Goal: Task Accomplishment & Management: Manage account settings

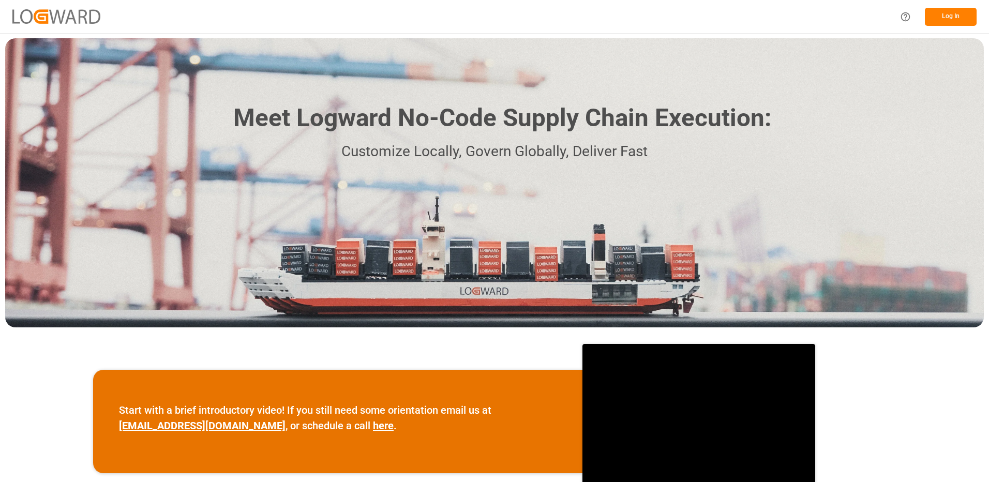
click at [955, 16] on button "Log In" at bounding box center [951, 17] width 52 height 18
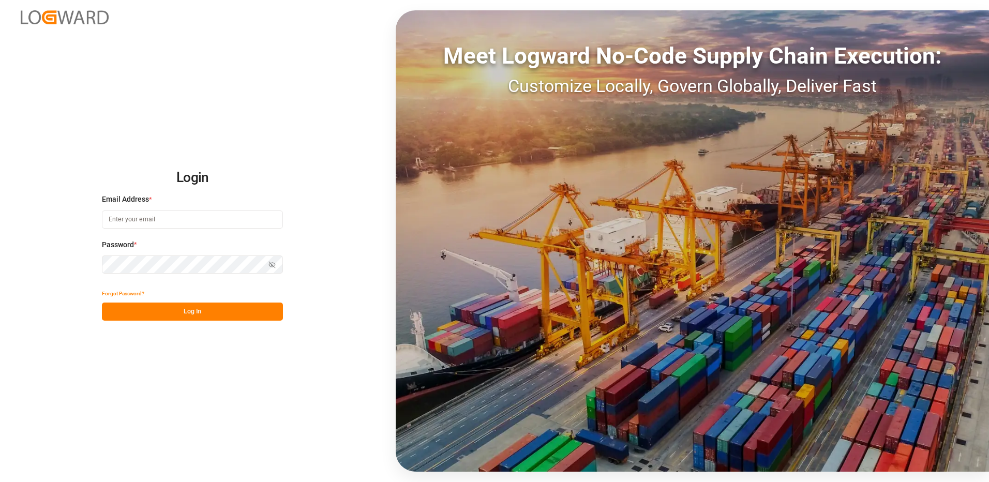
click at [165, 216] on input at bounding box center [192, 220] width 181 height 18
type input "[PERSON_NAME][EMAIL_ADDRESS][DOMAIN_NAME]"
click at [95, 267] on div "Login Email Address * yves.besner@jamindustries.com Password * Show password Fo…" at bounding box center [494, 241] width 989 height 482
click at [115, 313] on button "Log In" at bounding box center [192, 312] width 181 height 18
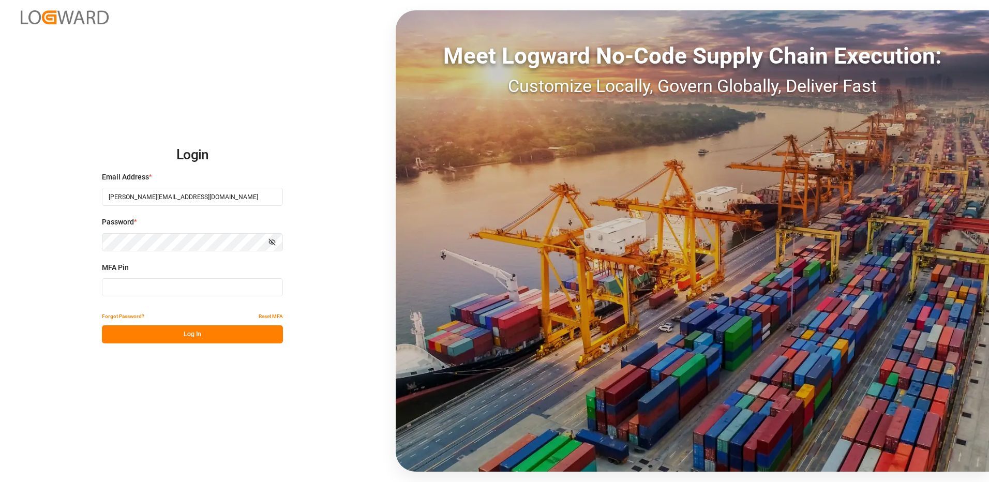
click at [134, 288] on input at bounding box center [192, 287] width 181 height 18
type input "386926"
click at [197, 334] on button "Log In" at bounding box center [192, 335] width 181 height 18
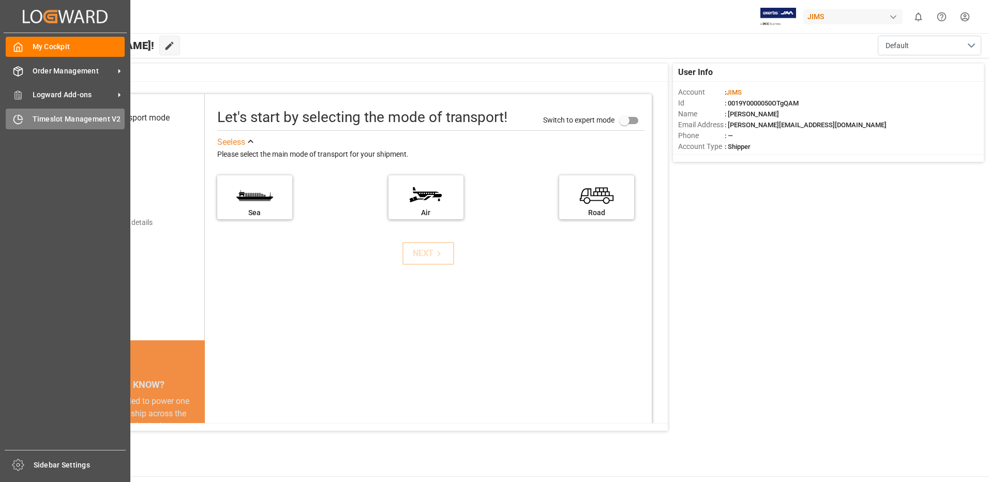
click at [31, 116] on div "Timeslot Management V2 Timeslot Management V2" at bounding box center [65, 119] width 119 height 20
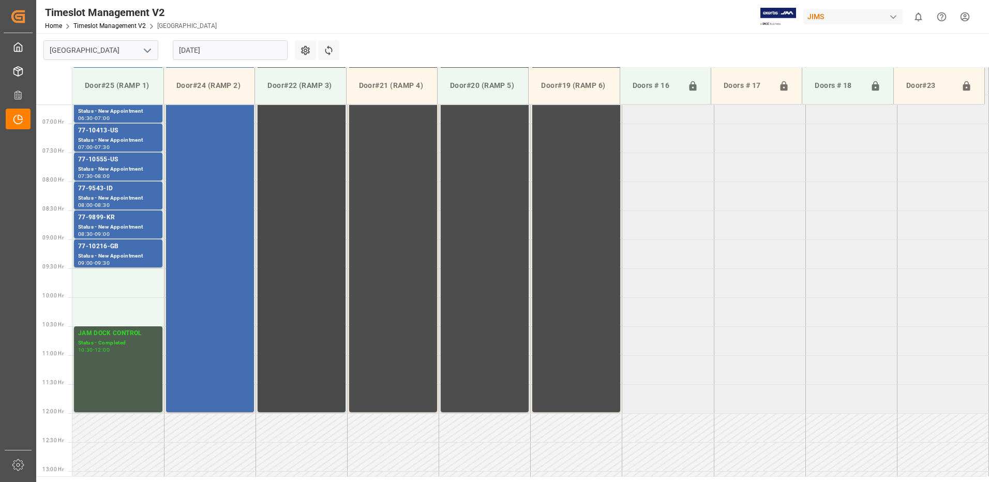
scroll to position [387, 0]
click at [113, 340] on div "Status - Completed" at bounding box center [118, 342] width 80 height 9
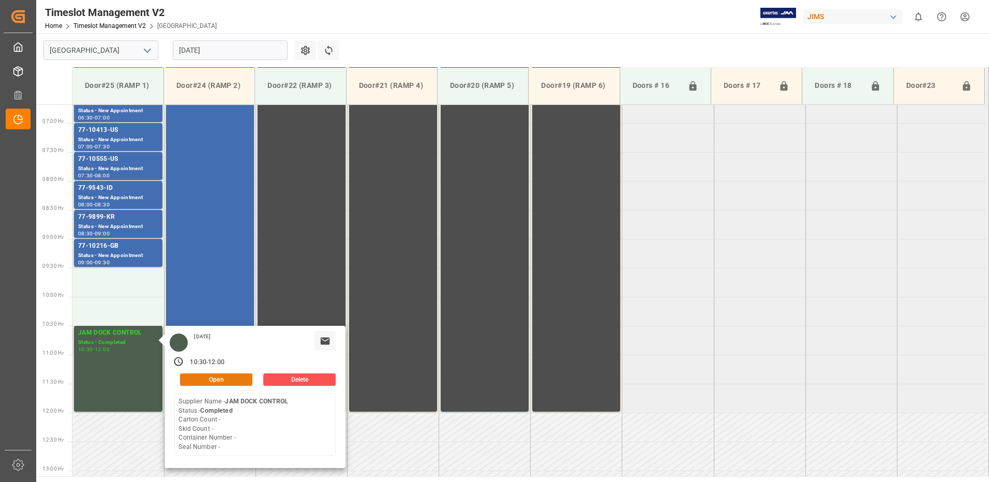
click at [236, 377] on button "Open" at bounding box center [216, 380] width 72 height 12
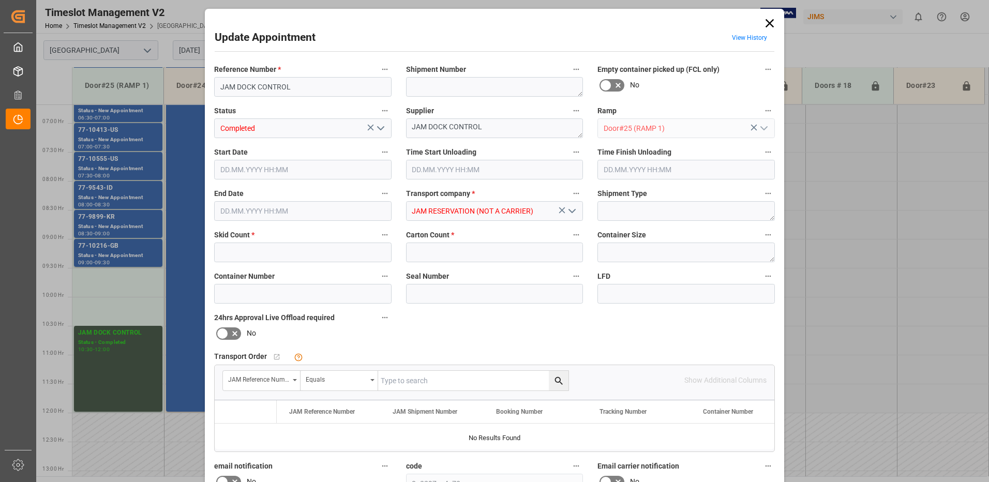
type input "0"
type input "21.08.2025 10:30"
type input "21.08.2025 12:00"
type input "20.08.2025 20:05"
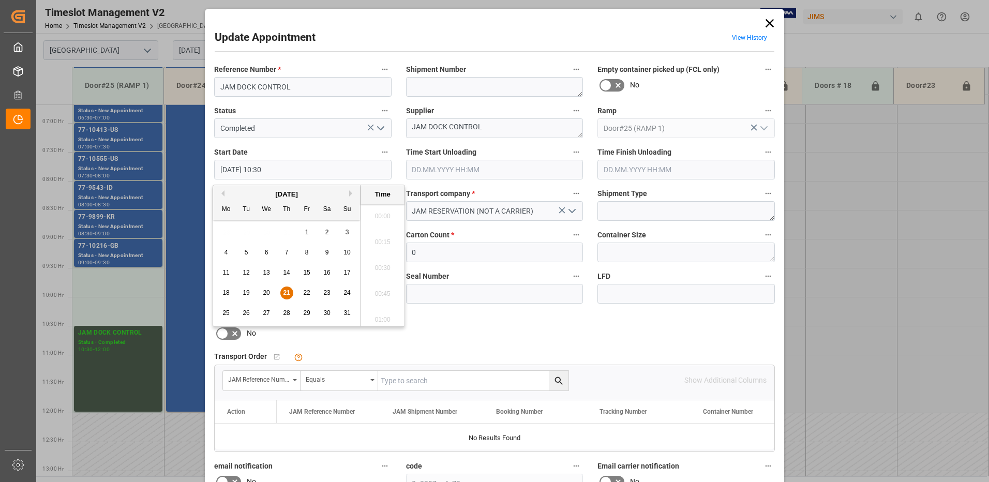
click at [282, 169] on input "21.08.2025 10:30" at bounding box center [303, 170] width 178 height 20
click at [286, 293] on span "21" at bounding box center [286, 292] width 7 height 7
click at [377, 212] on li "09:30" at bounding box center [383, 213] width 44 height 26
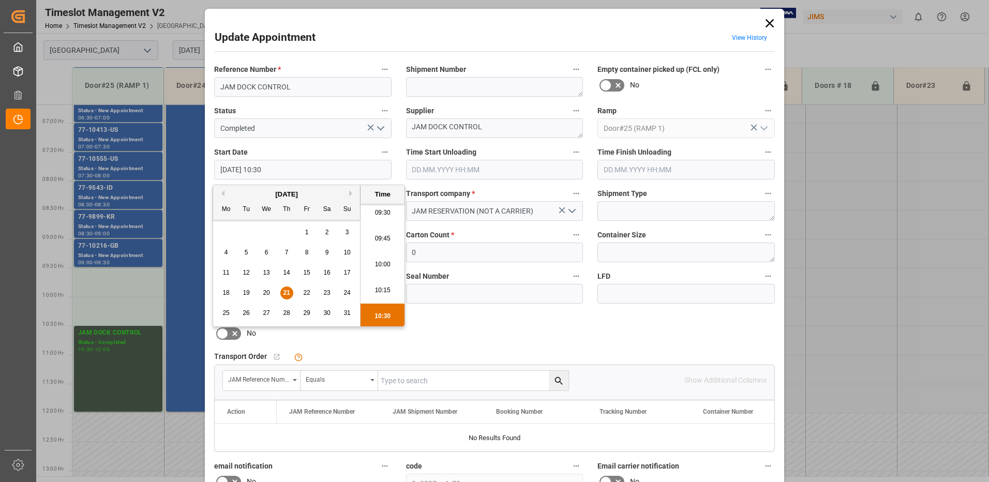
type input "21.08.2025 09:30"
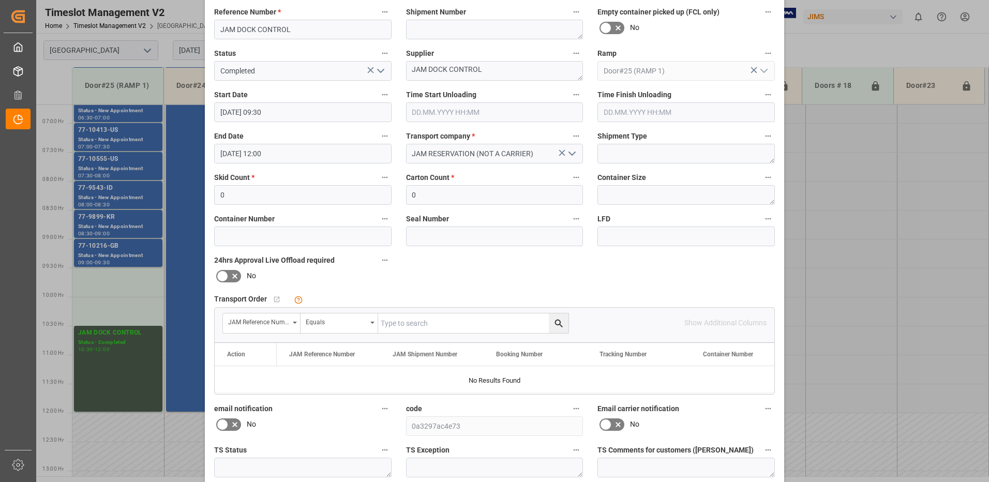
scroll to position [147, 0]
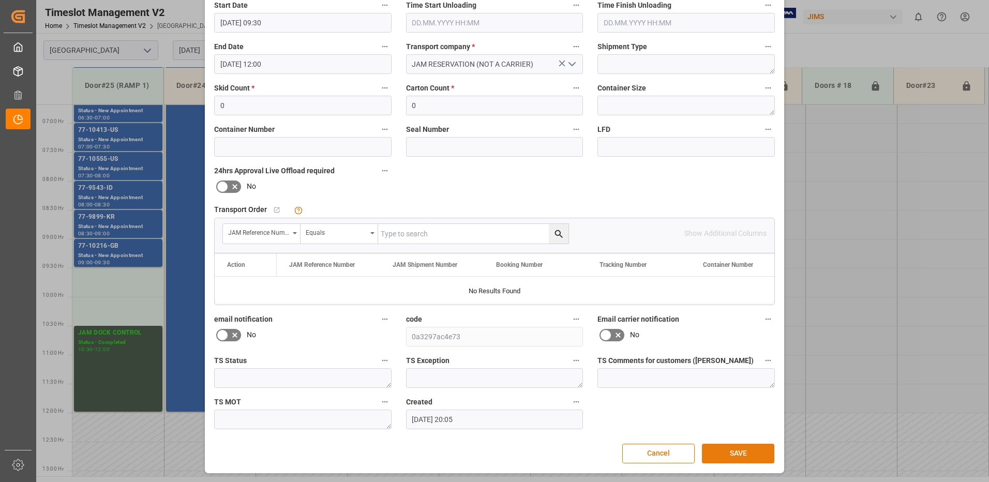
click at [751, 459] on button "SAVE" at bounding box center [738, 454] width 72 height 20
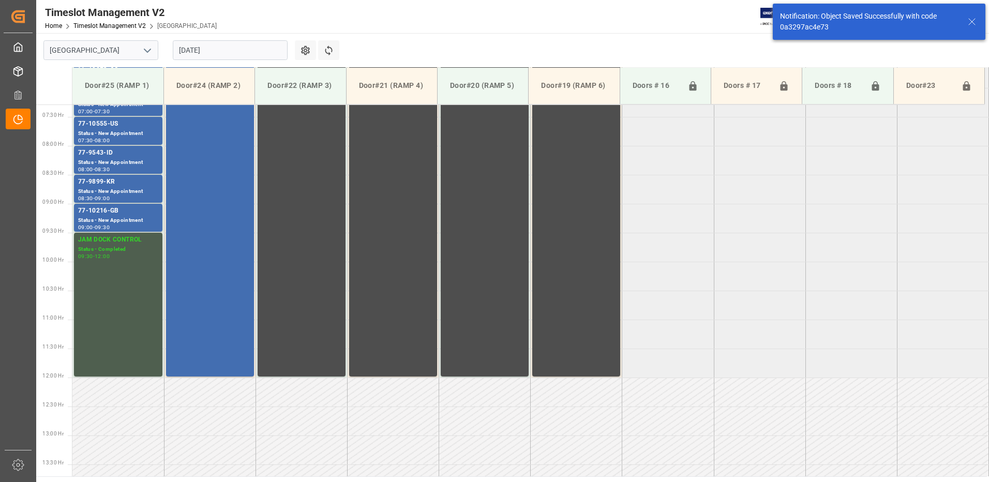
scroll to position [354, 0]
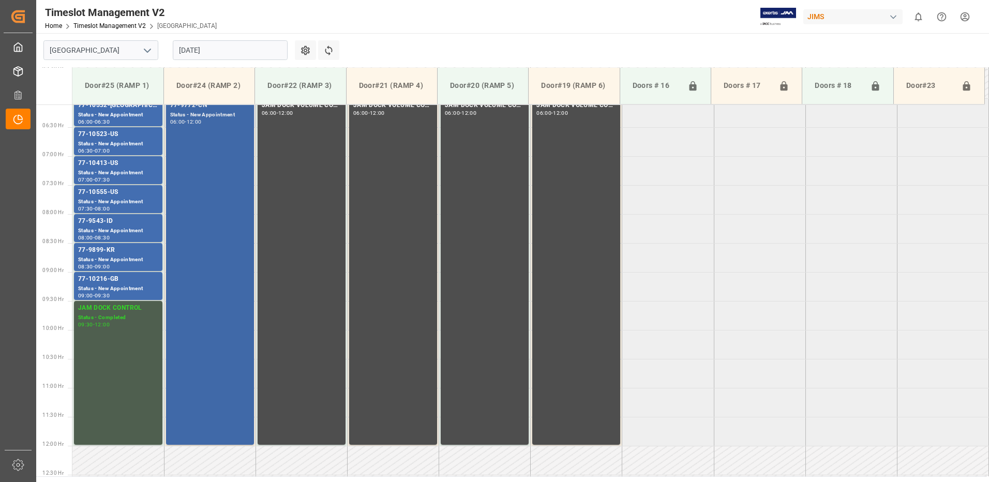
click at [218, 157] on div "77-9772-CN Status - New Appointment 06:00 - 12:00" at bounding box center [210, 271] width 80 height 343
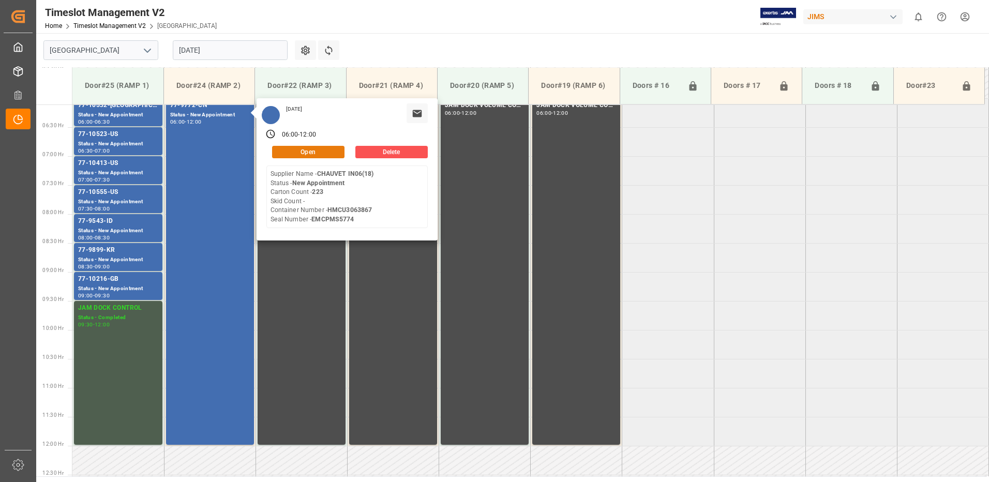
click at [315, 151] on button "Open" at bounding box center [308, 152] width 72 height 12
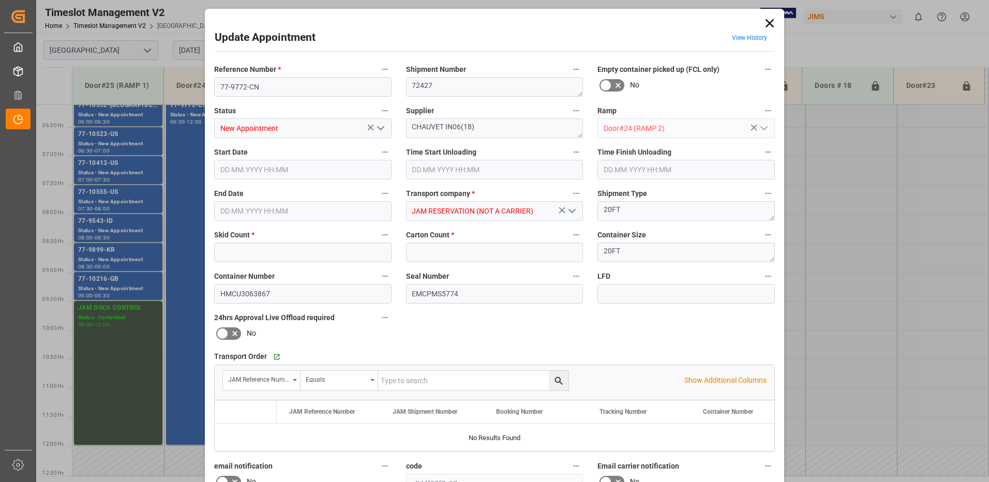
type input "0"
type input "223"
type input "21.08.2025 06:00"
type input "21.08.2025 12:00"
type input "19.08.2025 16:39"
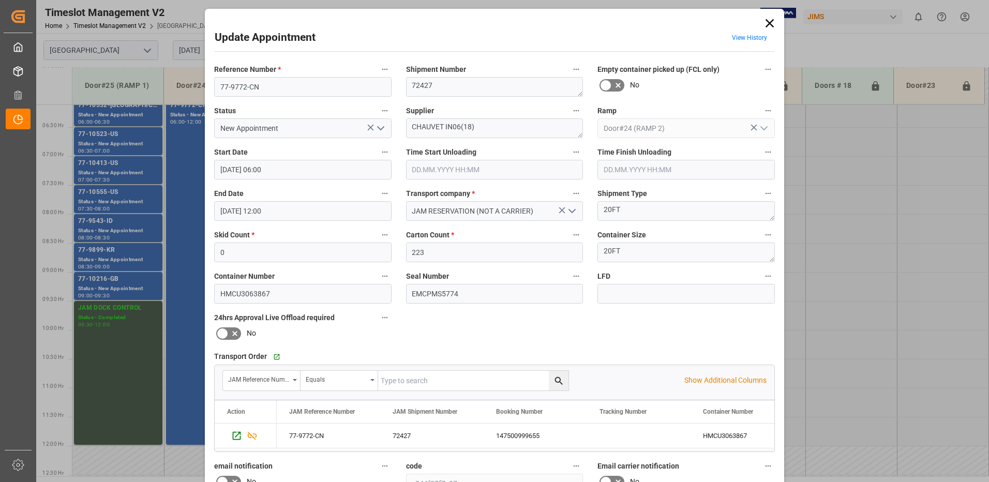
click at [447, 169] on input "text" at bounding box center [495, 170] width 178 height 20
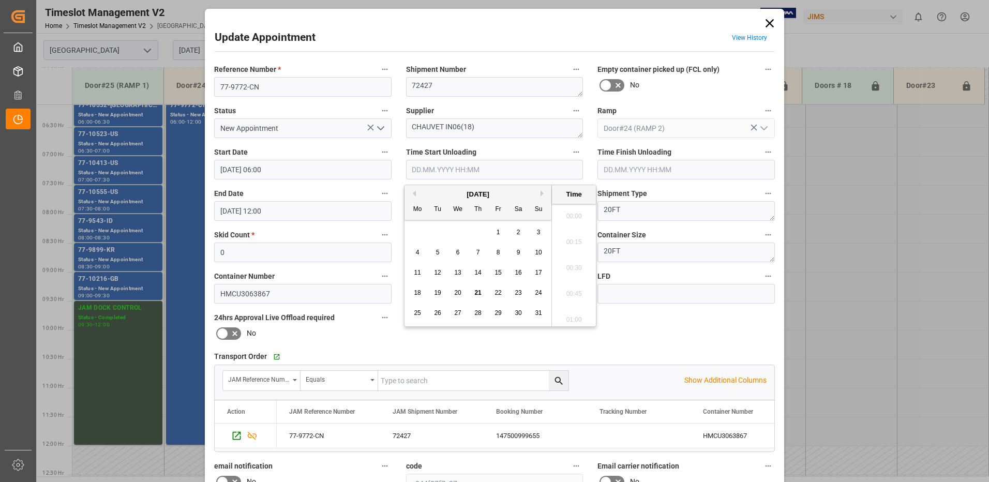
scroll to position [599, 0]
click at [478, 295] on span "21" at bounding box center [478, 292] width 7 height 7
click at [574, 263] on li "06:15" at bounding box center [574, 265] width 44 height 26
type input "21.08.2025 06:15"
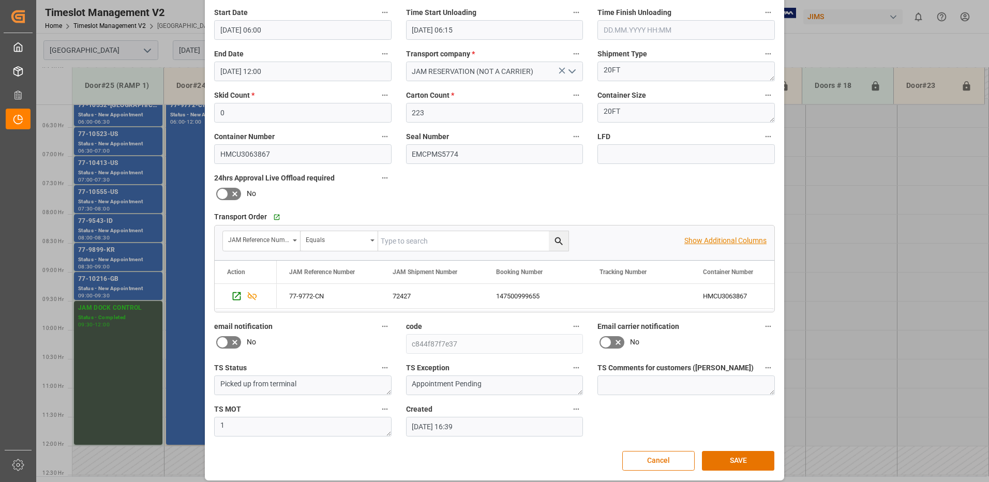
scroll to position [147, 0]
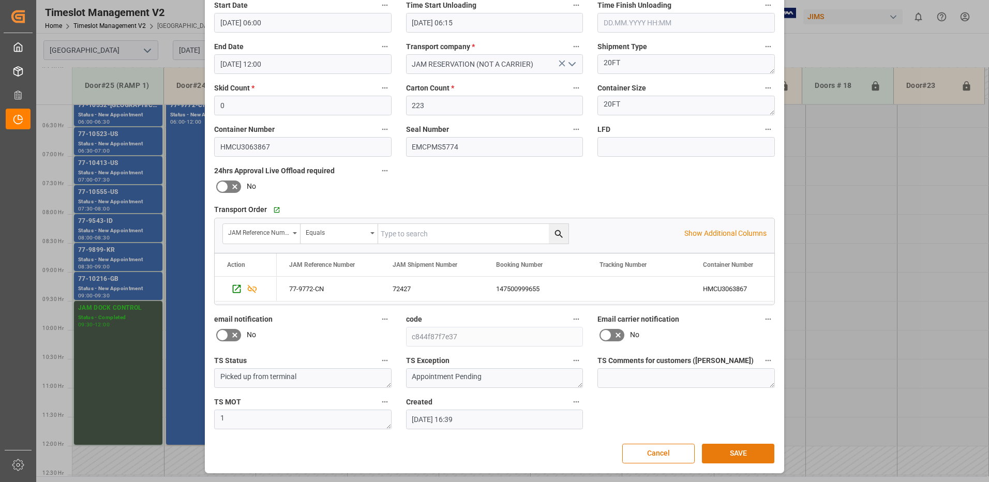
click at [738, 458] on button "SAVE" at bounding box center [738, 454] width 72 height 20
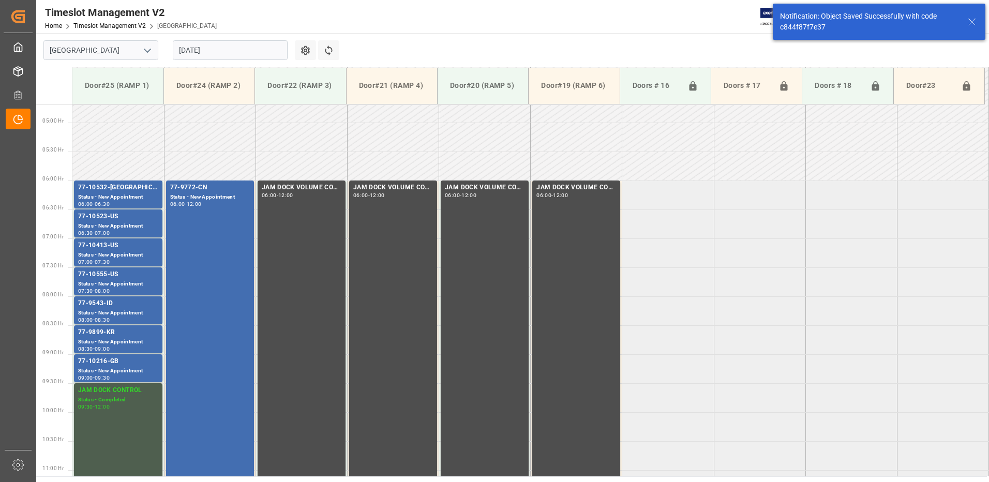
scroll to position [284, 0]
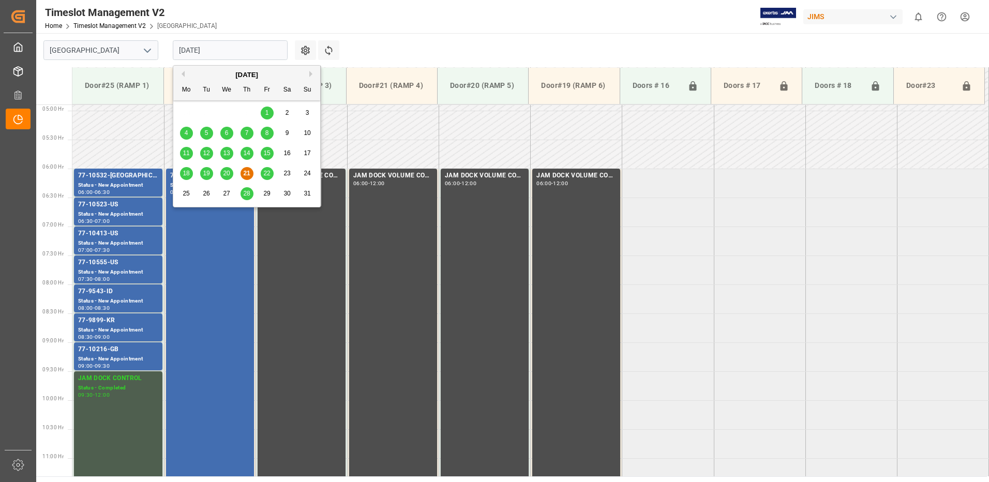
click at [236, 50] on input "[DATE]" at bounding box center [230, 50] width 115 height 20
click at [270, 173] on span "22" at bounding box center [266, 173] width 7 height 7
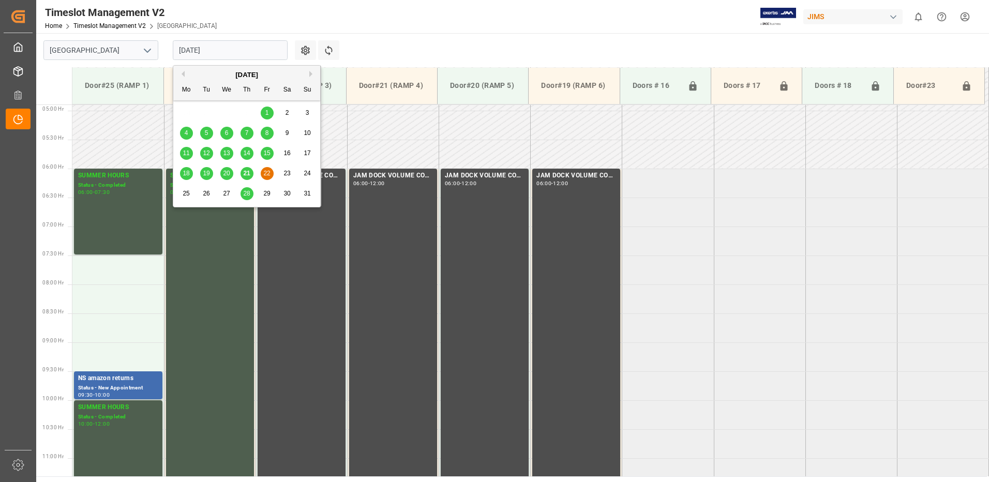
click at [233, 47] on input "[DATE]" at bounding box center [230, 50] width 115 height 20
click at [248, 196] on span "28" at bounding box center [246, 193] width 7 height 7
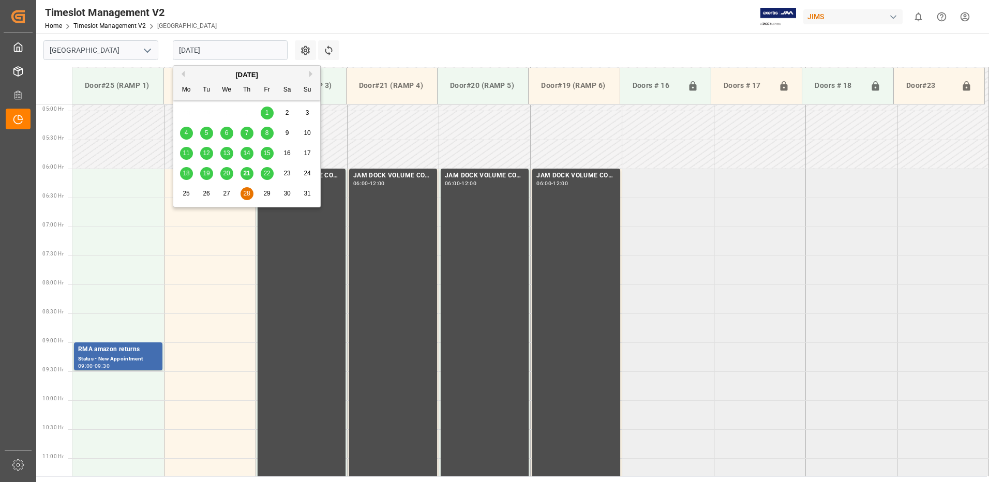
click at [241, 50] on input "28.08.2025" at bounding box center [230, 50] width 115 height 20
click at [247, 173] on span "21" at bounding box center [246, 173] width 7 height 7
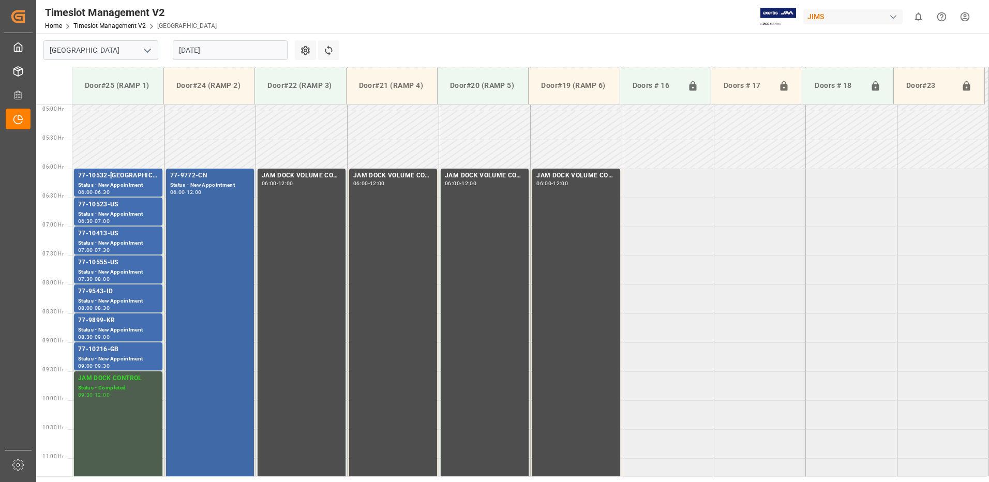
click at [215, 234] on div "77-9772-CN Status - New Appointment 06:00 - 12:00" at bounding box center [210, 342] width 80 height 343
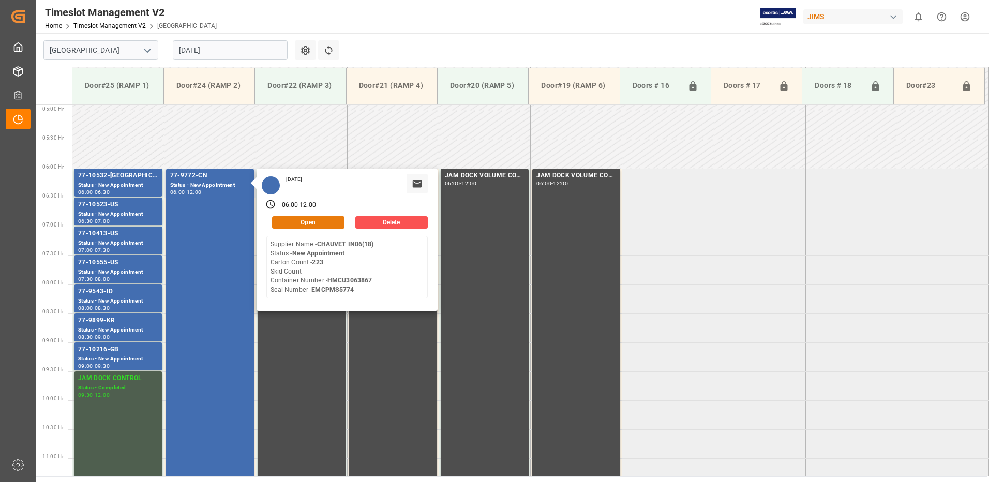
click at [322, 221] on button "Open" at bounding box center [308, 222] width 72 height 12
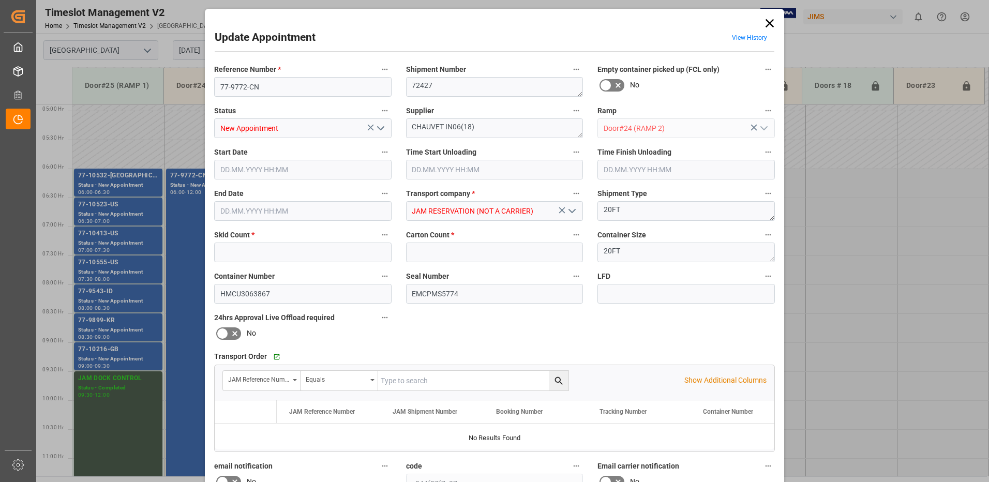
type input "0"
type input "223"
type input "21.08.2025 06:00"
type input "21.08.2025 06:15"
type input "21.08.2025 12:00"
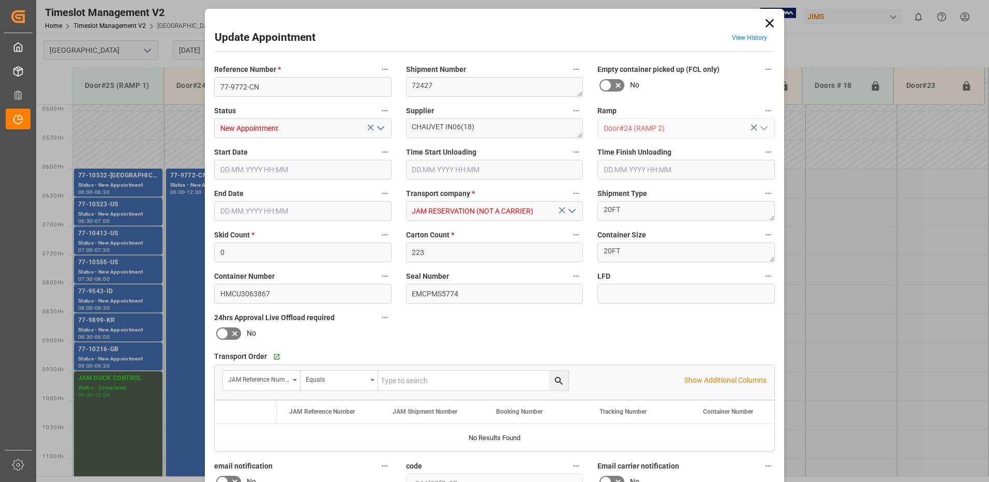
type input "19.08.2025 16:39"
click at [475, 170] on input "21.08.2025 06:15" at bounding box center [495, 170] width 178 height 20
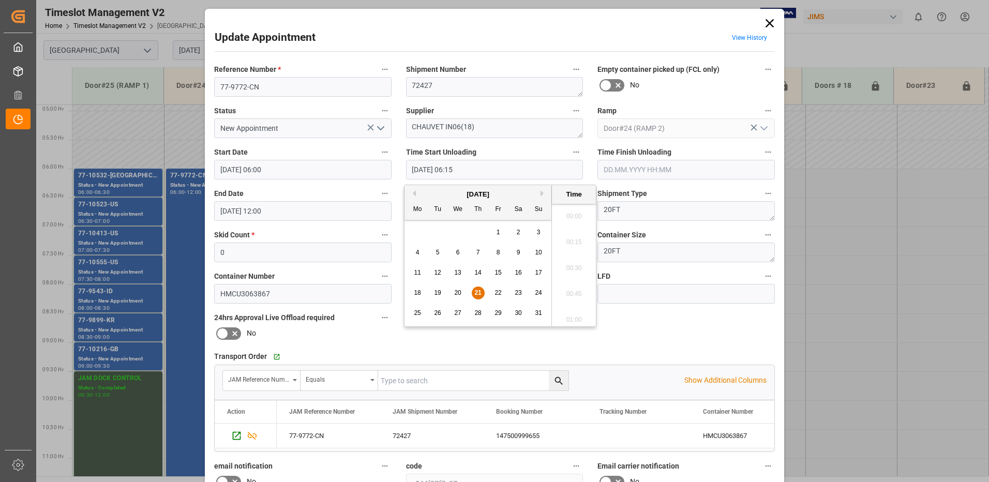
scroll to position [599, 0]
click at [477, 290] on span "21" at bounding box center [478, 292] width 7 height 7
click at [574, 289] on li "06:30" at bounding box center [574, 291] width 44 height 26
type input "21.08.2025 06:30"
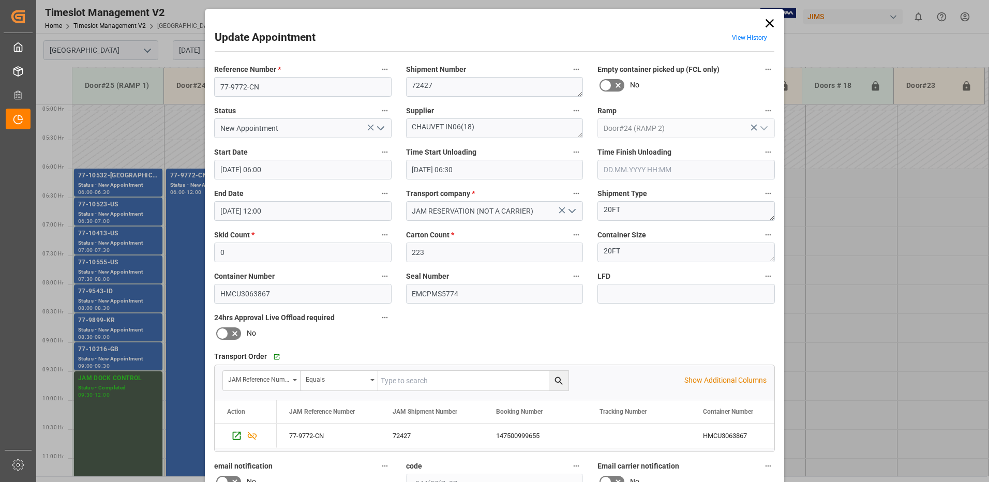
click at [378, 128] on icon "open menu" at bounding box center [381, 128] width 12 height 12
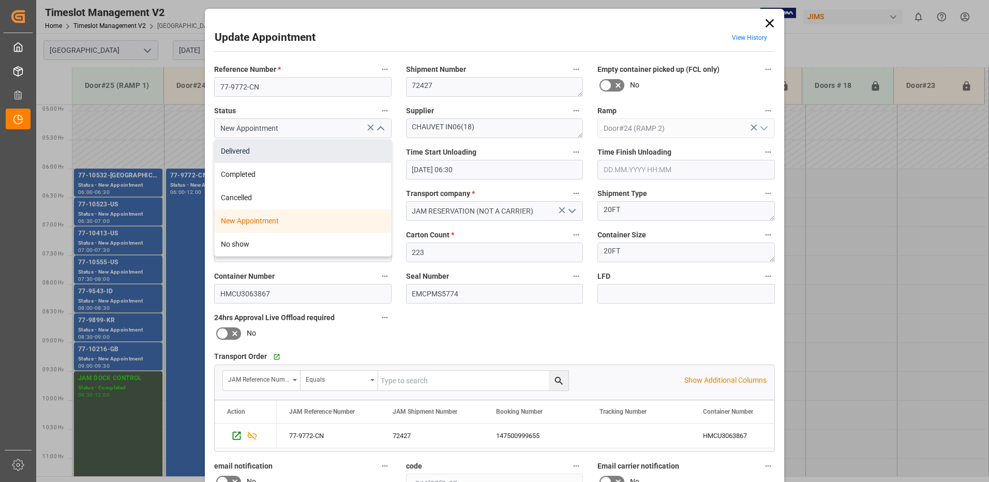
click at [297, 150] on div "Delivered" at bounding box center [303, 151] width 176 height 23
type input "Delivered"
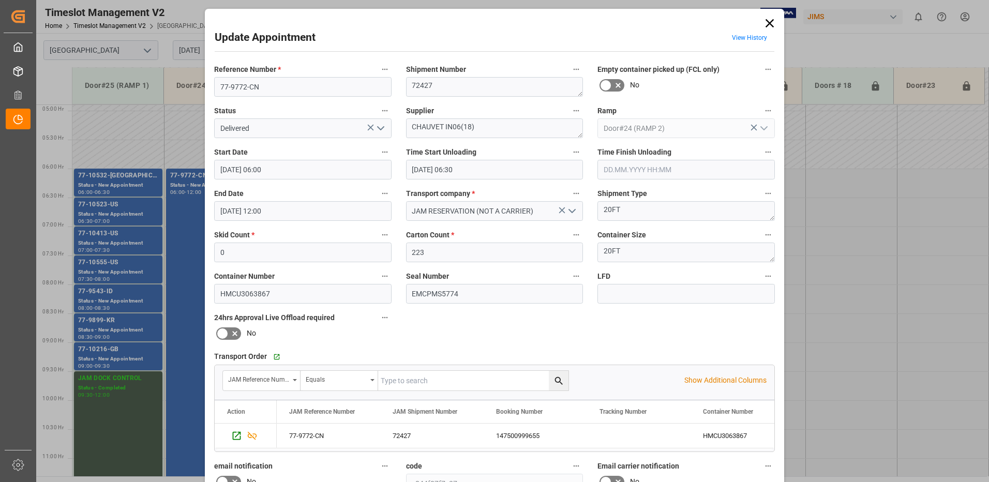
scroll to position [147, 0]
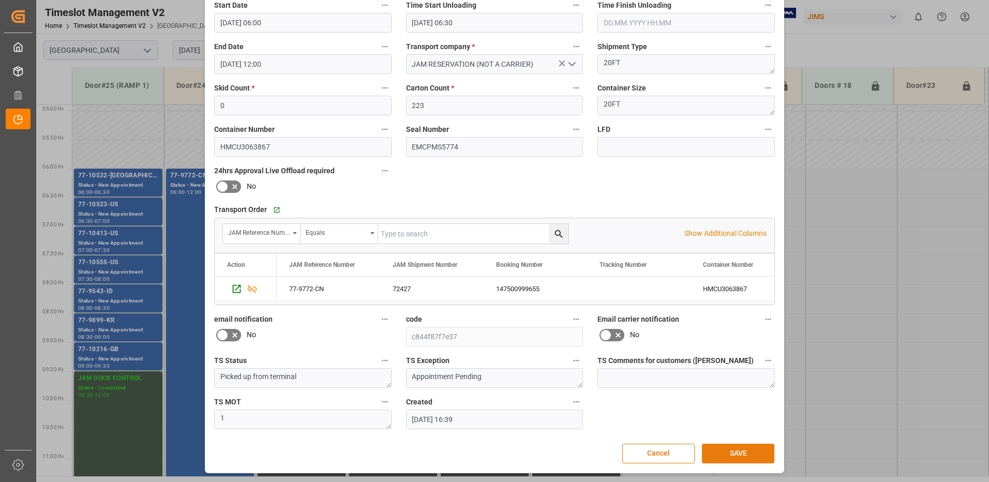
click at [749, 450] on button "SAVE" at bounding box center [738, 454] width 72 height 20
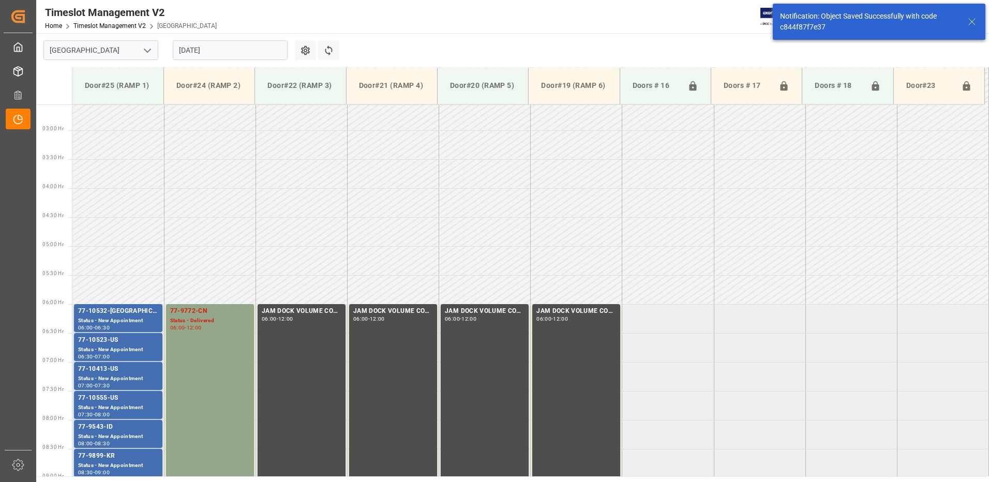
scroll to position [284, 0]
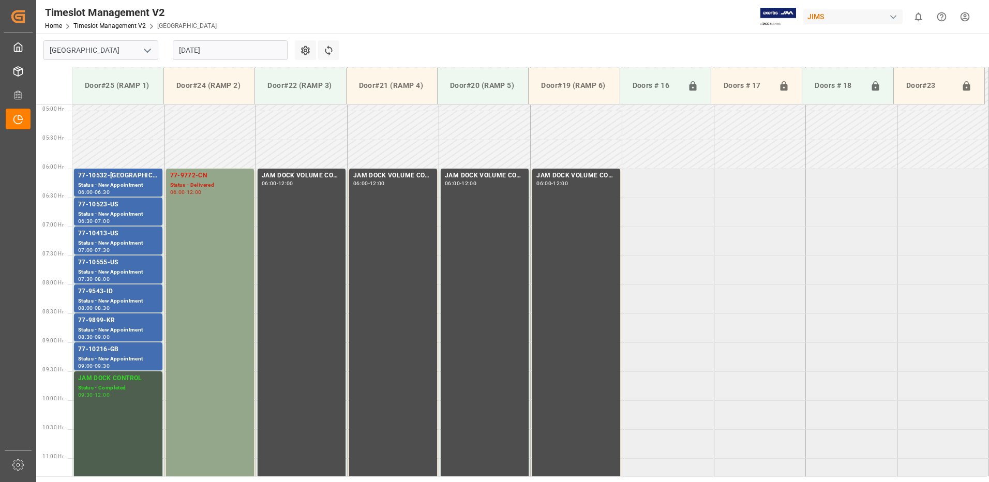
click at [244, 52] on input "[DATE]" at bounding box center [230, 50] width 115 height 20
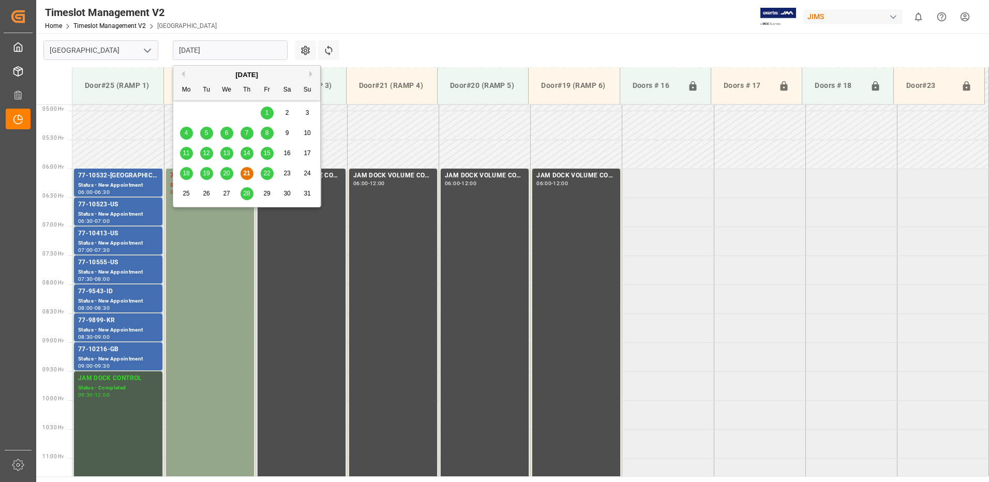
click at [188, 176] on span "18" at bounding box center [186, 173] width 7 height 7
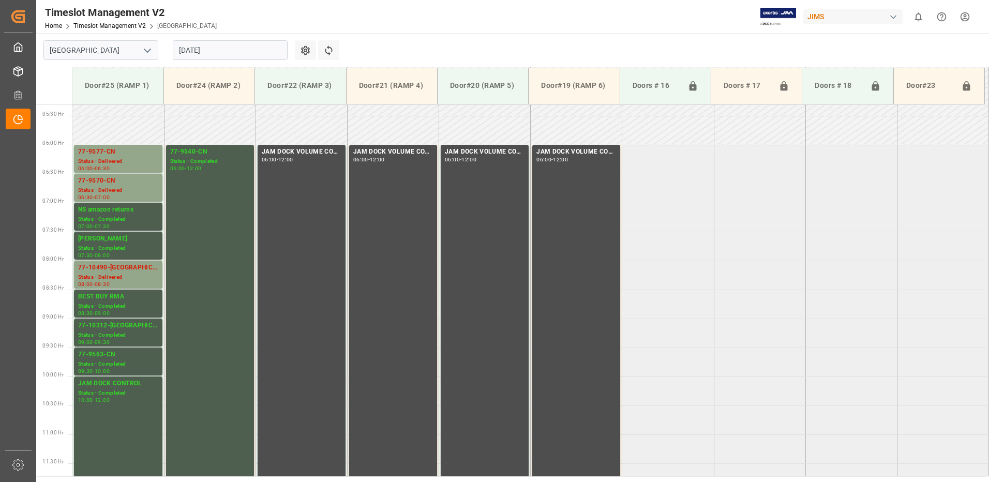
scroll to position [342, 0]
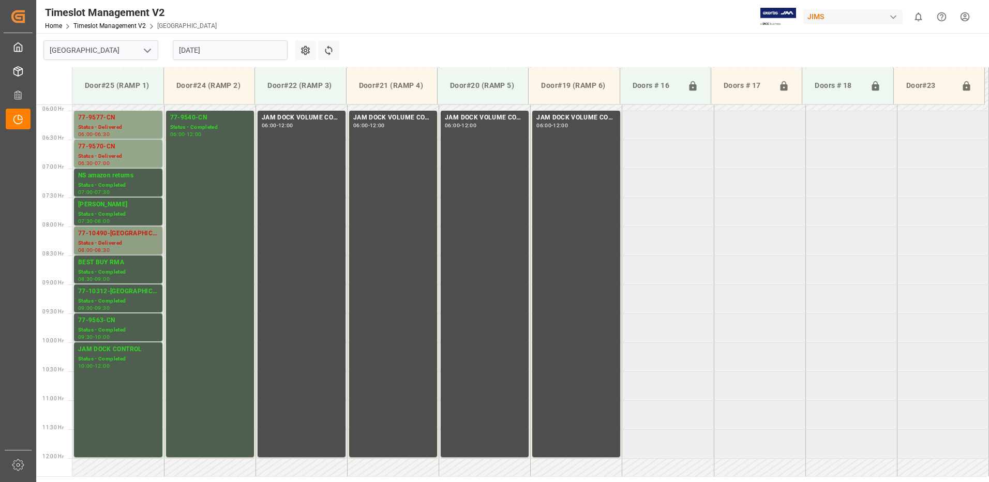
click at [121, 238] on div "77-10490-US" at bounding box center [118, 234] width 80 height 10
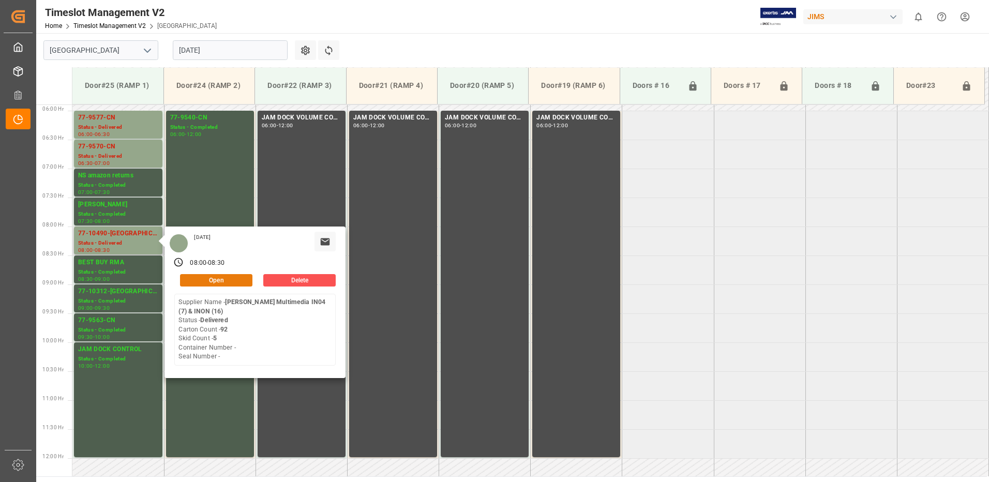
click at [227, 279] on button "Open" at bounding box center [216, 280] width 72 height 12
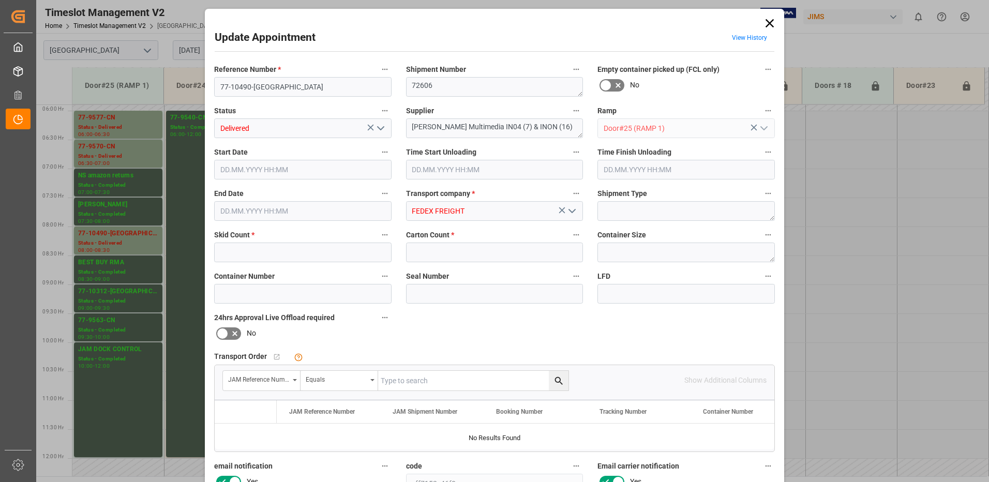
type input "5"
type input "92"
type input "18.08.2025 08:00"
type input "18.08.2025 10:45"
type input "18.08.2025 08:30"
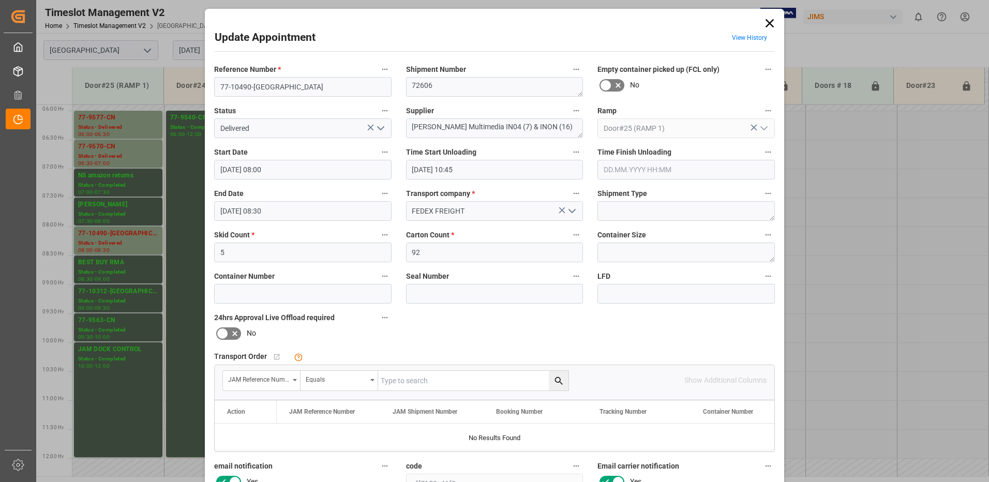
type input "15.08.2025 12:51"
click at [379, 127] on icon "open menu" at bounding box center [381, 128] width 12 height 12
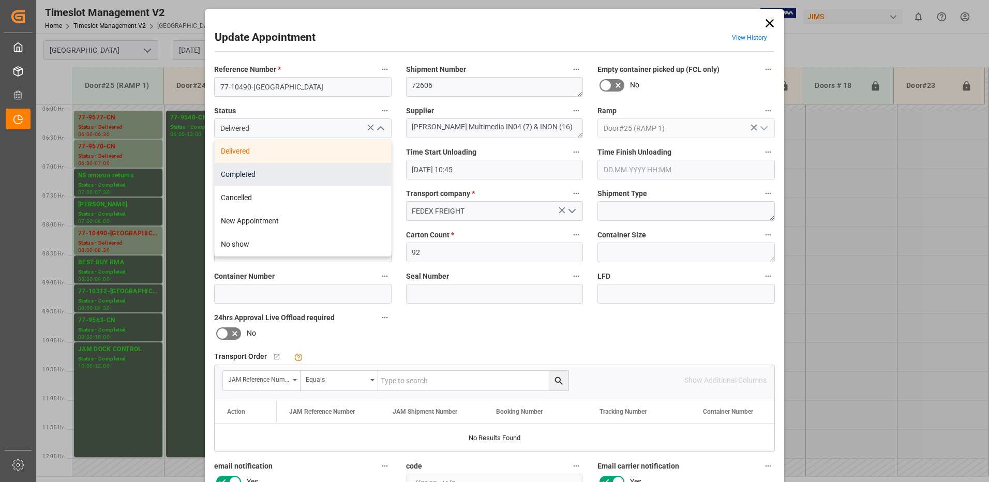
click at [322, 176] on div "Completed" at bounding box center [303, 174] width 176 height 23
type input "Completed"
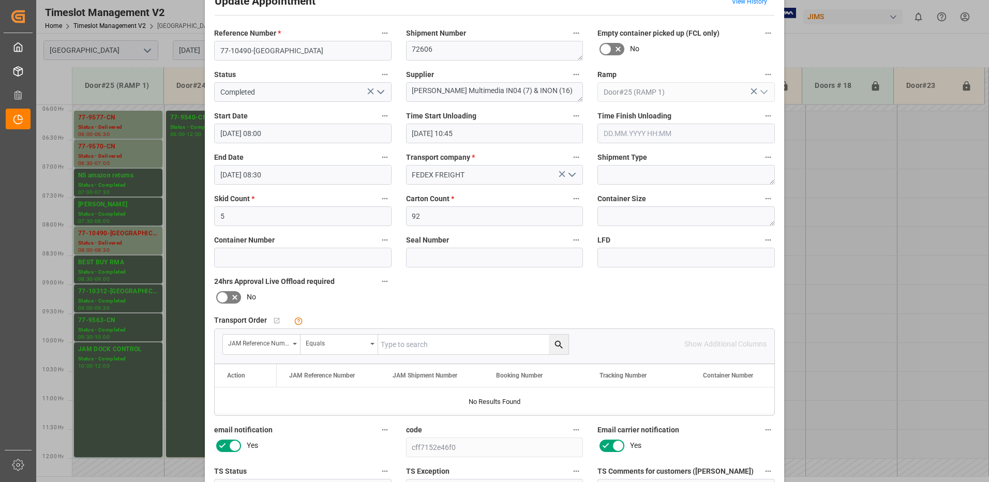
scroll to position [147, 0]
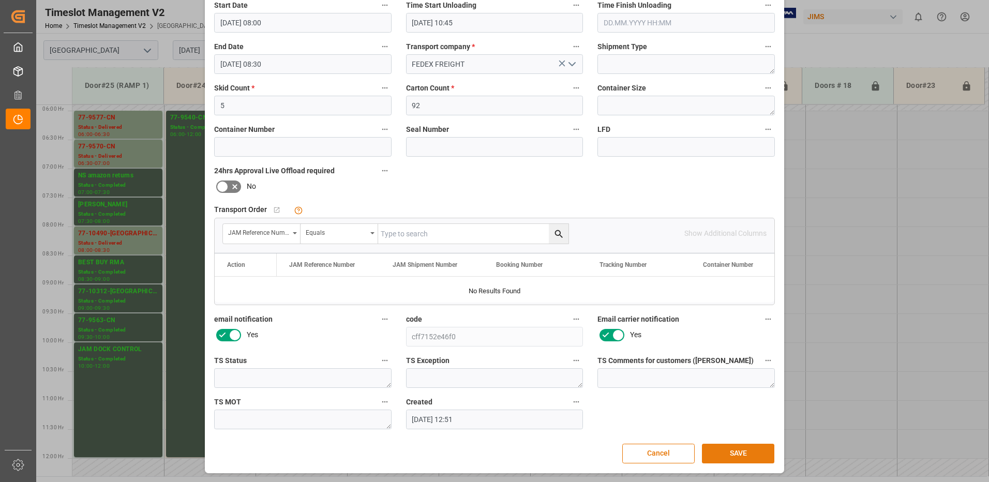
click at [741, 456] on button "SAVE" at bounding box center [738, 454] width 72 height 20
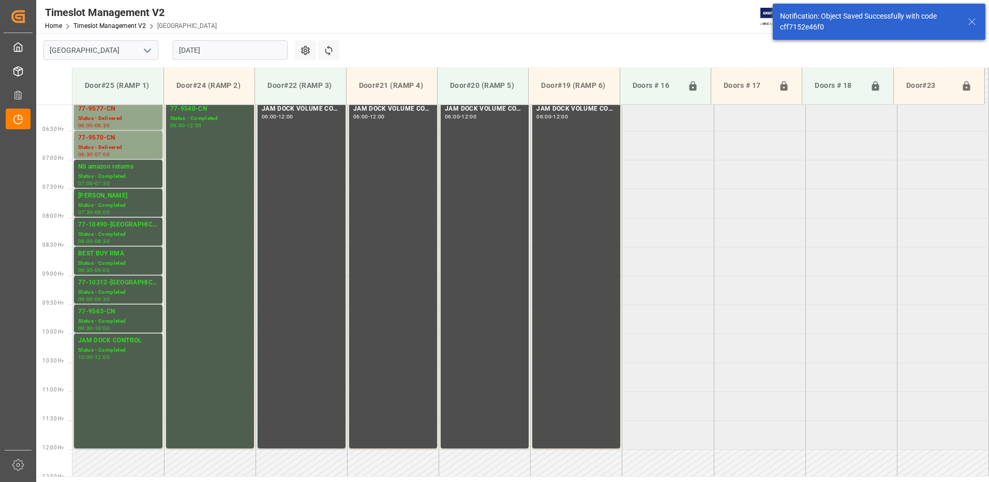
scroll to position [400, 0]
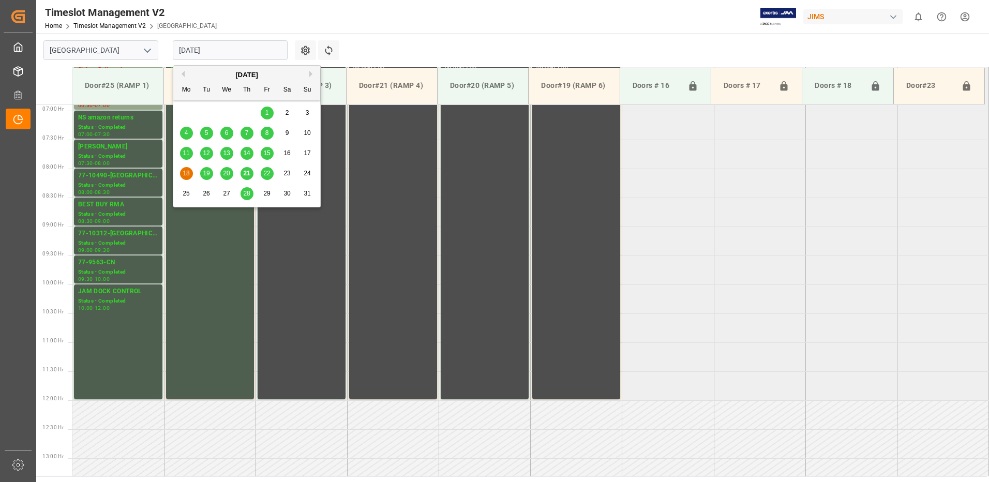
click at [250, 50] on input "18.08.2025" at bounding box center [230, 50] width 115 height 20
click at [206, 175] on span "19" at bounding box center [206, 173] width 7 height 7
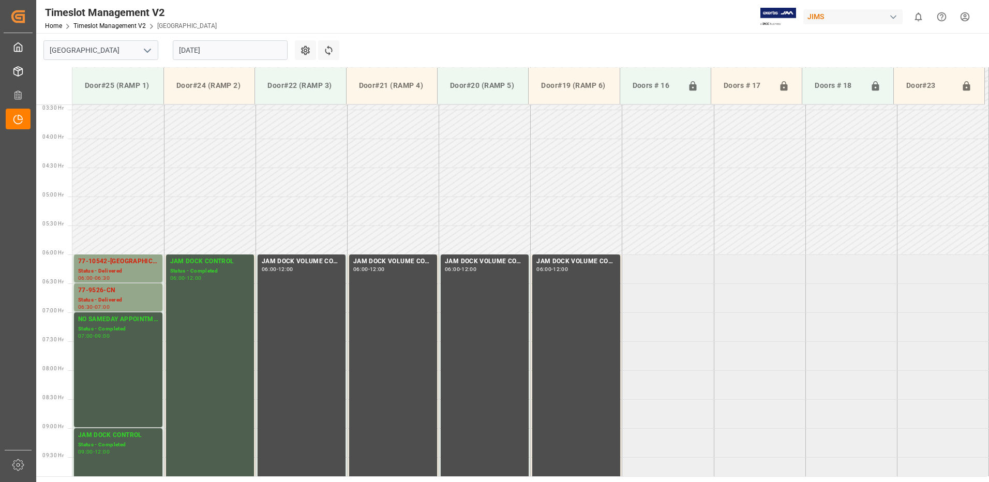
scroll to position [342, 0]
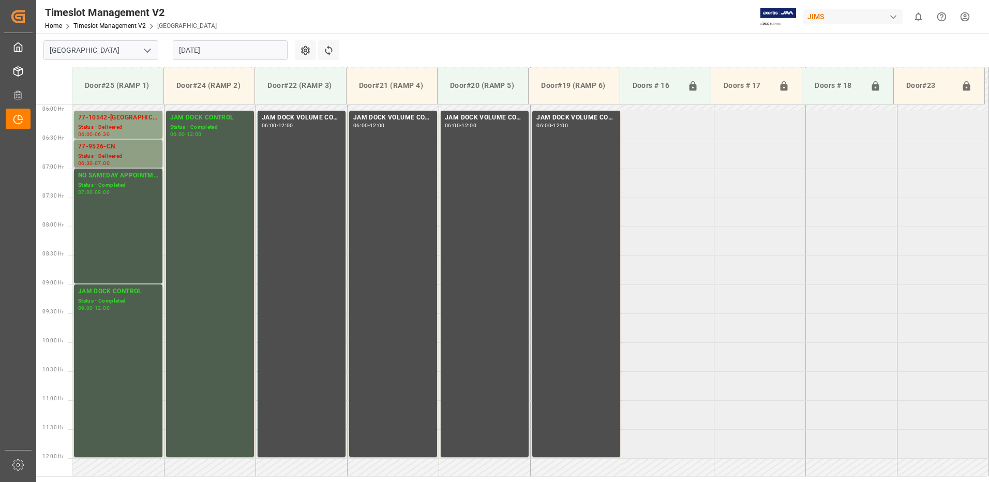
click at [122, 153] on div "Status - Delivered" at bounding box center [118, 156] width 80 height 9
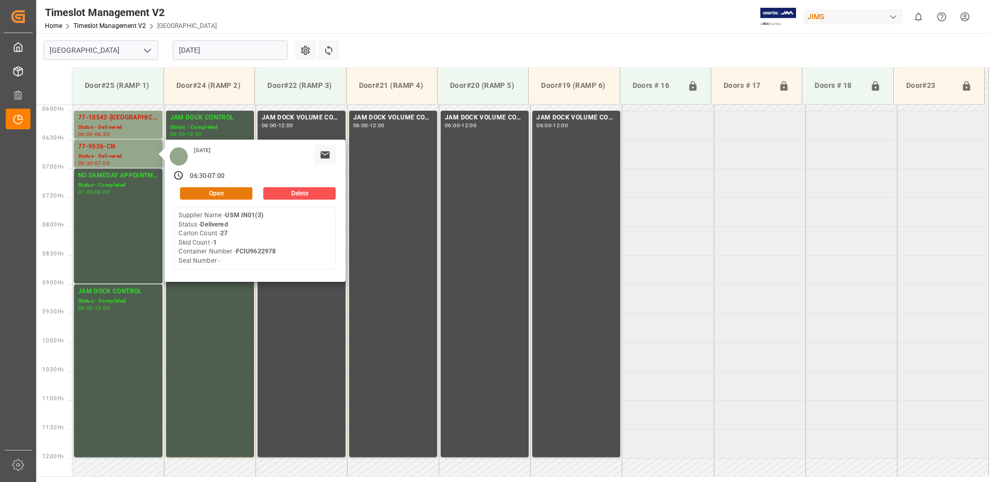
click at [228, 192] on button "Open" at bounding box center [216, 193] width 72 height 12
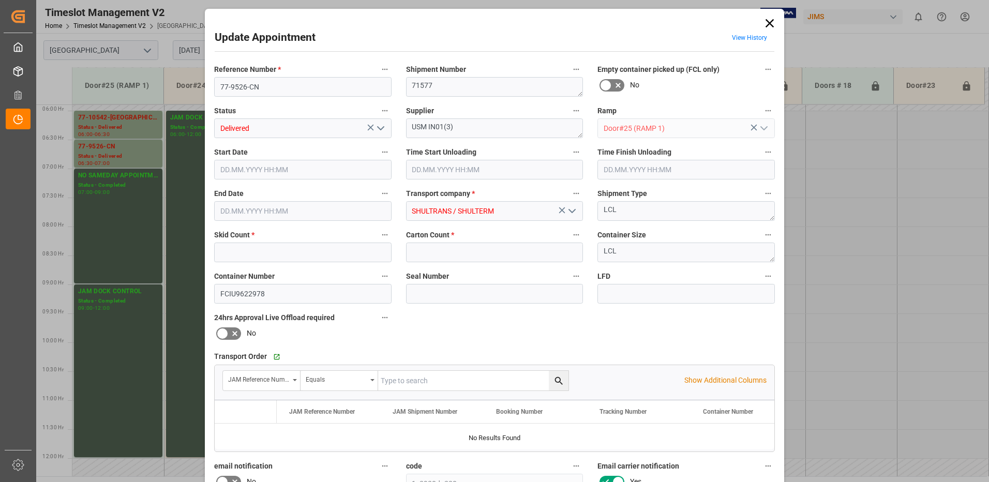
type input "1"
type input "27"
type input "19.08.2025 06:30"
type input "19.08.2025 07:00"
type input "18.08.2025 19:27"
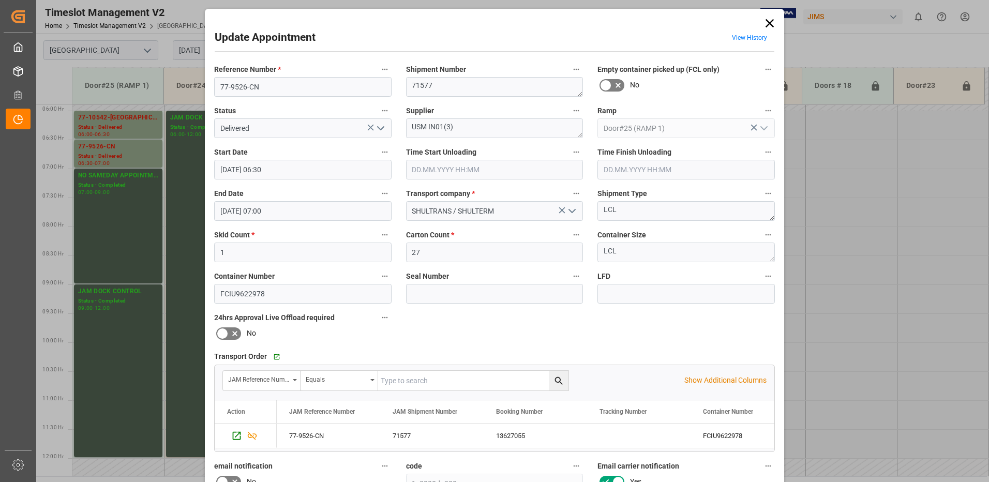
click at [380, 129] on icon "open menu" at bounding box center [381, 128] width 12 height 12
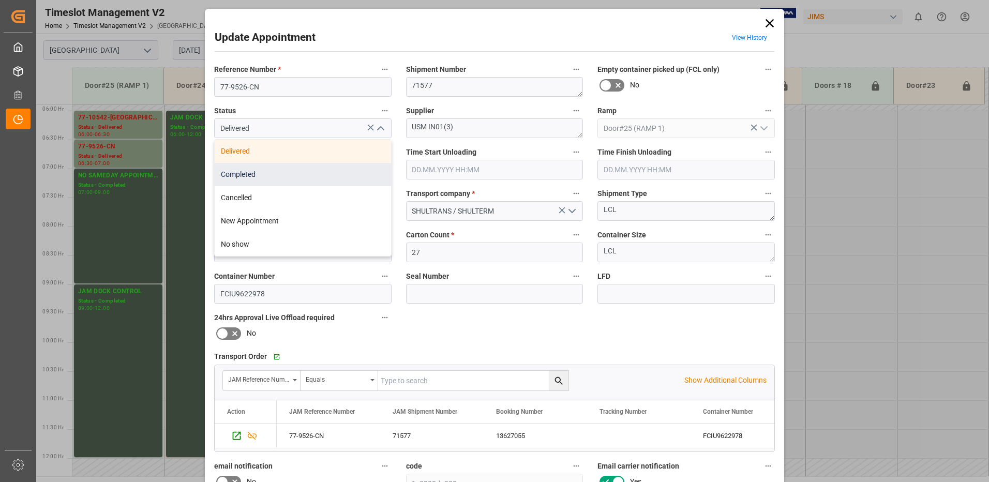
click at [347, 170] on div "Completed" at bounding box center [303, 174] width 176 height 23
type input "Completed"
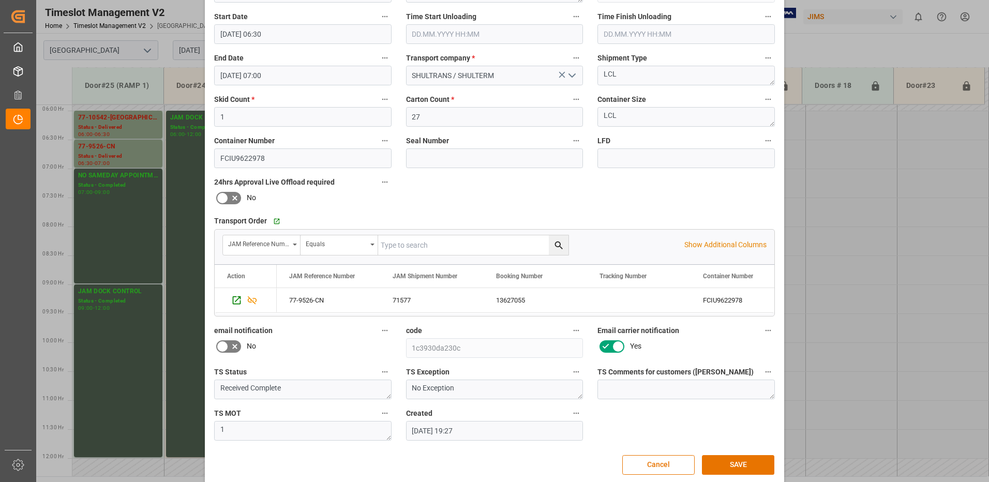
scroll to position [147, 0]
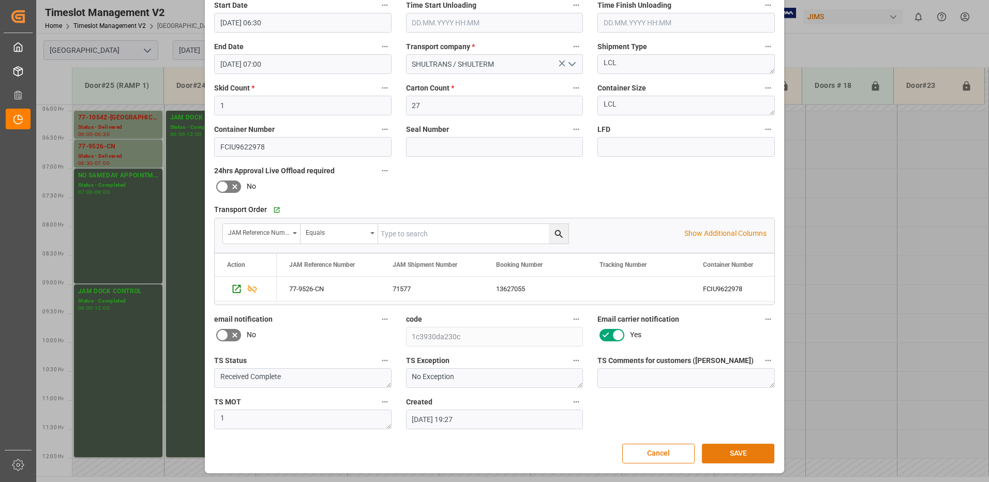
click at [742, 454] on button "SAVE" at bounding box center [738, 454] width 72 height 20
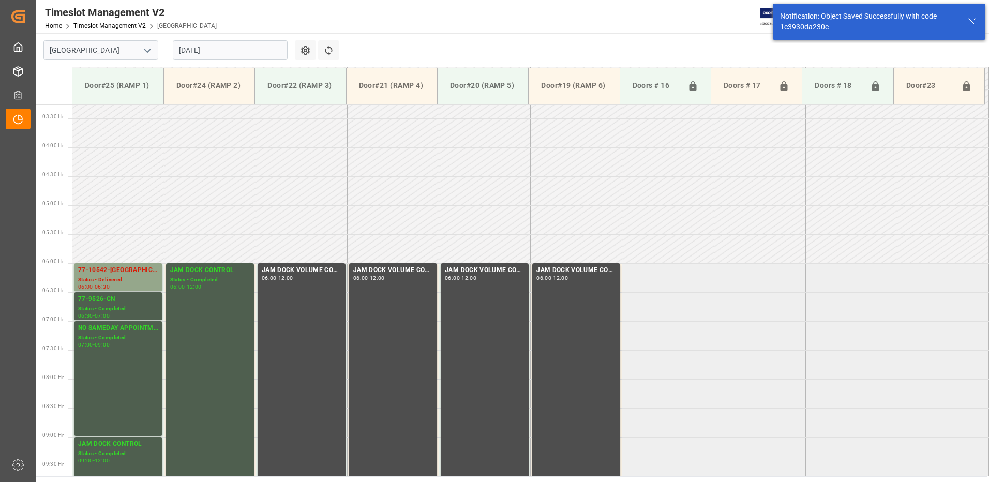
scroll to position [284, 0]
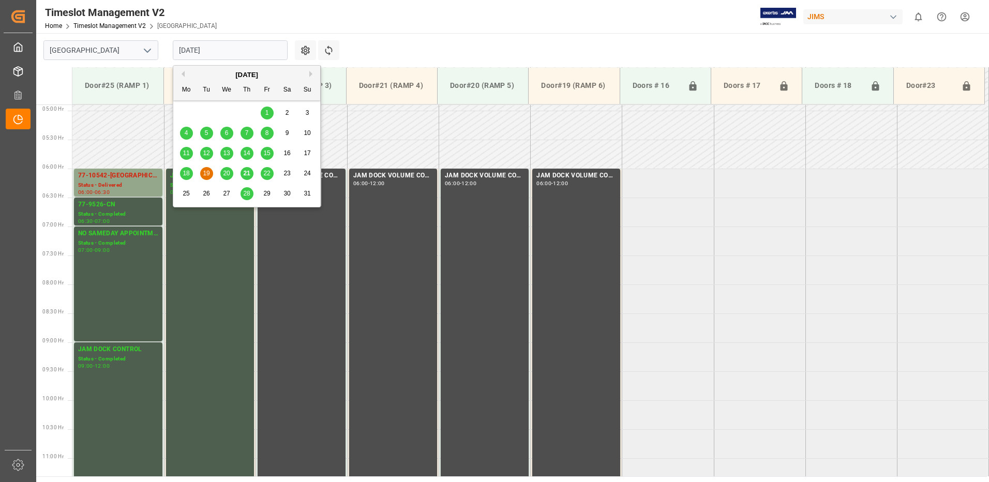
click at [229, 46] on input "19.08.2025" at bounding box center [230, 50] width 115 height 20
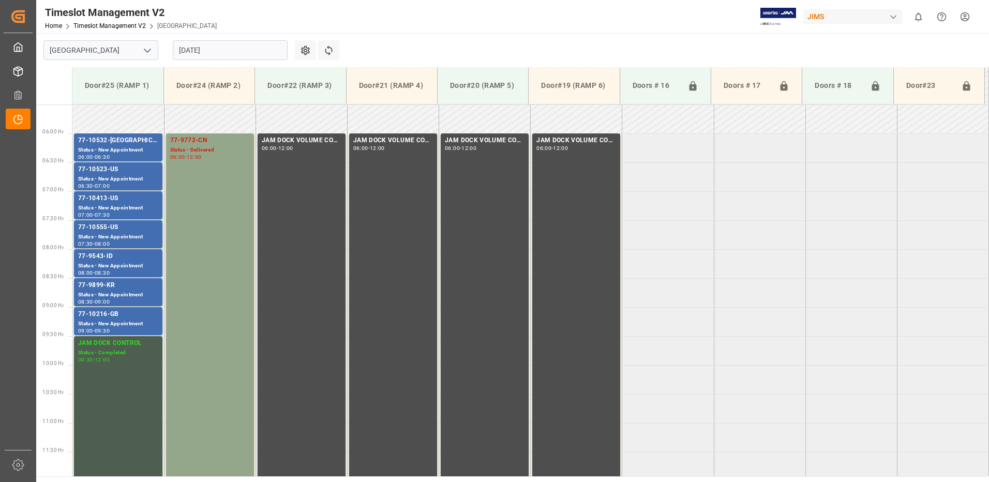
scroll to position [342, 0]
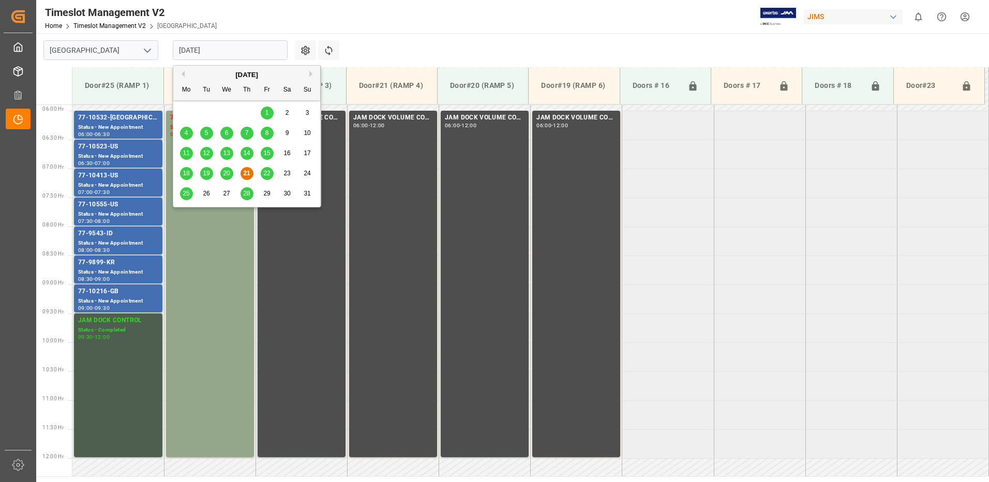
click at [232, 51] on input "[DATE]" at bounding box center [230, 50] width 115 height 20
click at [268, 175] on span "22" at bounding box center [266, 173] width 7 height 7
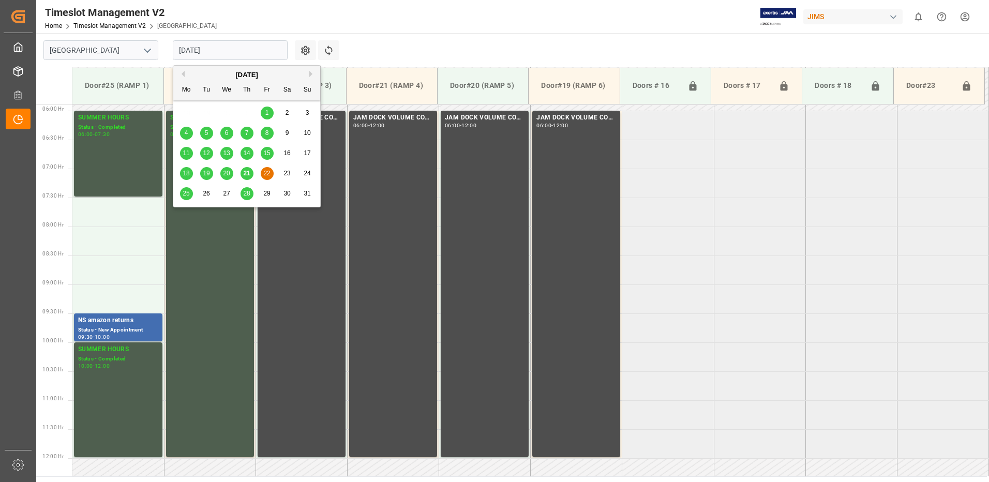
click at [230, 52] on input "[DATE]" at bounding box center [230, 50] width 115 height 20
click at [184, 194] on span "25" at bounding box center [186, 193] width 7 height 7
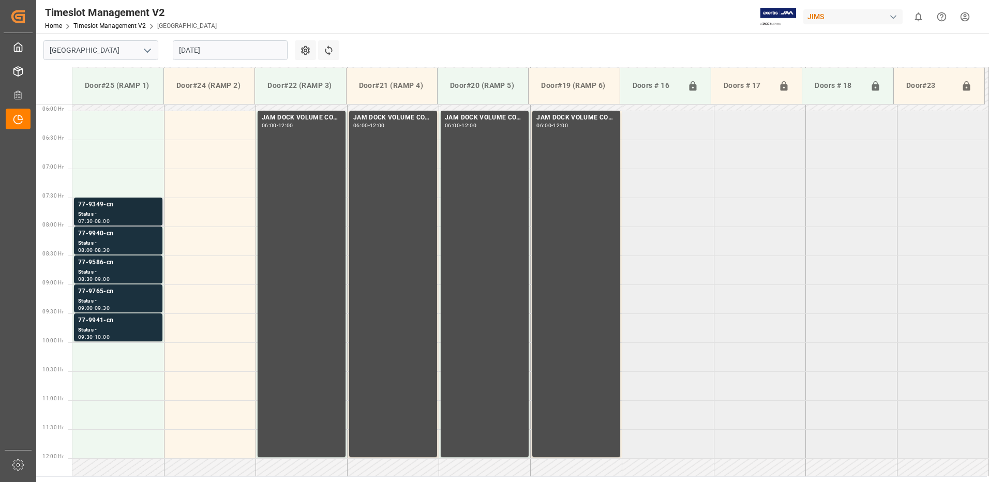
click at [124, 208] on div "77-9349-cn" at bounding box center [118, 205] width 80 height 10
click at [112, 235] on div "77-9940-cn" at bounding box center [118, 234] width 80 height 10
click at [110, 269] on div "Status -" at bounding box center [118, 272] width 80 height 9
click at [115, 298] on div "Status -" at bounding box center [118, 301] width 80 height 9
click at [113, 325] on div "77-9941-cn" at bounding box center [118, 321] width 80 height 10
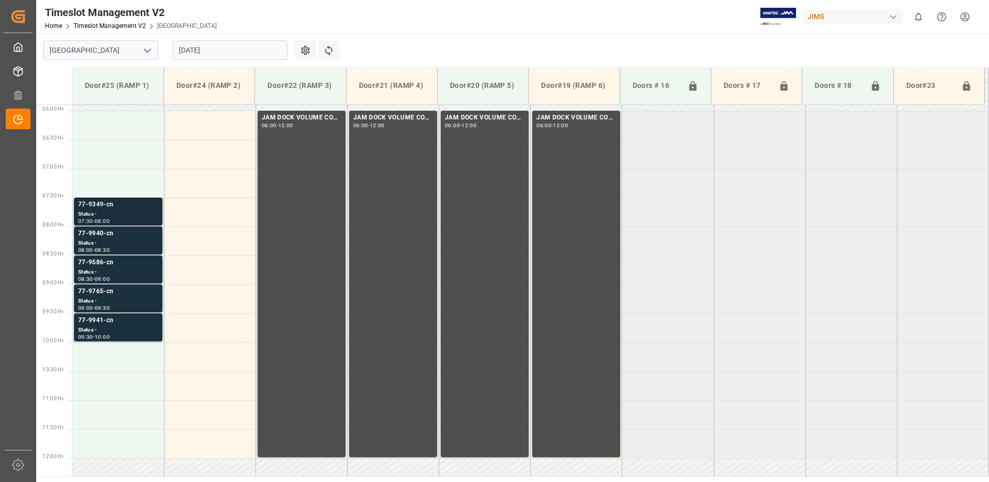
click at [116, 208] on div "77-9349-cn" at bounding box center [118, 205] width 80 height 10
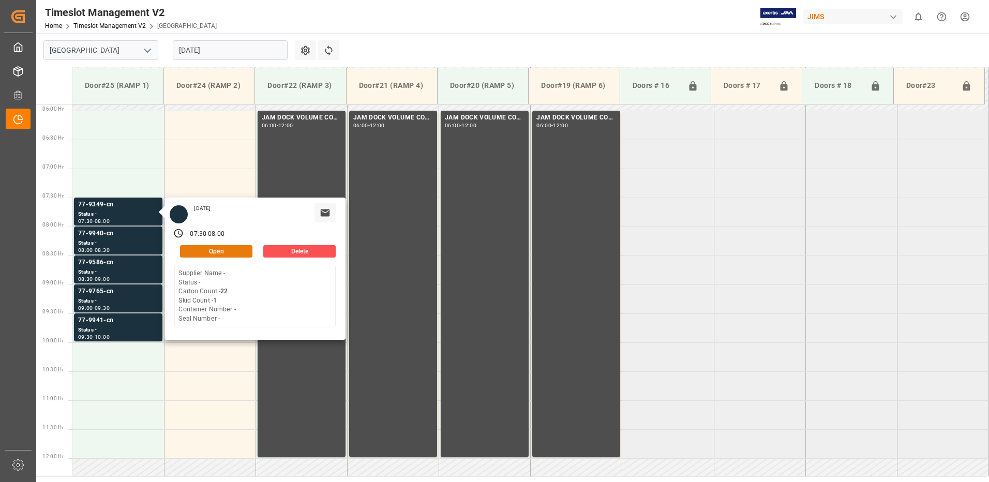
click at [234, 248] on button "Open" at bounding box center [216, 251] width 72 height 12
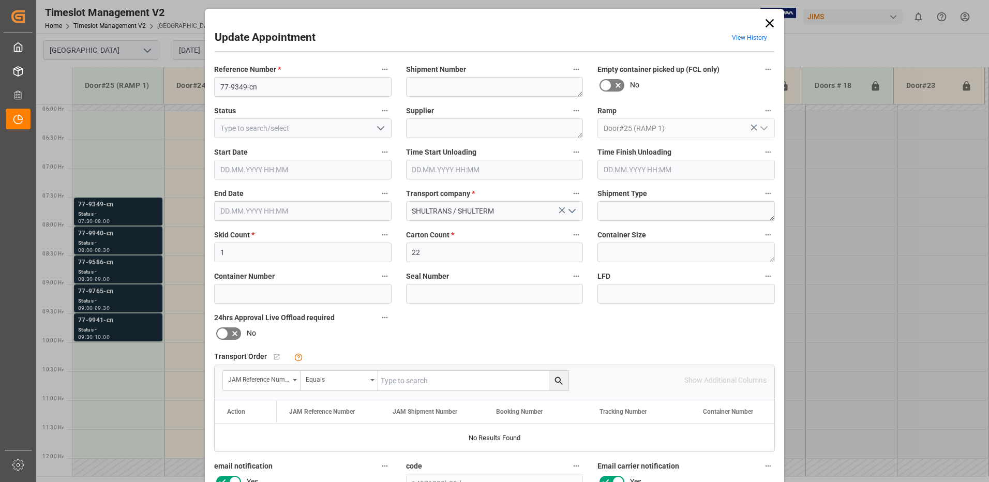
type input "1"
type input "22"
type input "[DATE] 07:30"
type input "[DATE] 08:00"
type input "[DATE] 11:23"
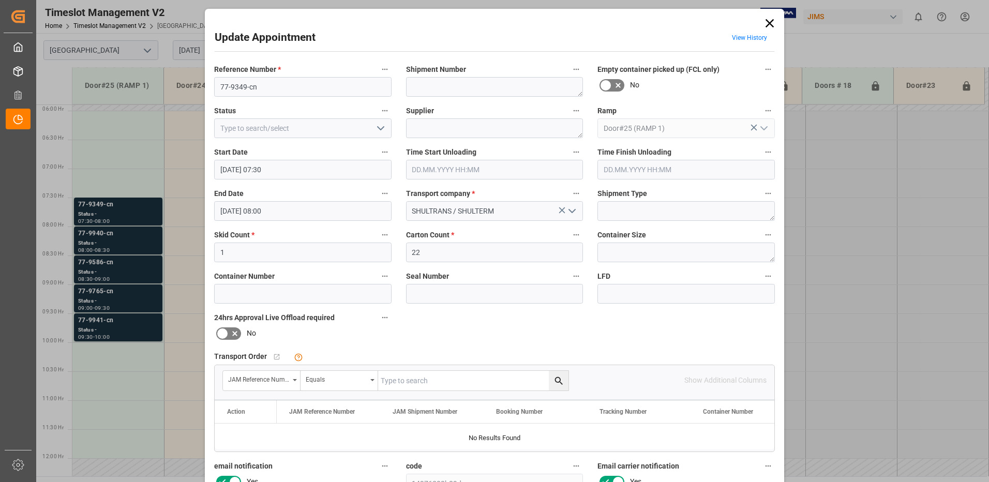
click at [469, 375] on input "text" at bounding box center [473, 381] width 190 height 20
type input "77-9349-cn"
click at [560, 379] on icon "search button" at bounding box center [559, 381] width 11 height 11
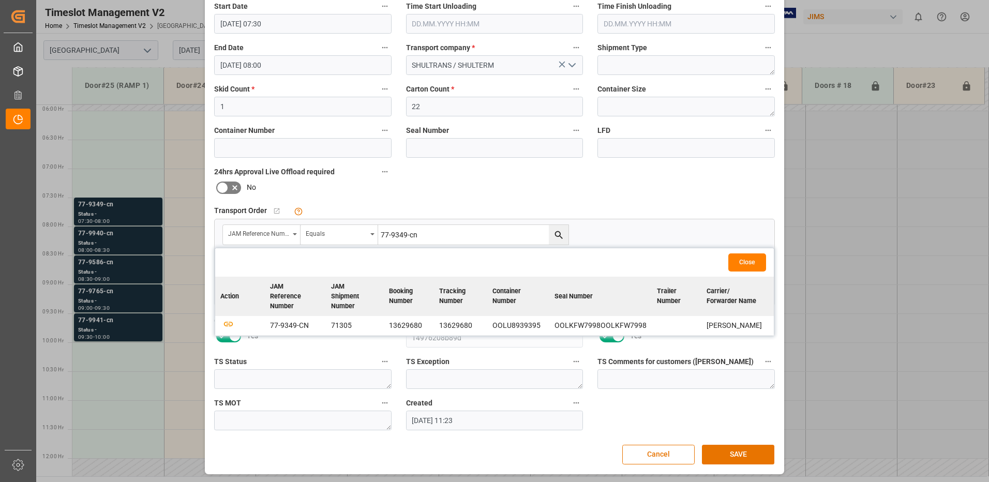
scroll to position [147, 0]
click at [227, 320] on icon "button" at bounding box center [228, 323] width 13 height 13
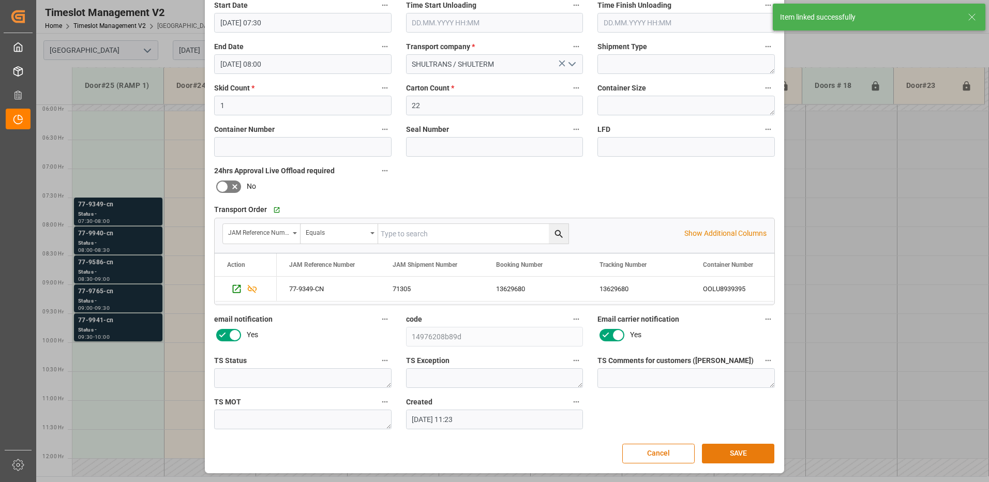
click at [747, 452] on button "SAVE" at bounding box center [738, 454] width 72 height 20
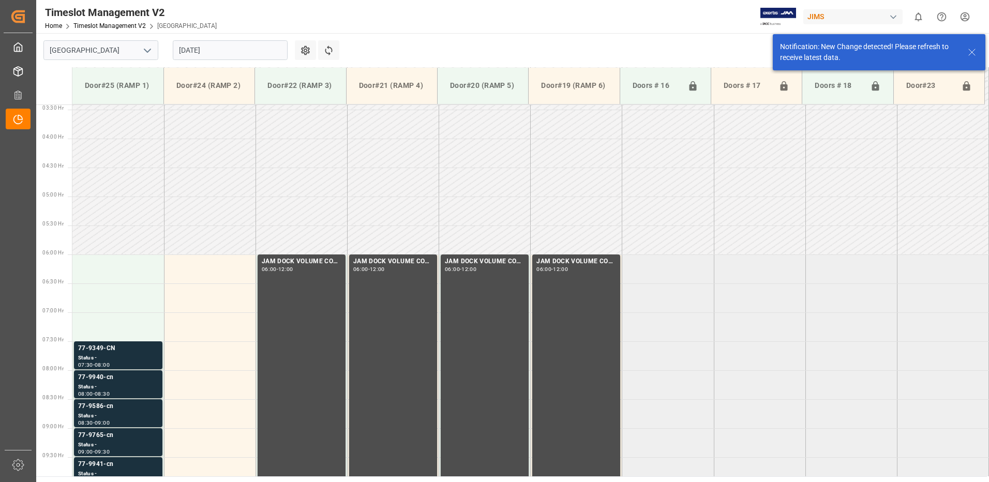
scroll to position [342, 0]
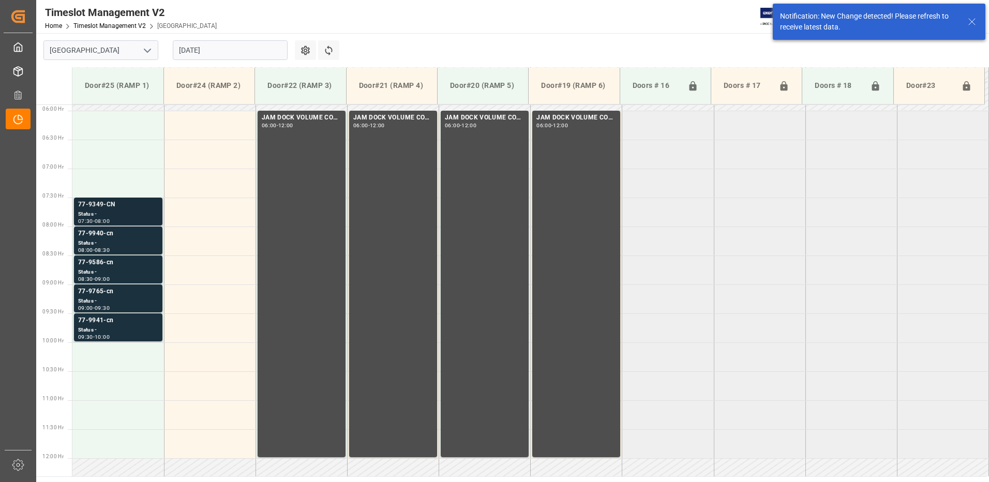
click at [119, 208] on div "77-9349-CN" at bounding box center [118, 205] width 80 height 10
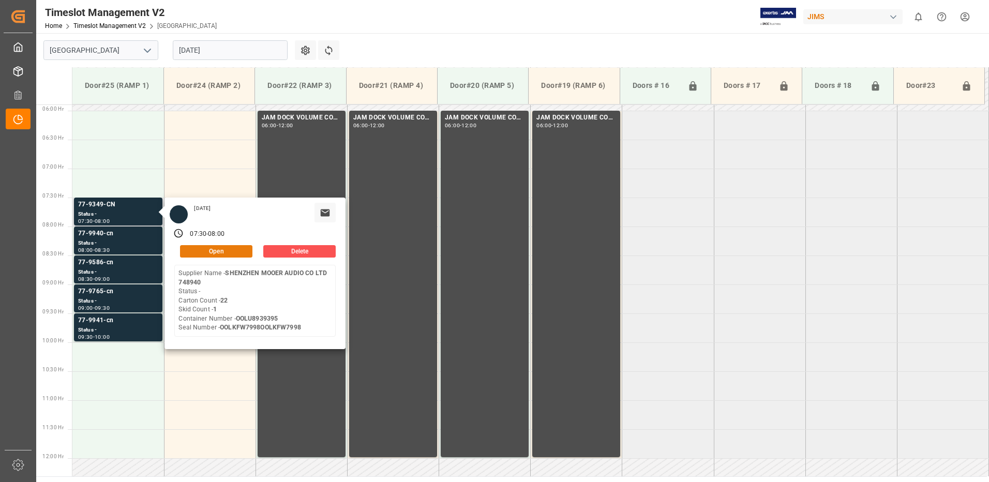
click at [226, 250] on button "Open" at bounding box center [216, 251] width 72 height 12
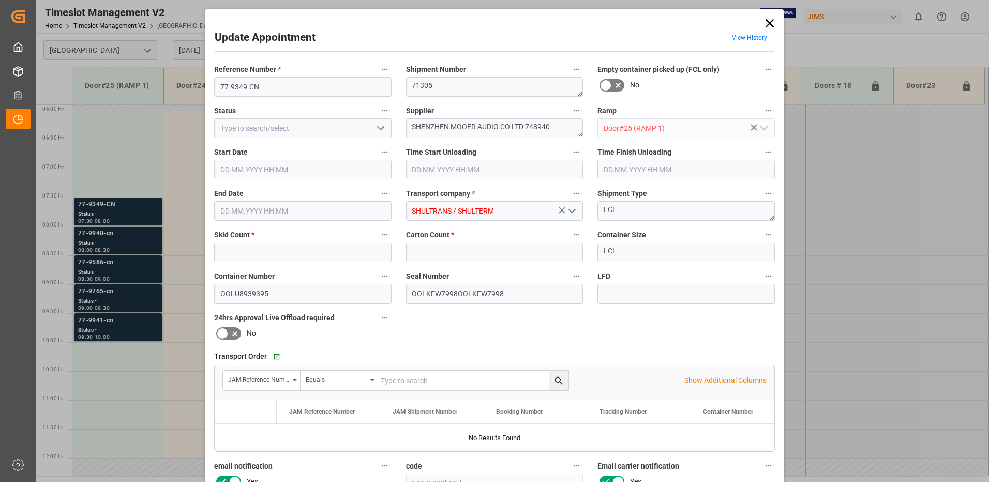
type input "1"
type input "22"
type input "[DATE] 07:30"
type input "[DATE] 08:00"
type input "[DATE] 11:23"
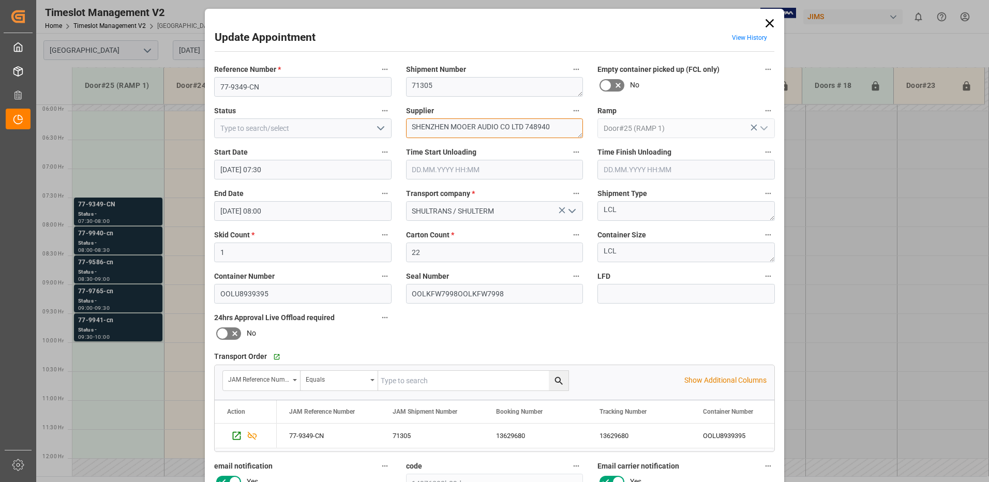
drag, startPoint x: 449, startPoint y: 128, endPoint x: 411, endPoint y: 127, distance: 37.8
click at [411, 127] on textarea "SHENZHEN MOOER AUDIO CO LTD 748940" at bounding box center [495, 129] width 178 height 20
drag, startPoint x: 512, startPoint y: 127, endPoint x: 460, endPoint y: 125, distance: 52.3
click at [460, 125] on textarea "MOOER AUDIO CO LTD 748940" at bounding box center [495, 129] width 178 height 20
type textarea "MOOER AUDIO / IN01(29)"
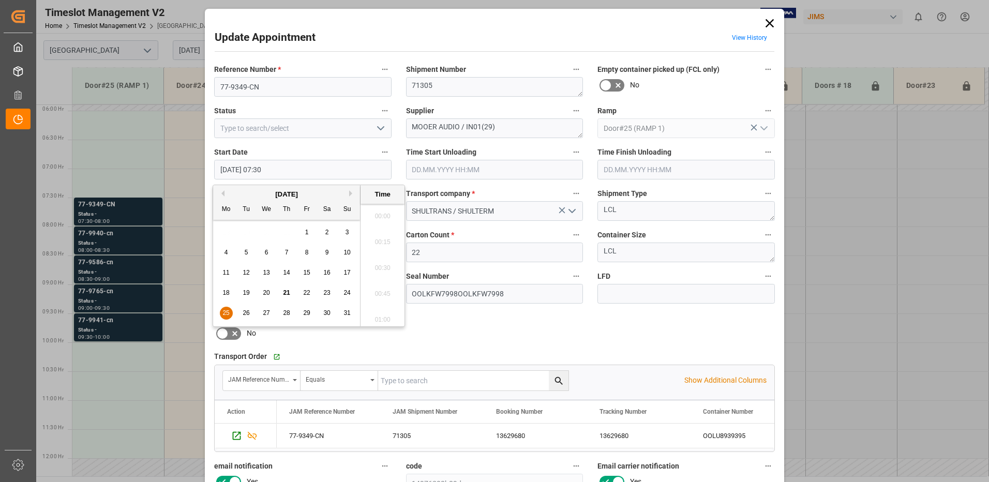
click at [292, 168] on input "[DATE] 07:30" at bounding box center [303, 170] width 178 height 20
click at [224, 314] on span "25" at bounding box center [226, 312] width 7 height 7
click at [382, 210] on li "06:00" at bounding box center [383, 213] width 44 height 26
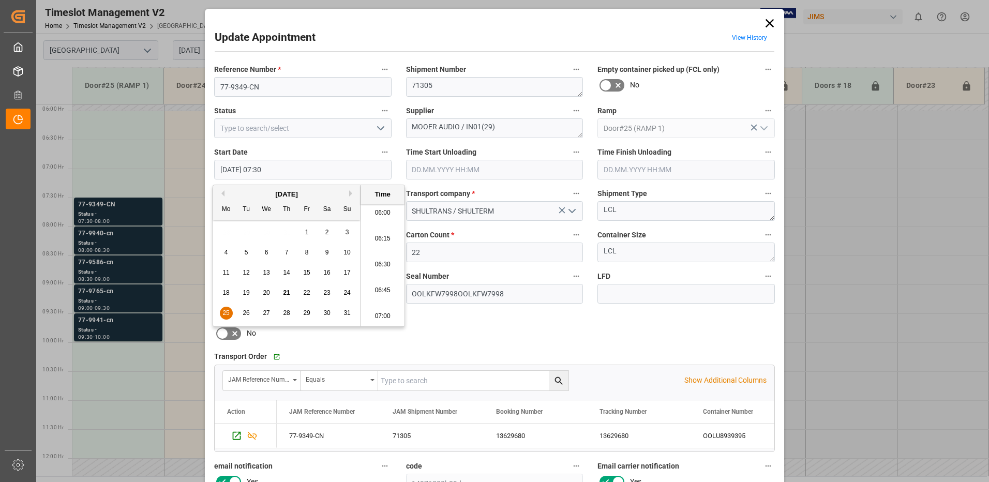
type input "[DATE] 06:00"
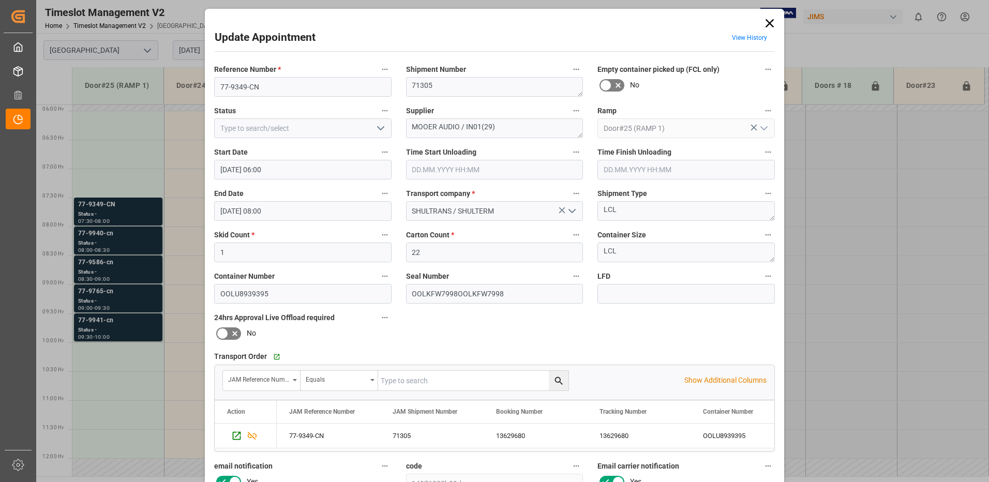
click at [294, 212] on input "[DATE] 08:00" at bounding box center [303, 211] width 178 height 20
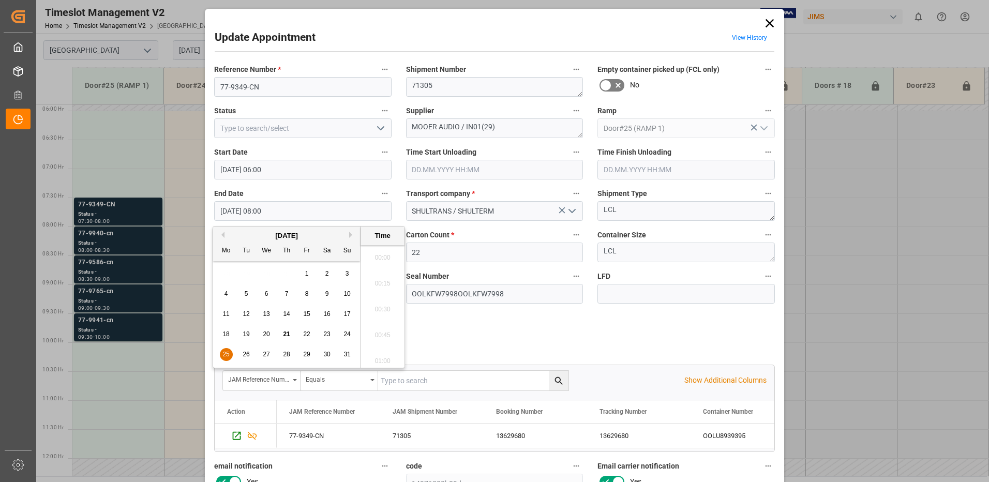
scroll to position [780, 0]
drag, startPoint x: 226, startPoint y: 355, endPoint x: 433, endPoint y: 307, distance: 212.5
click at [226, 354] on span "25" at bounding box center [226, 354] width 7 height 7
click at [376, 306] on li "06:30" at bounding box center [383, 306] width 44 height 26
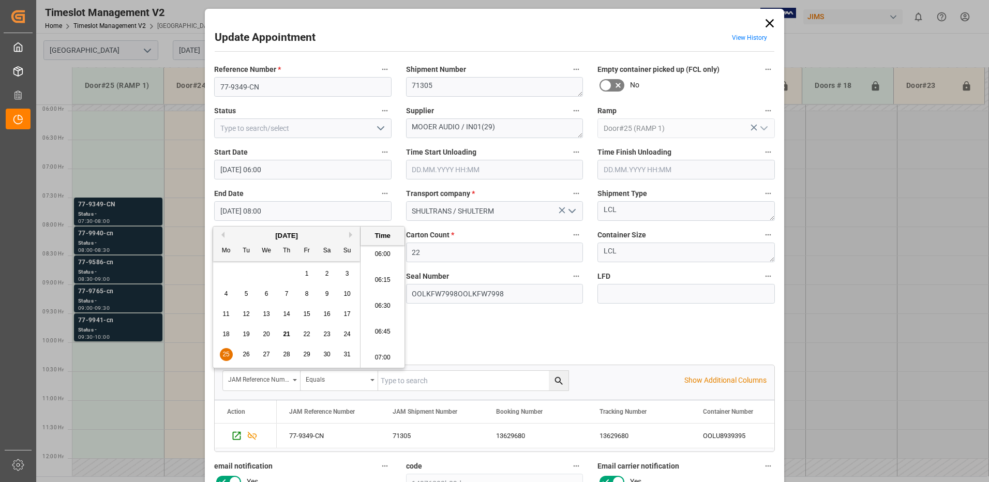
type input "[DATE] 06:30"
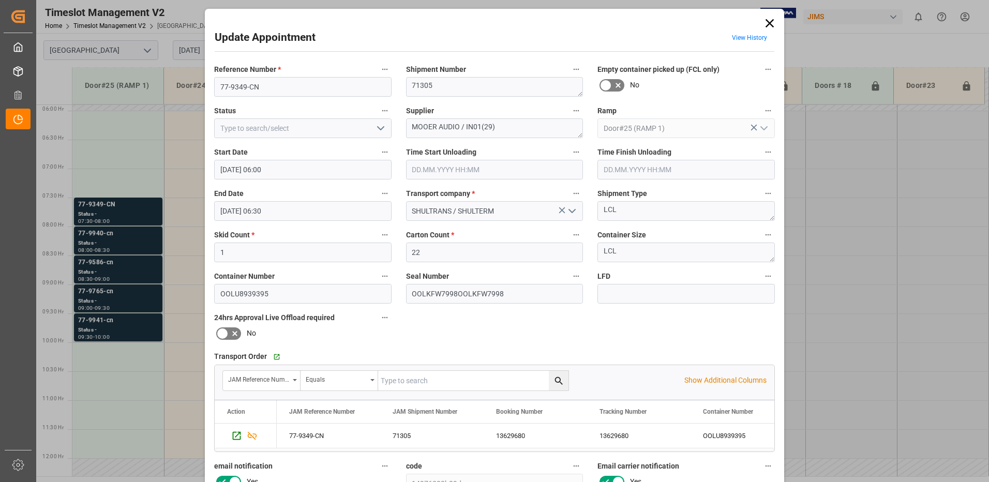
click at [381, 130] on icon "open menu" at bounding box center [381, 128] width 12 height 12
click at [331, 223] on div "New Appointment" at bounding box center [303, 221] width 176 height 23
type input "New Appointment"
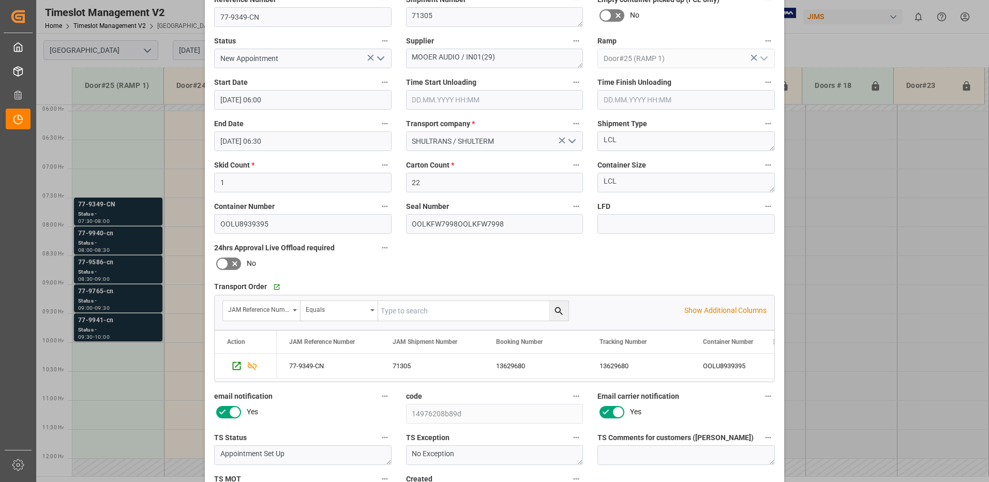
scroll to position [147, 0]
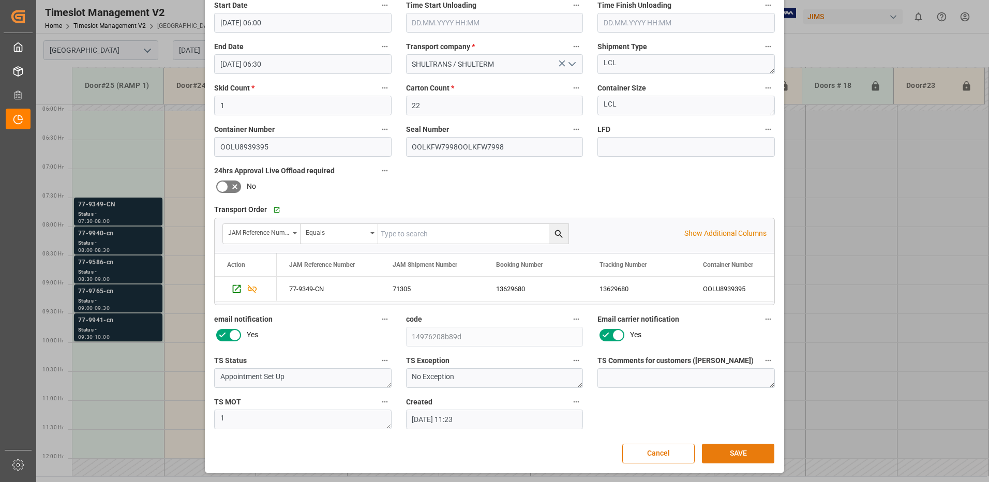
click at [749, 456] on button "SAVE" at bounding box center [738, 454] width 72 height 20
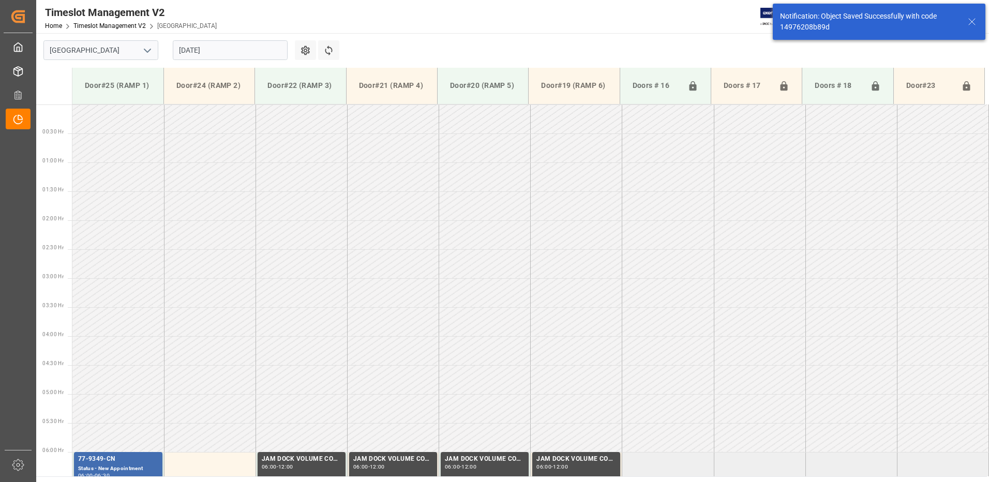
scroll to position [247, 0]
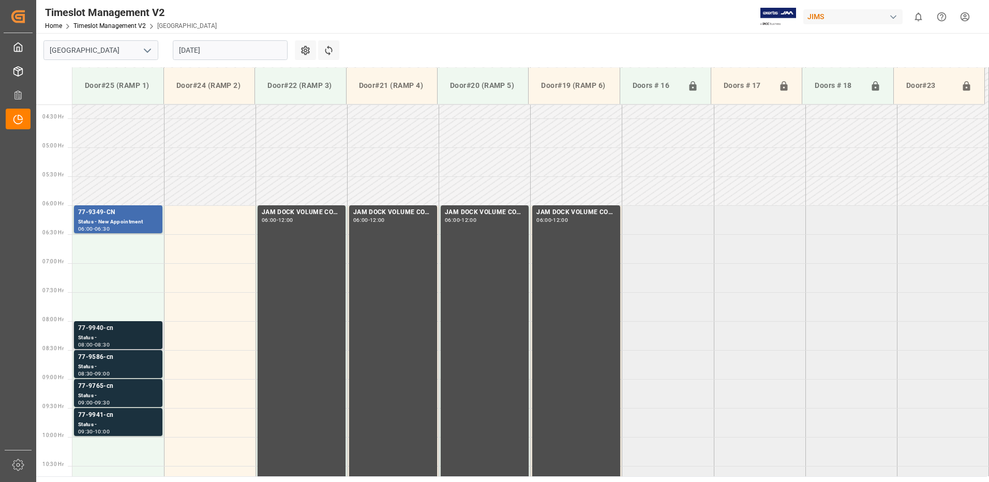
click at [107, 333] on div "77-9940-cn" at bounding box center [118, 328] width 80 height 10
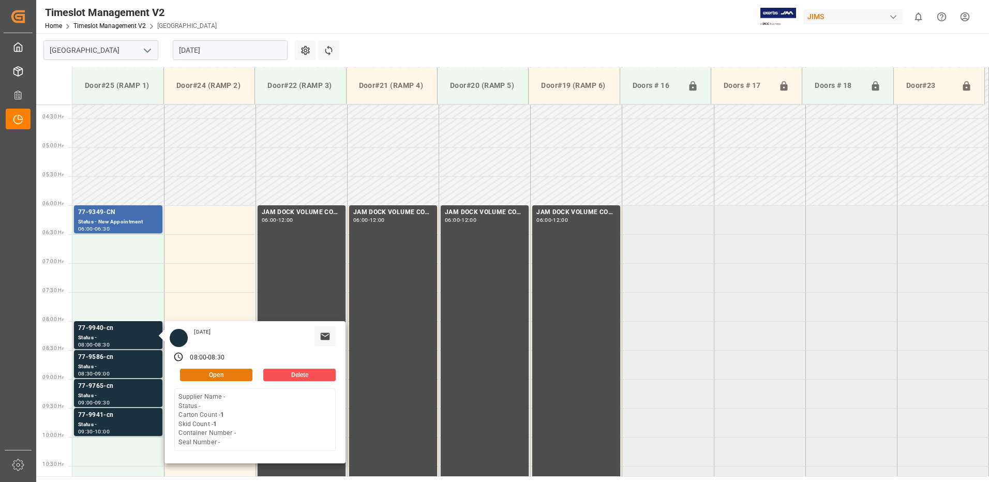
click at [228, 374] on button "Open" at bounding box center [216, 375] width 72 height 12
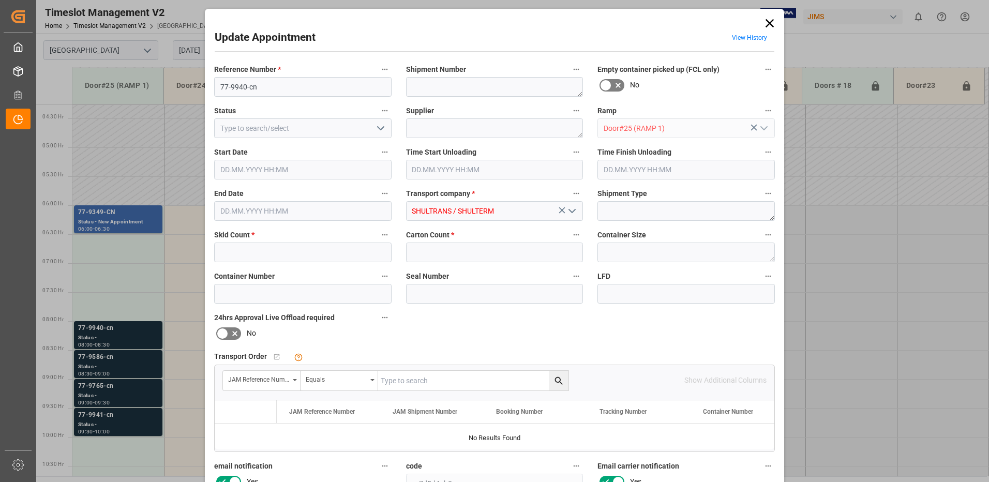
type input "1"
type input "[DATE] 08:00"
type input "[DATE] 08:30"
type input "[DATE] 11:22"
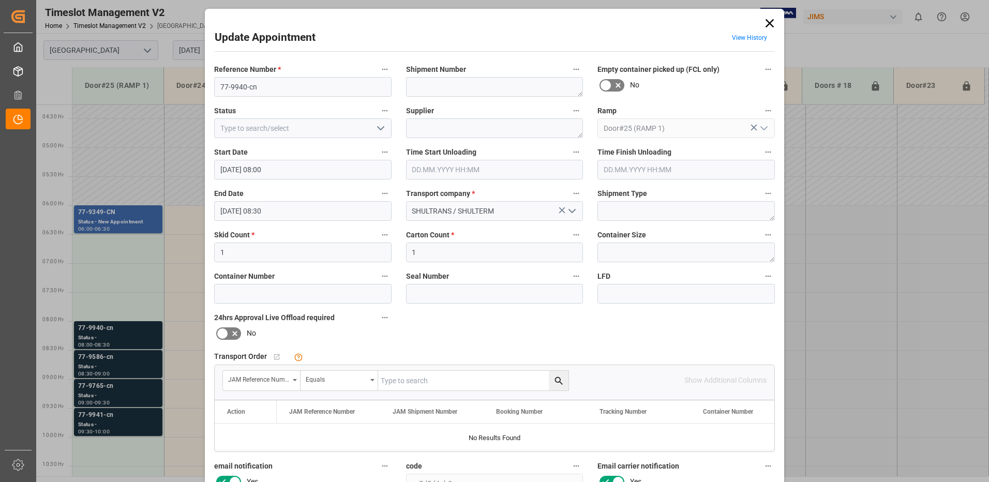
click at [417, 379] on input "text" at bounding box center [473, 381] width 190 height 20
type input "77-9940-CN"
click at [556, 382] on icon "search button" at bounding box center [559, 381] width 8 height 8
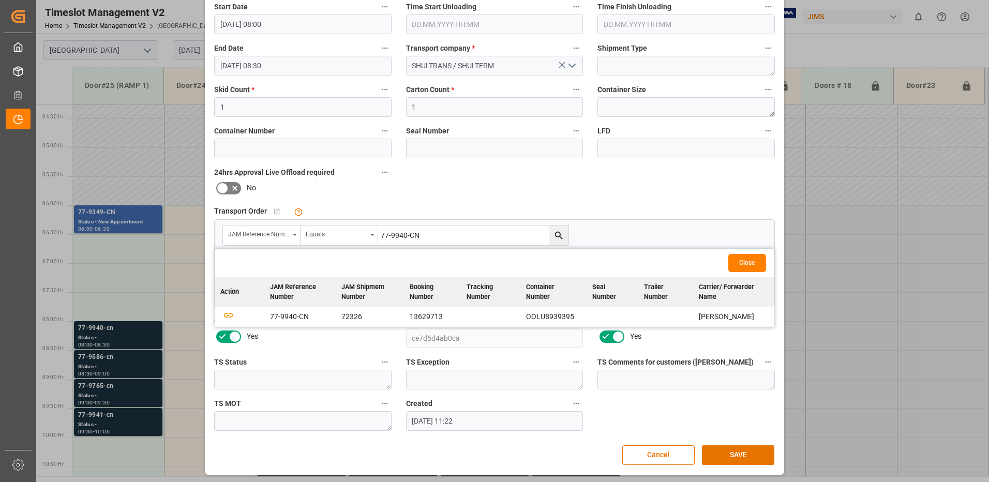
scroll to position [147, 0]
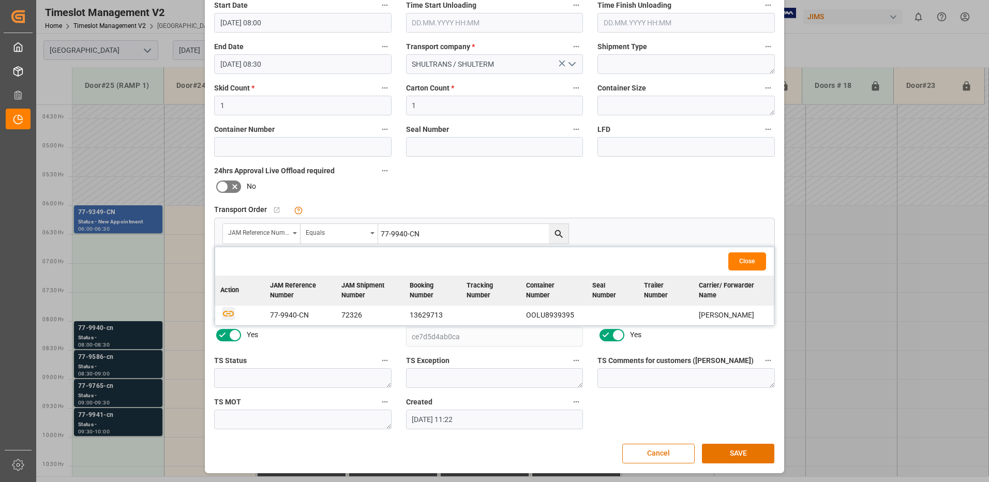
click at [227, 312] on icon "button" at bounding box center [228, 313] width 13 height 13
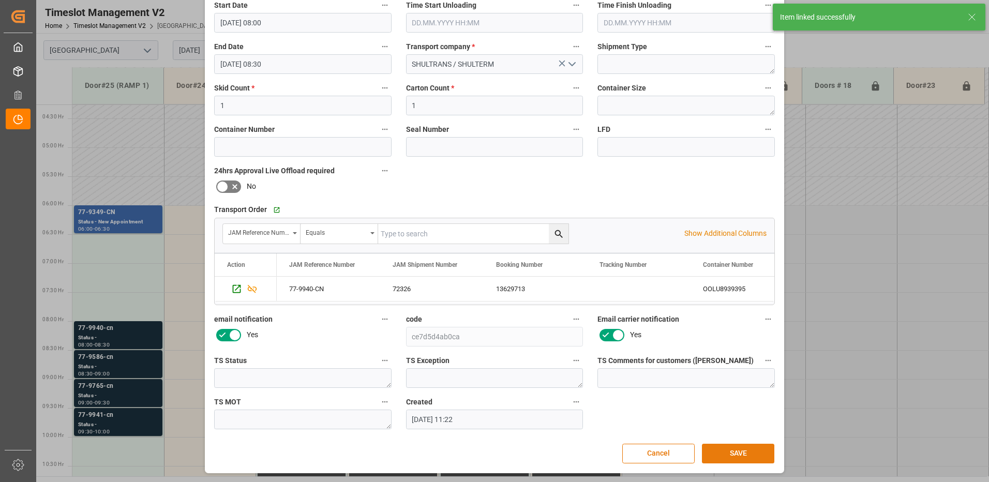
click at [739, 454] on button "SAVE" at bounding box center [738, 454] width 72 height 20
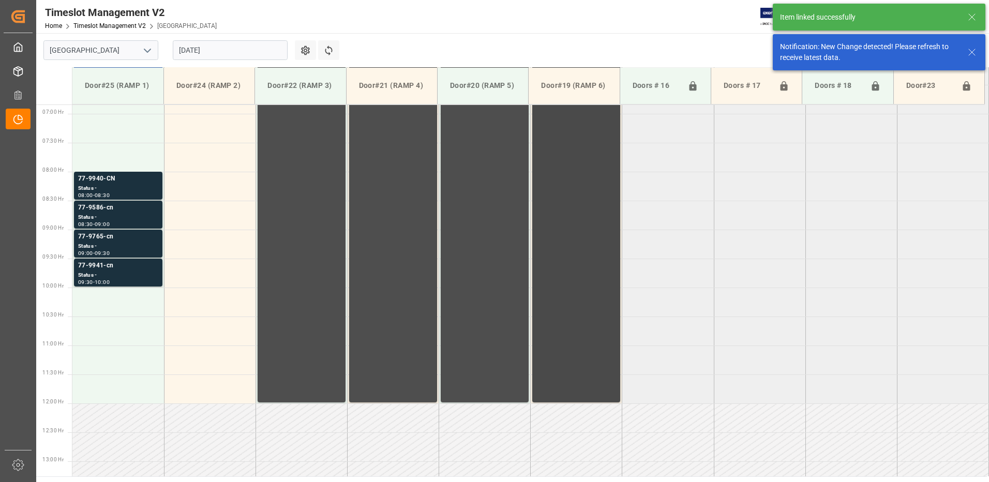
scroll to position [400, 0]
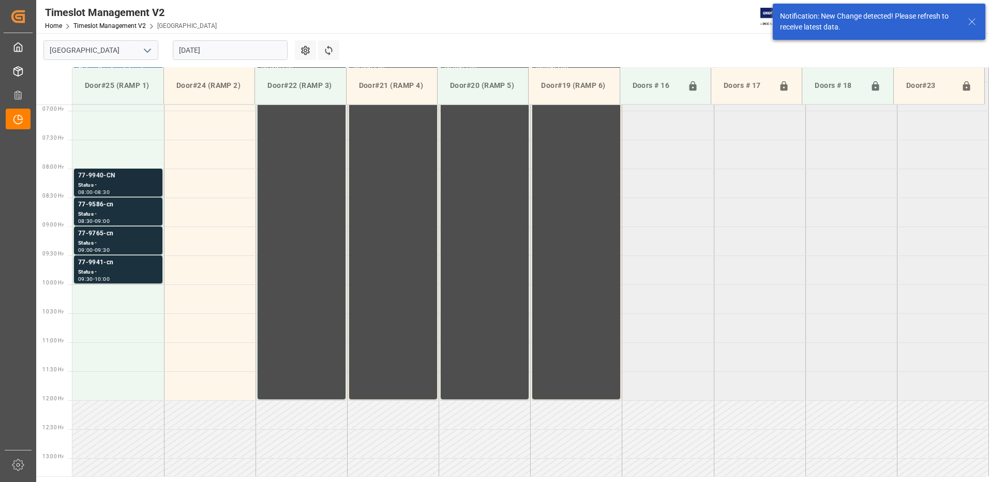
click at [110, 180] on div "77-9940-CN" at bounding box center [118, 176] width 80 height 10
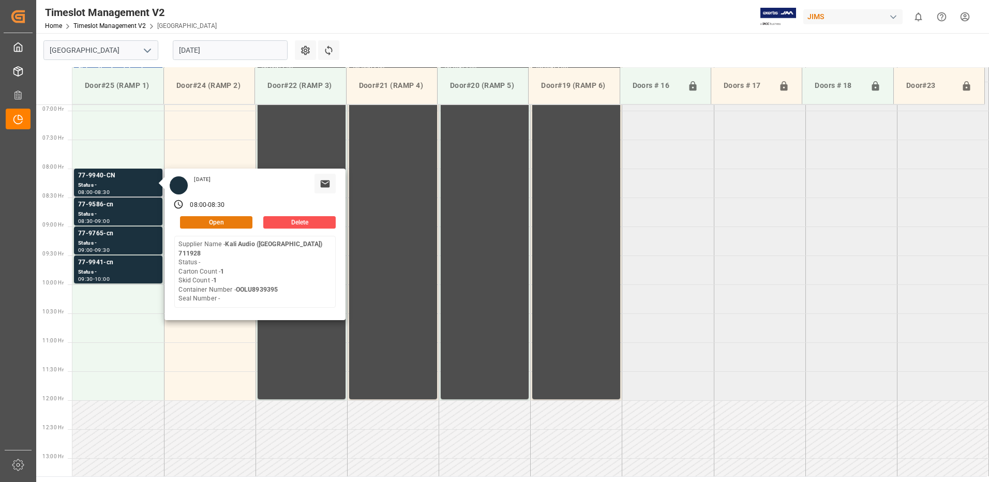
click at [218, 221] on button "Open" at bounding box center [216, 222] width 72 height 12
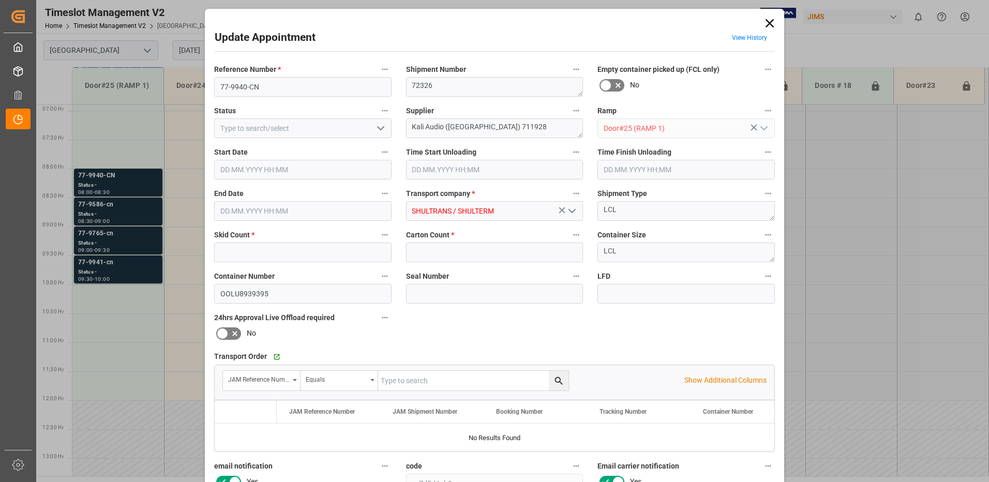
type input "1"
type input "[DATE] 08:00"
type input "[DATE] 08:30"
type input "[DATE] 11:22"
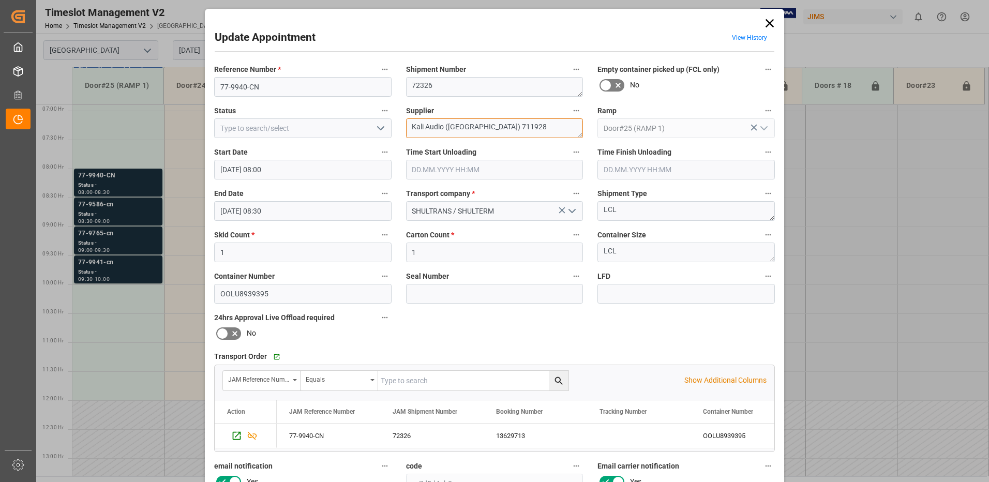
drag, startPoint x: 511, startPoint y: 129, endPoint x: 445, endPoint y: 128, distance: 66.2
click at [445, 128] on textarea "Kali Audio ([GEOGRAPHIC_DATA]) 711928" at bounding box center [495, 129] width 178 height 20
click at [465, 125] on textarea "Kali Audio /" at bounding box center [495, 129] width 178 height 20
type textarea "Kali Audio / IN01(1)"
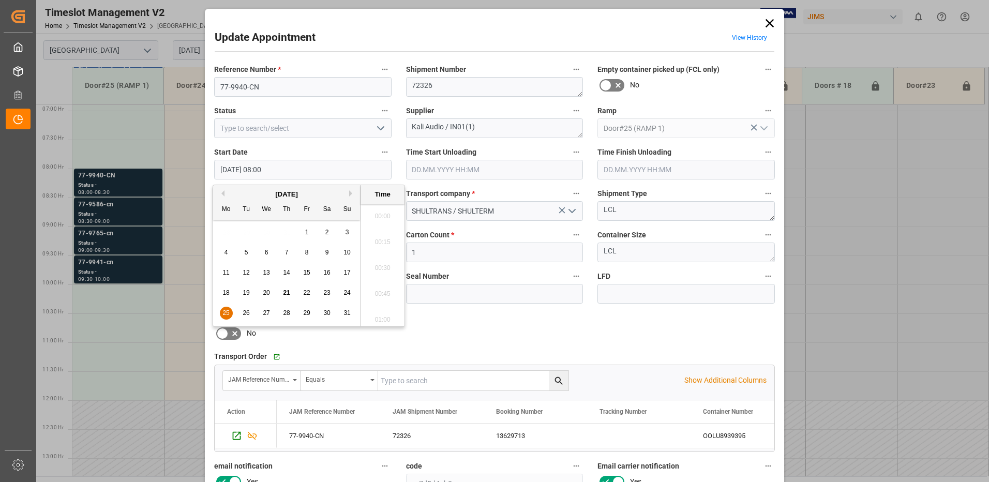
click at [289, 171] on input "[DATE] 08:00" at bounding box center [303, 170] width 178 height 20
click at [225, 310] on span "25" at bounding box center [226, 312] width 7 height 7
drag, startPoint x: 381, startPoint y: 212, endPoint x: 393, endPoint y: 206, distance: 13.2
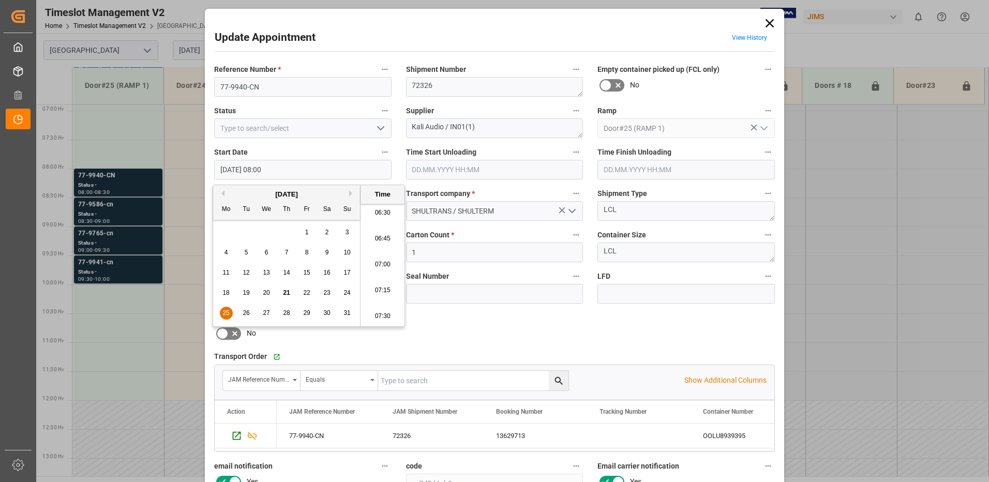
click at [381, 213] on li "06:30" at bounding box center [383, 213] width 44 height 26
type input "[DATE] 06:30"
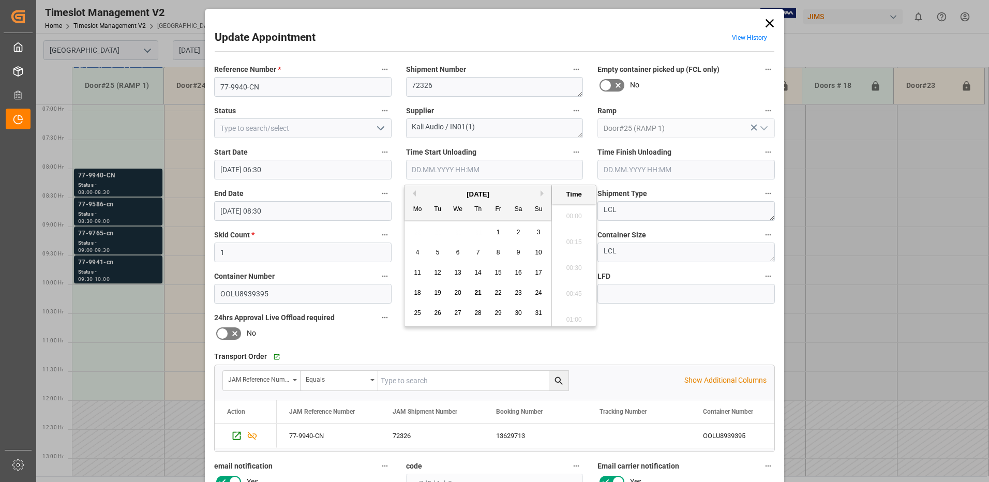
click at [448, 170] on input "text" at bounding box center [495, 170] width 178 height 20
click at [417, 313] on span "25" at bounding box center [417, 312] width 7 height 7
click at [573, 213] on li "07:00" at bounding box center [574, 213] width 44 height 26
type input "[DATE] 07:00"
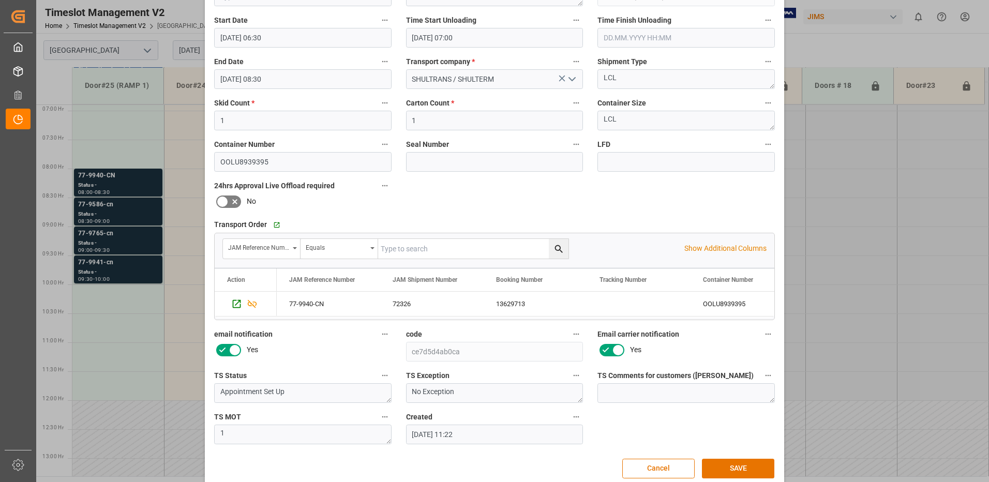
scroll to position [147, 0]
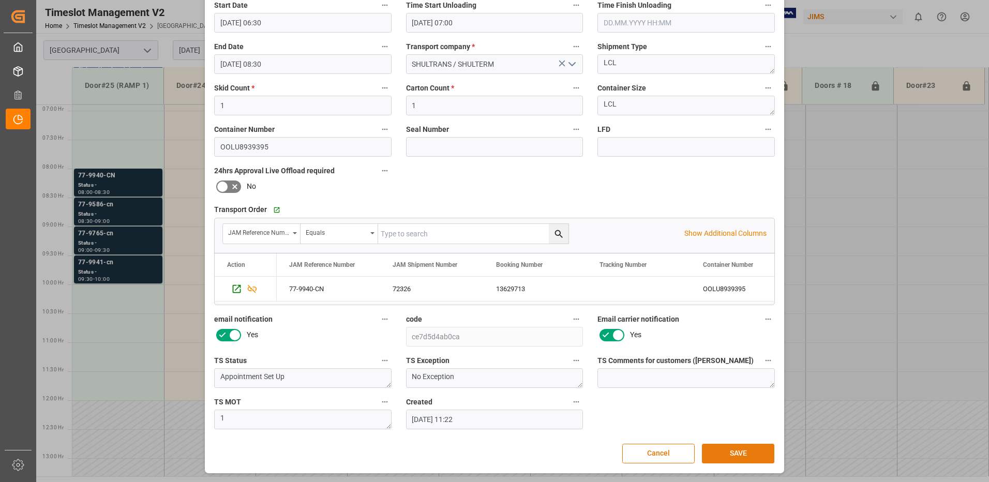
click at [747, 454] on button "SAVE" at bounding box center [738, 454] width 72 height 20
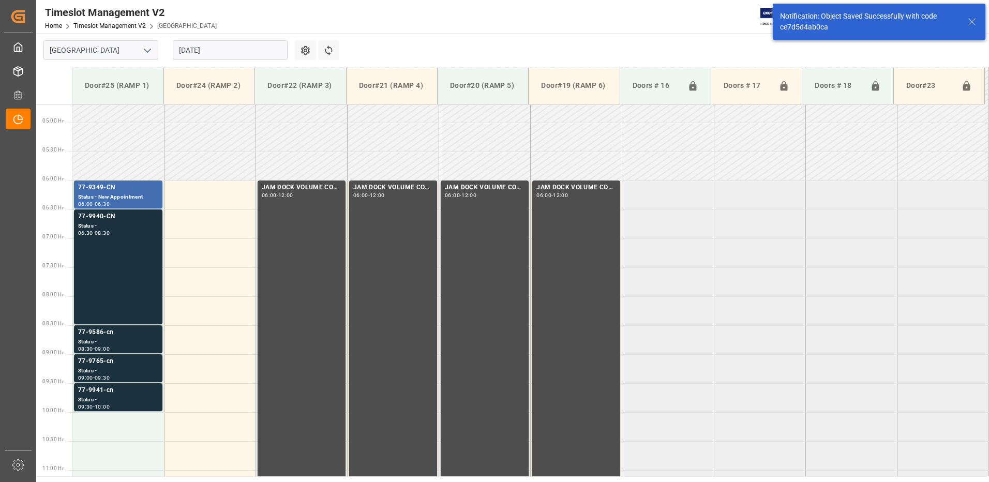
scroll to position [284, 0]
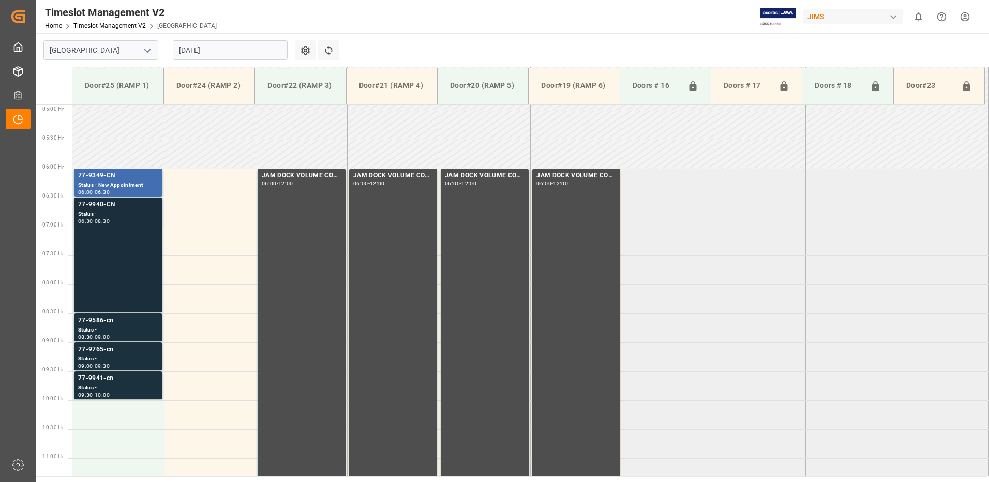
click at [124, 230] on div "77-9940-CN Status - 06:30 - 08:30" at bounding box center [118, 255] width 80 height 111
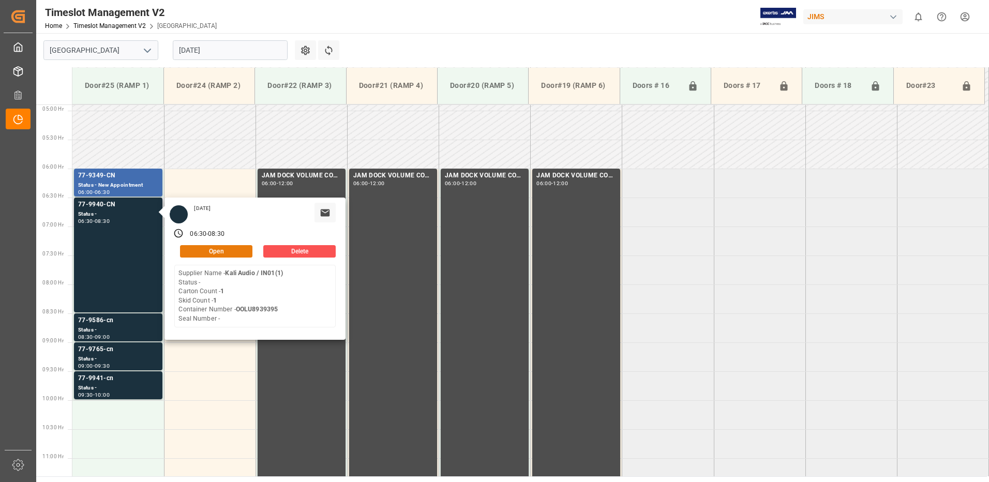
click at [228, 250] on button "Open" at bounding box center [216, 251] width 72 height 12
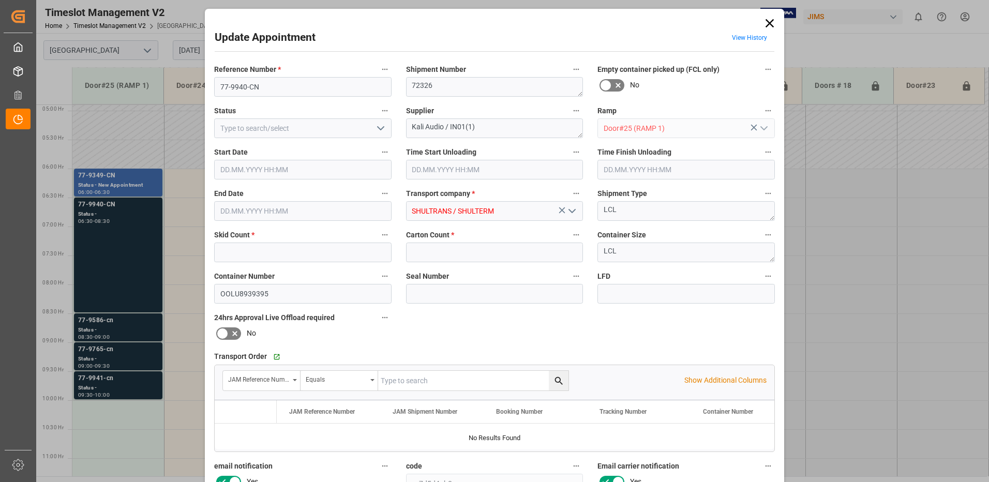
type input "1"
type input "[DATE] 06:30"
type input "[DATE] 07:00"
type input "[DATE] 08:30"
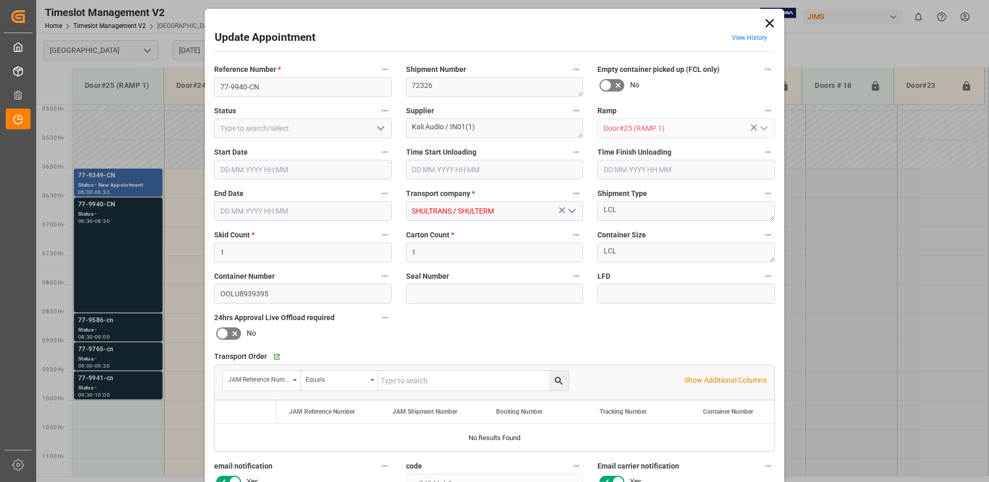
type input "[DATE] 11:22"
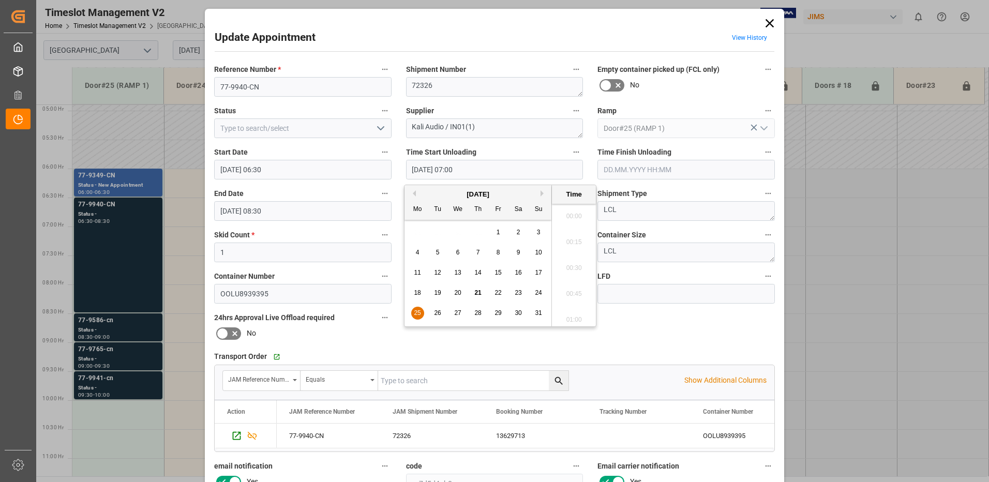
scroll to position [676, 0]
drag, startPoint x: 481, startPoint y: 169, endPoint x: 398, endPoint y: 172, distance: 82.3
click at [400, 169] on div "Time Start Unloading [DATE] 07:00" at bounding box center [495, 162] width 192 height 41
click at [328, 215] on input "[DATE] 08:30" at bounding box center [303, 211] width 178 height 20
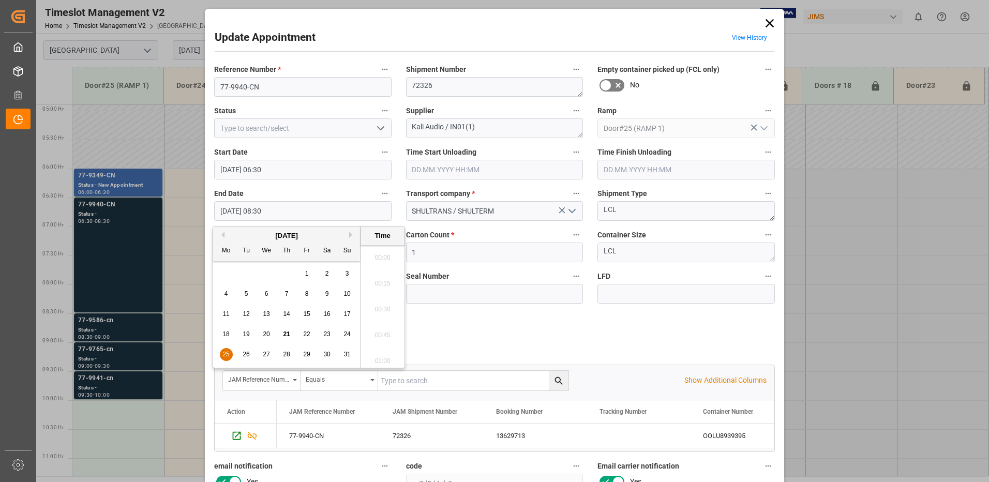
scroll to position [832, 0]
click at [226, 354] on span "25" at bounding box center [226, 354] width 7 height 7
click at [381, 253] on li "07:00" at bounding box center [383, 255] width 44 height 26
type input "[DATE] 07:00"
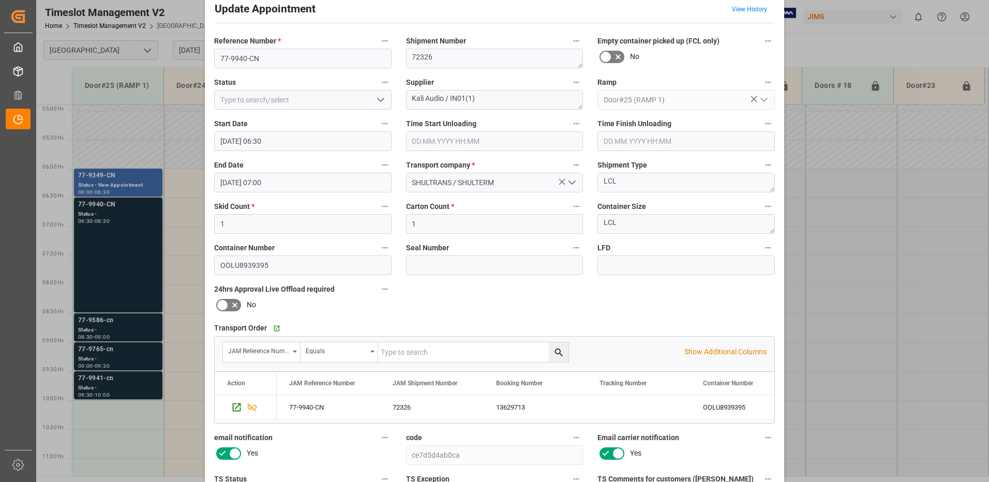
scroll to position [0, 0]
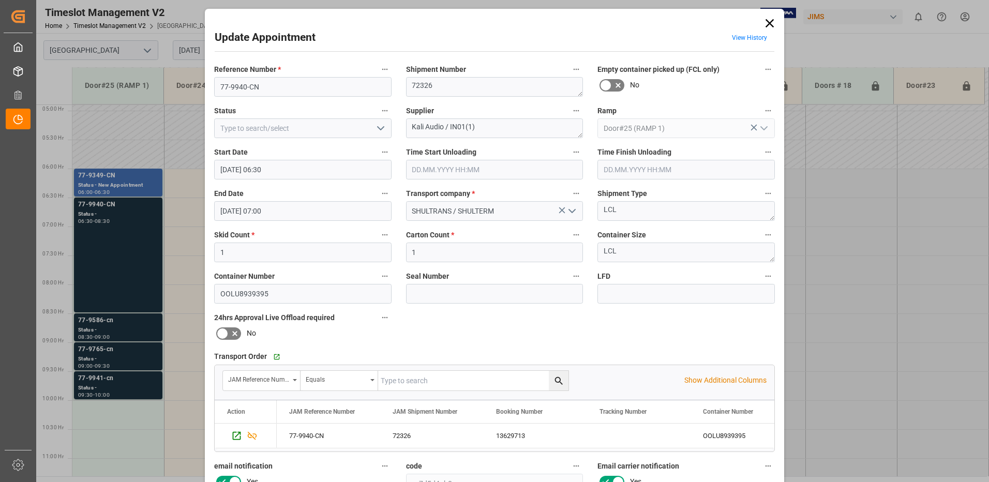
click at [380, 131] on icon "open menu" at bounding box center [381, 128] width 12 height 12
click at [300, 226] on div "New Appointment" at bounding box center [303, 221] width 176 height 23
type input "New Appointment"
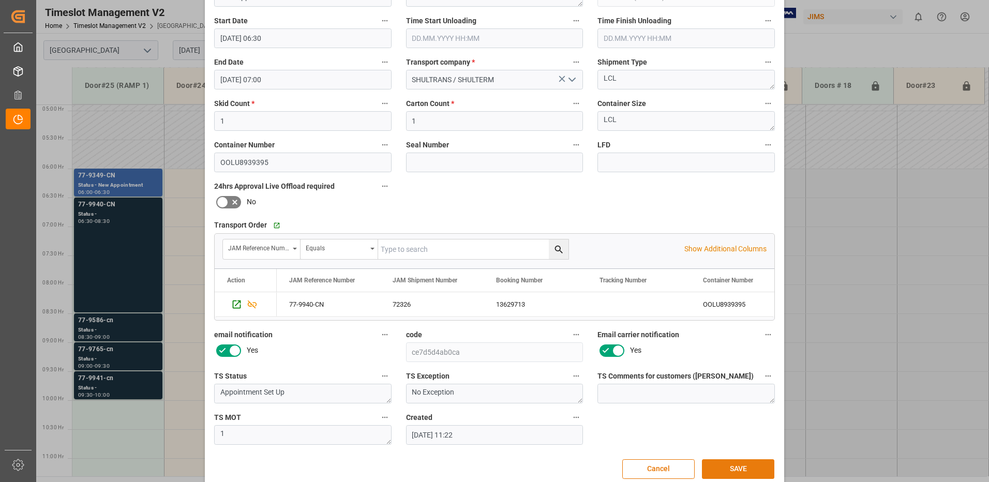
scroll to position [147, 0]
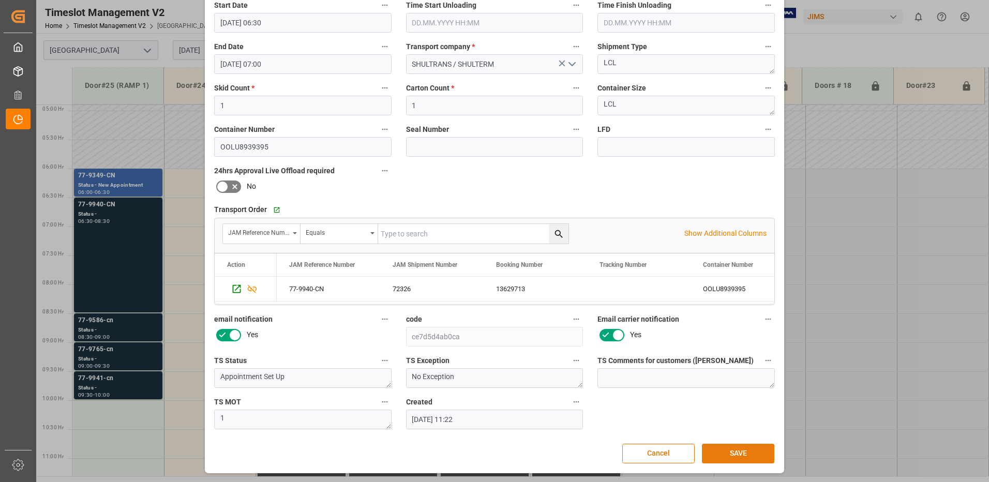
click at [730, 452] on button "SAVE" at bounding box center [738, 454] width 72 height 20
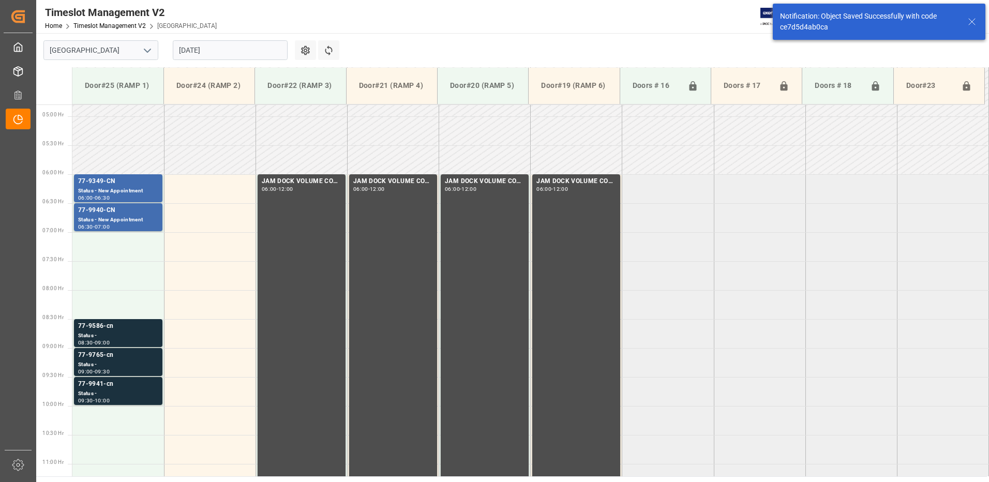
scroll to position [284, 0]
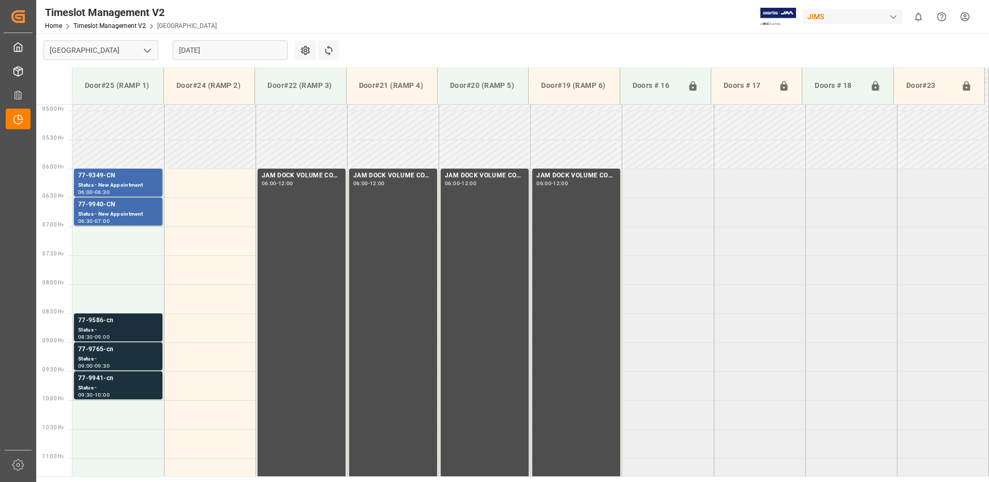
click at [120, 327] on div "Status -" at bounding box center [118, 330] width 80 height 9
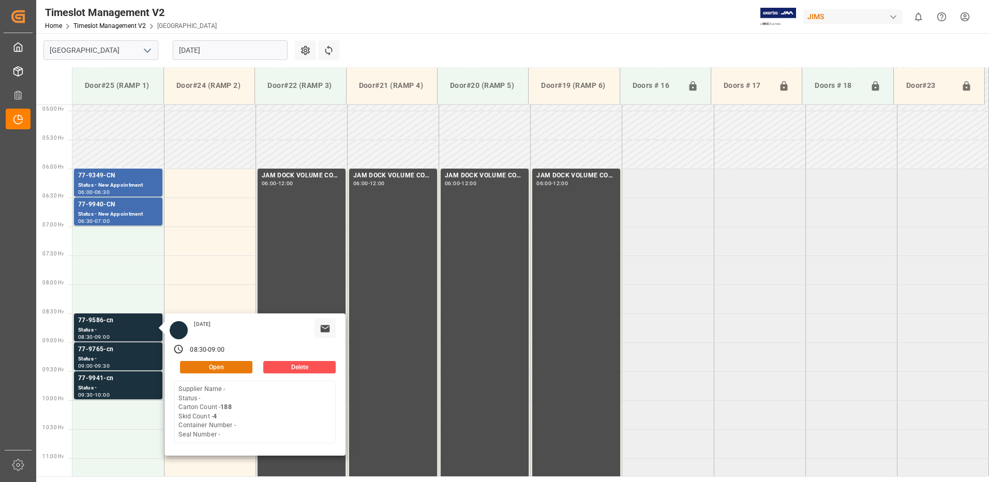
click at [228, 365] on button "Open" at bounding box center [216, 367] width 72 height 12
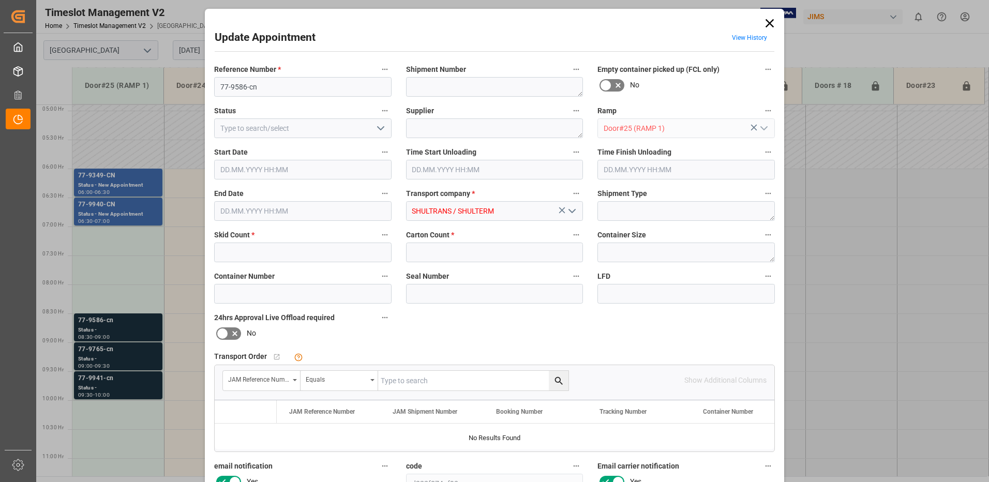
type input "4"
type input "188"
type input "[DATE] 08:30"
type input "[DATE] 09:00"
type input "[DATE] 11:22"
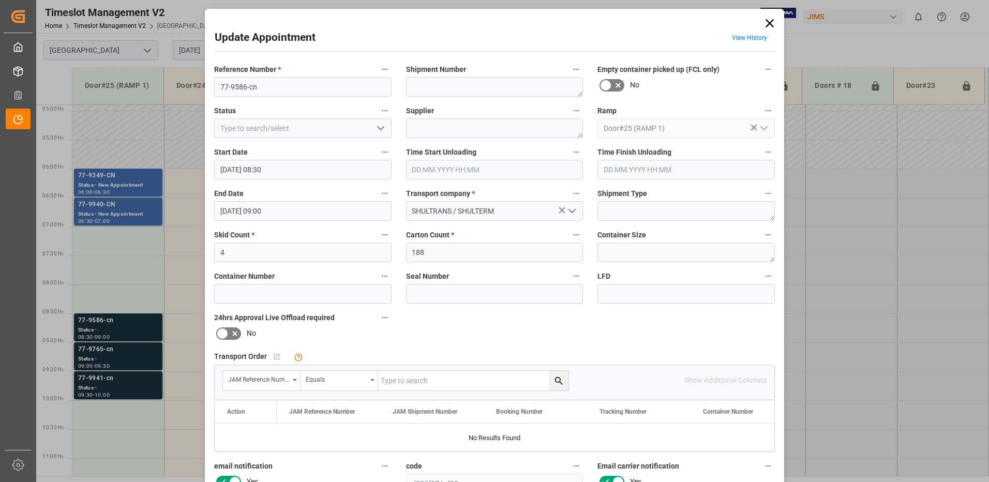
click at [401, 380] on input "text" at bounding box center [473, 381] width 190 height 20
type input "77-9586-CN"
click at [558, 378] on icon "search button" at bounding box center [559, 381] width 8 height 8
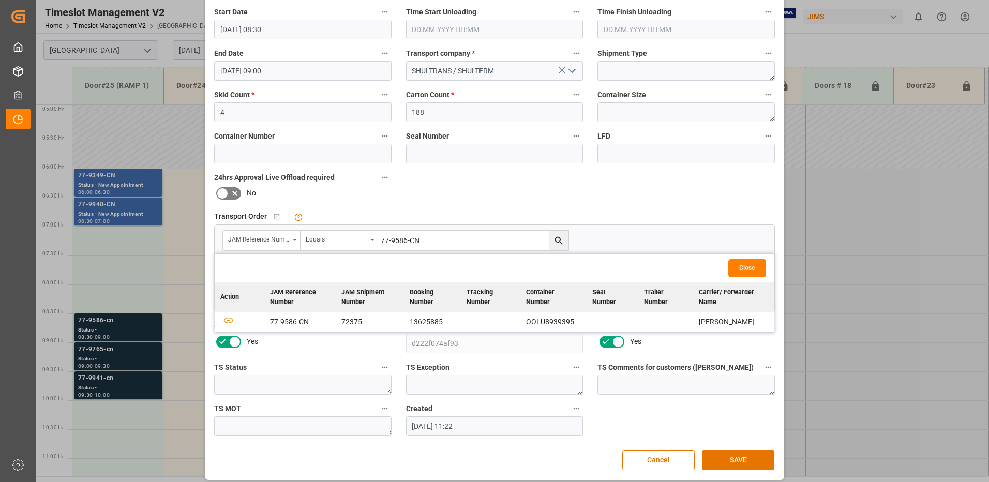
scroll to position [147, 0]
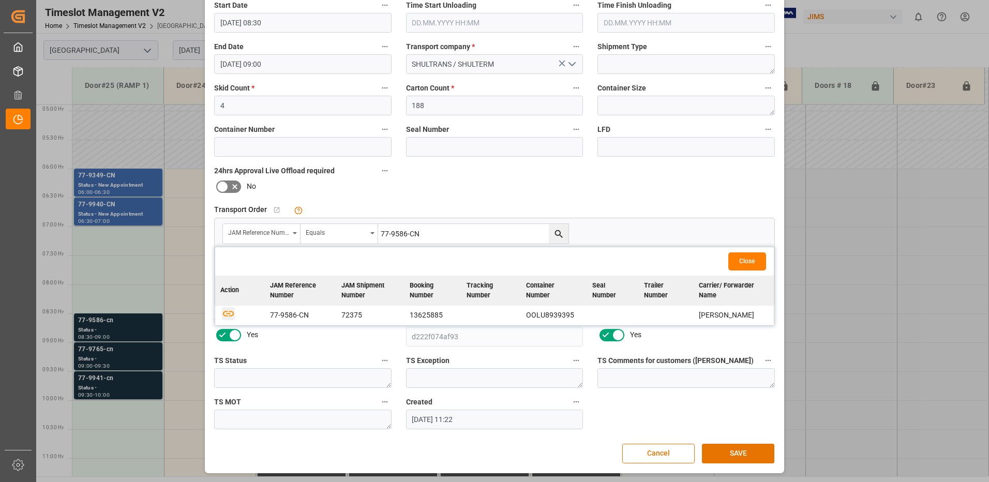
click at [223, 313] on icon "button" at bounding box center [228, 313] width 13 height 13
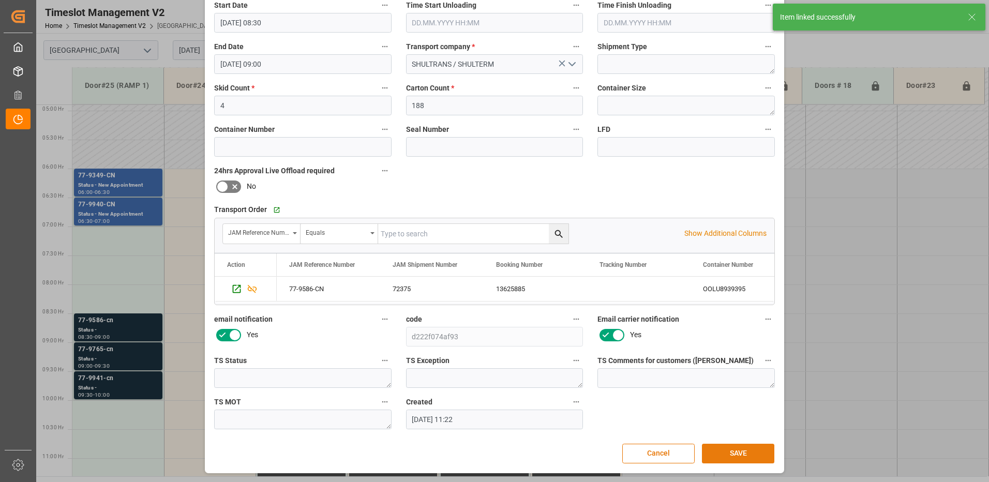
click at [740, 452] on button "SAVE" at bounding box center [738, 454] width 72 height 20
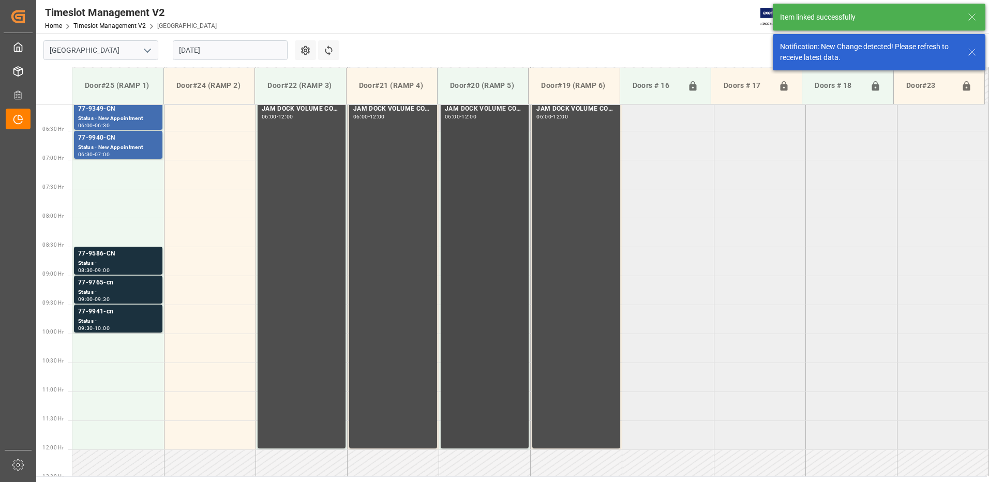
scroll to position [400, 0]
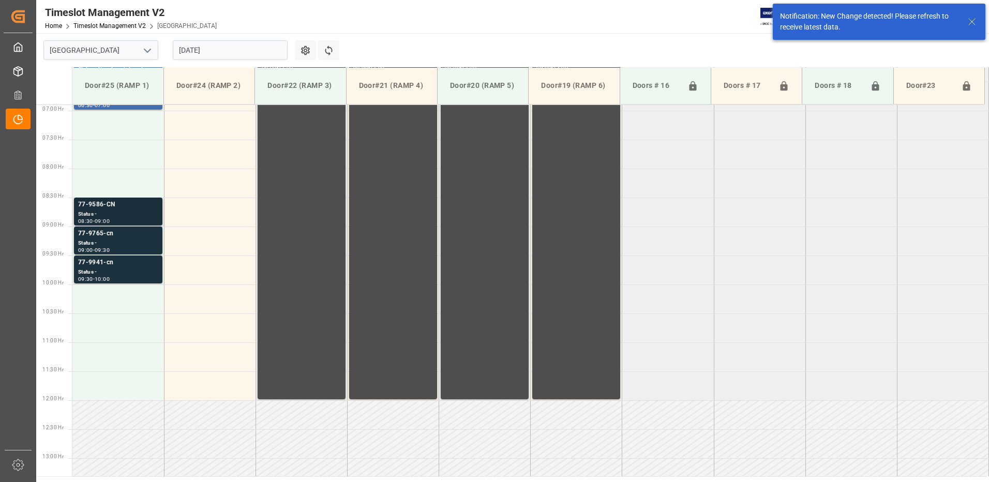
click at [115, 212] on div "Status -" at bounding box center [118, 214] width 80 height 9
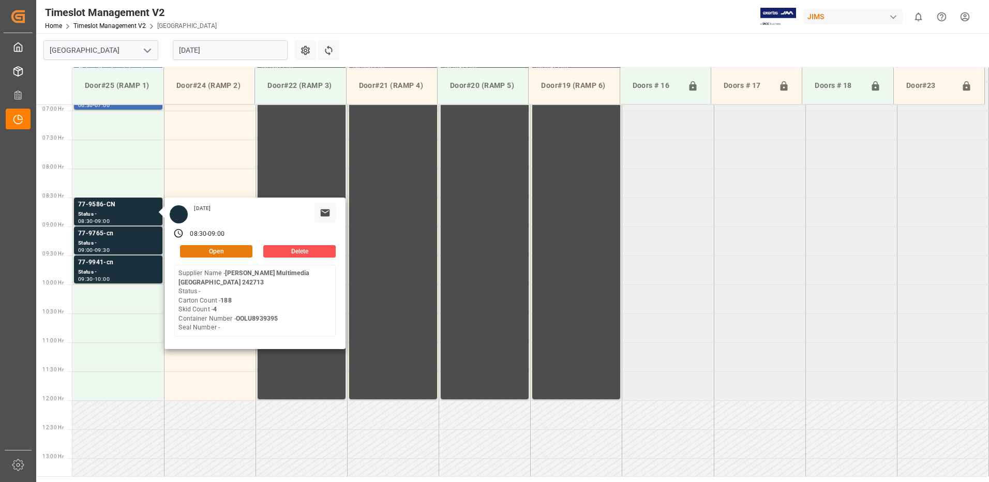
click at [232, 248] on button "Open" at bounding box center [216, 251] width 72 height 12
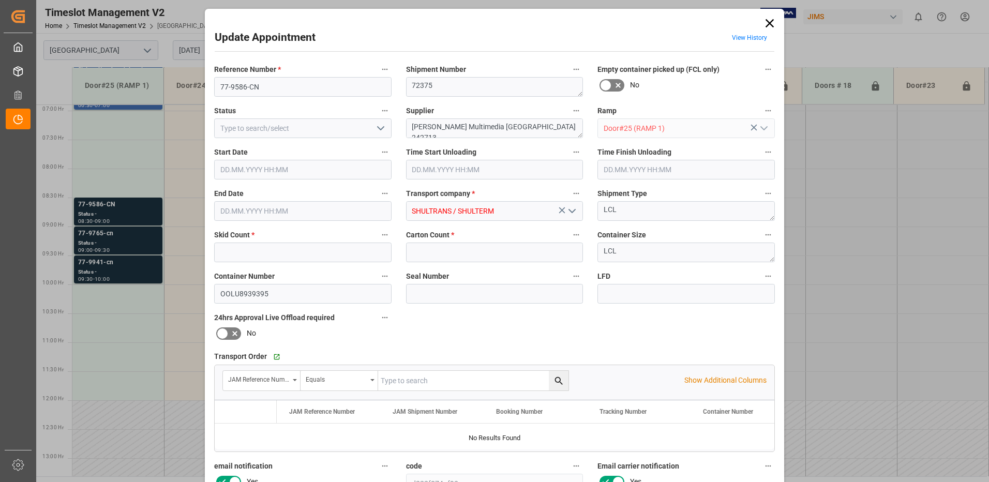
type input "4"
type input "188"
type input "[DATE] 08:30"
type input "[DATE] 09:00"
type input "[DATE] 11:22"
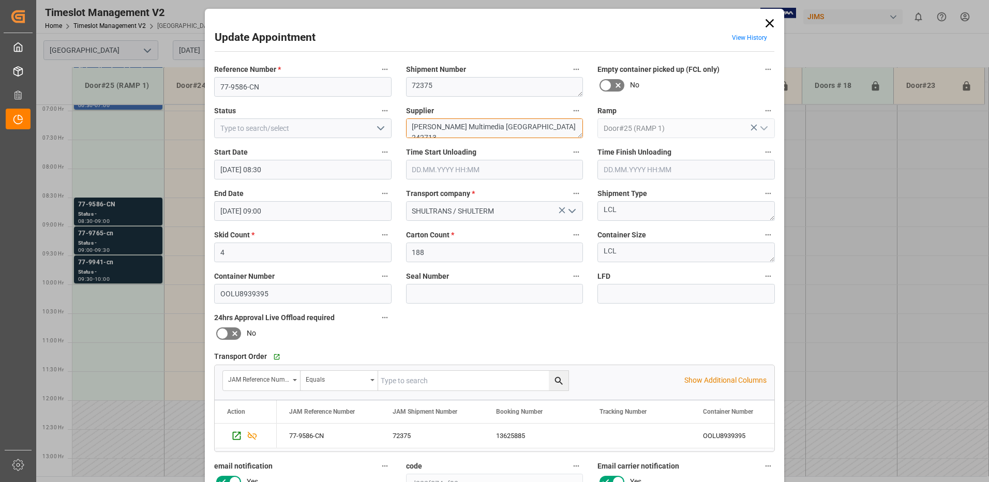
drag, startPoint x: 525, startPoint y: 130, endPoint x: 474, endPoint y: 127, distance: 50.8
click at [474, 127] on textarea "[PERSON_NAME] Multimedia [GEOGRAPHIC_DATA] 242713" at bounding box center [495, 129] width 178 height 20
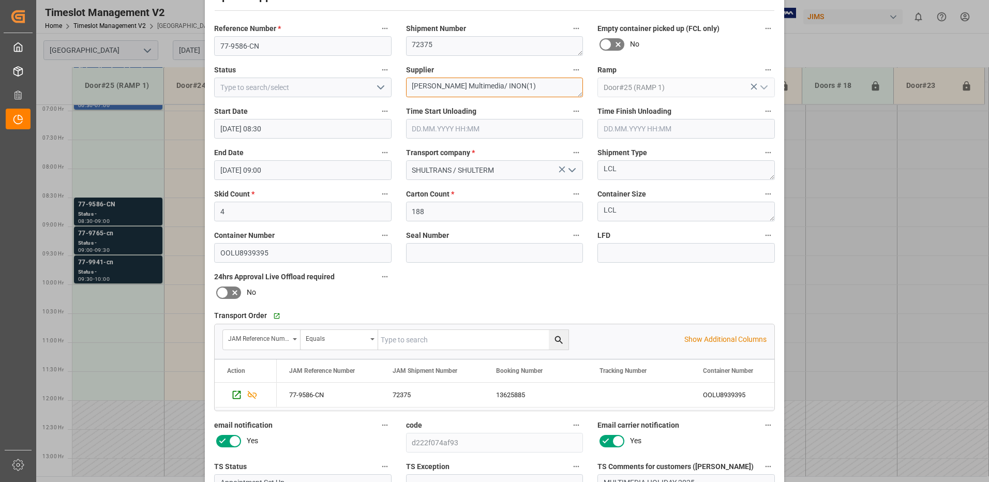
scroll to position [147, 0]
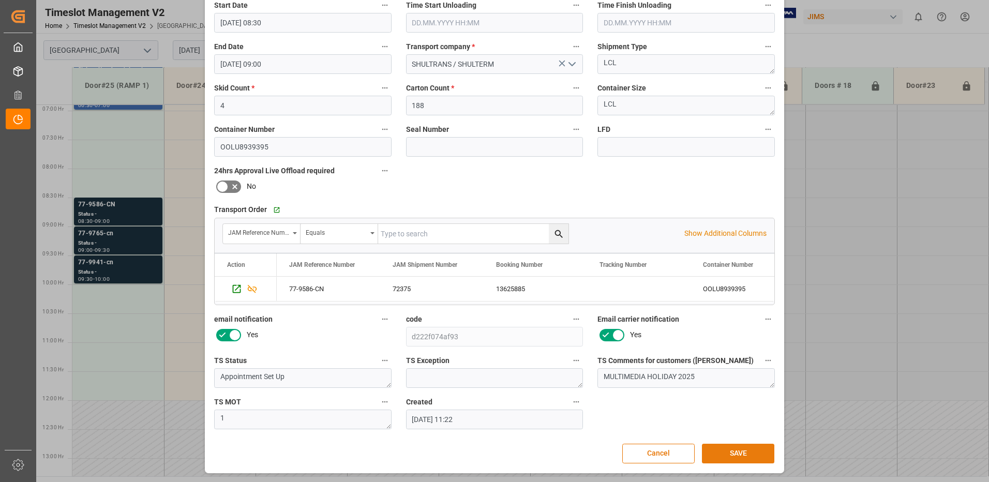
type textarea "[PERSON_NAME] Multimedia/ INON(1)"
click at [735, 454] on button "SAVE" at bounding box center [738, 454] width 72 height 20
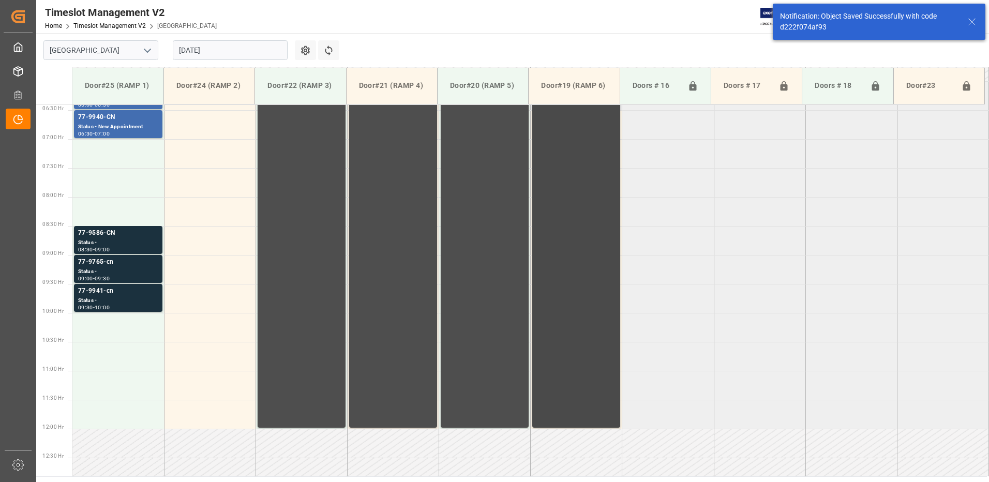
scroll to position [348, 0]
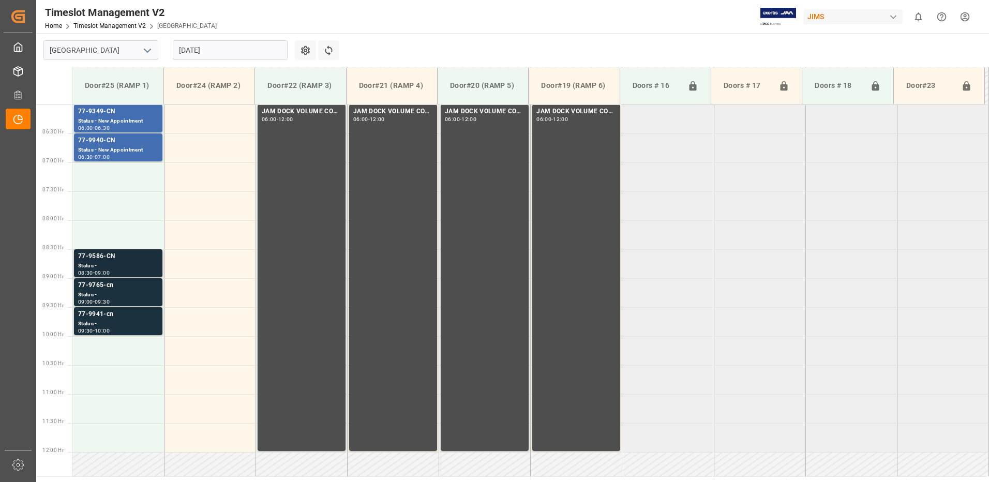
click at [108, 264] on div "Status -" at bounding box center [118, 266] width 80 height 9
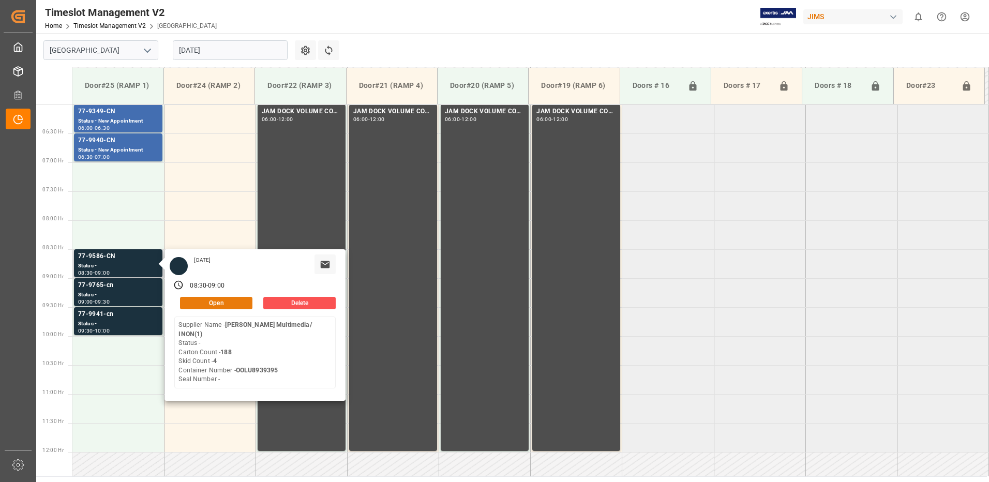
click at [223, 299] on button "Open" at bounding box center [216, 303] width 72 height 12
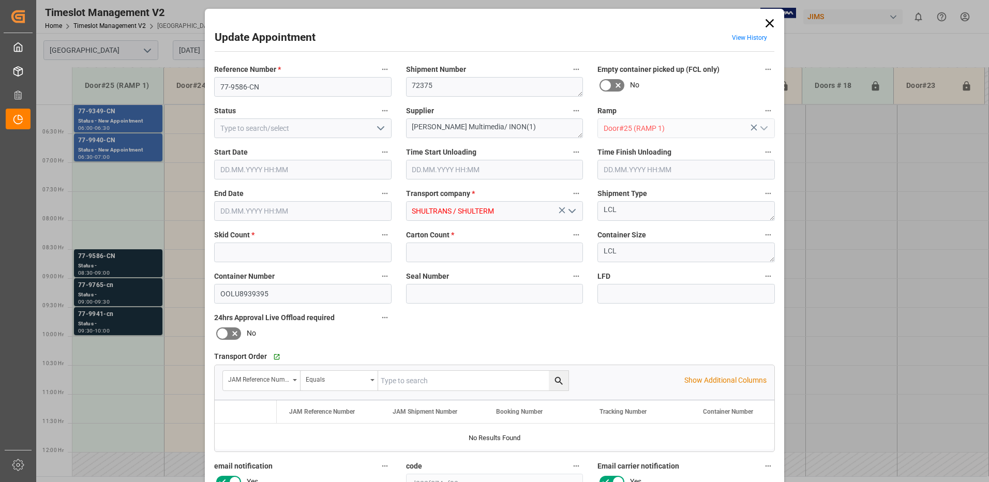
type input "4"
type input "188"
type input "[DATE] 08:30"
type input "[DATE] 09:00"
type input "[DATE] 11:22"
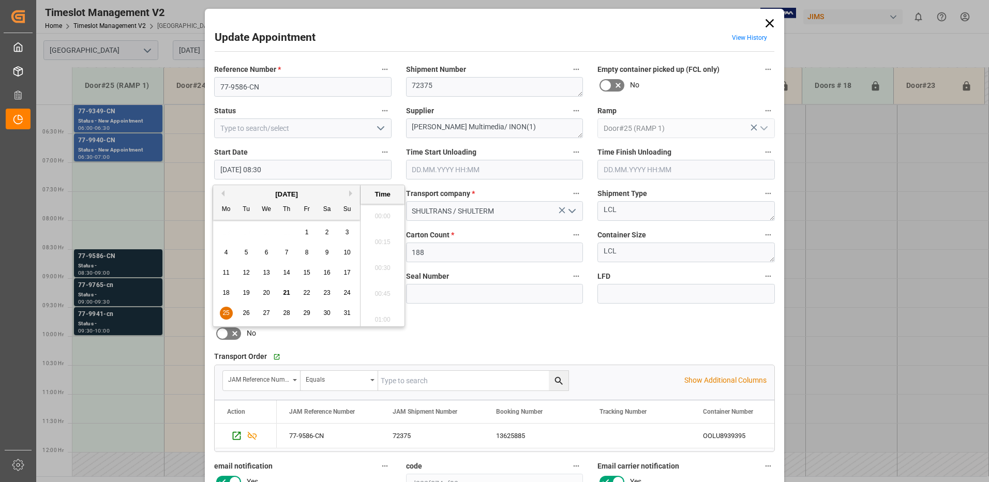
click at [319, 171] on input "[DATE] 08:30" at bounding box center [303, 170] width 178 height 20
click at [225, 314] on span "25" at bounding box center [226, 312] width 7 height 7
click at [378, 212] on li "07:00" at bounding box center [383, 213] width 44 height 26
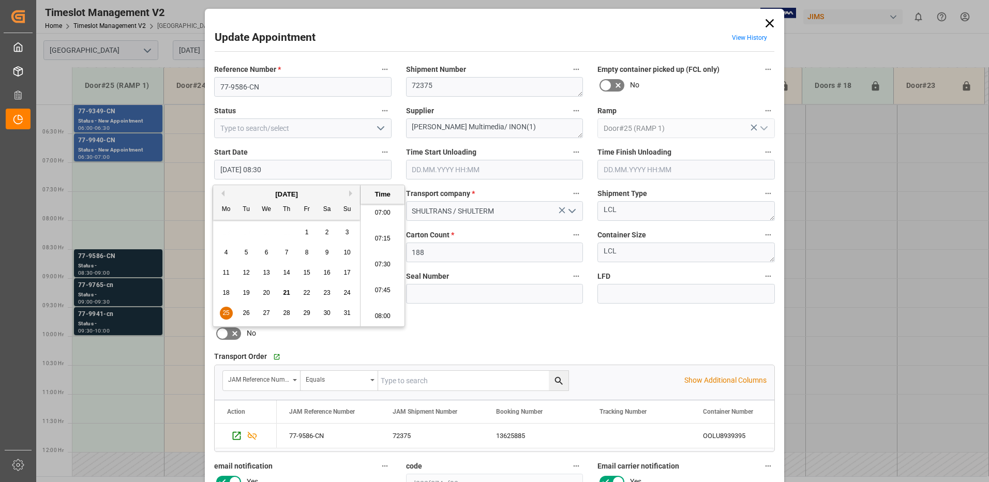
type input "[DATE] 07:00"
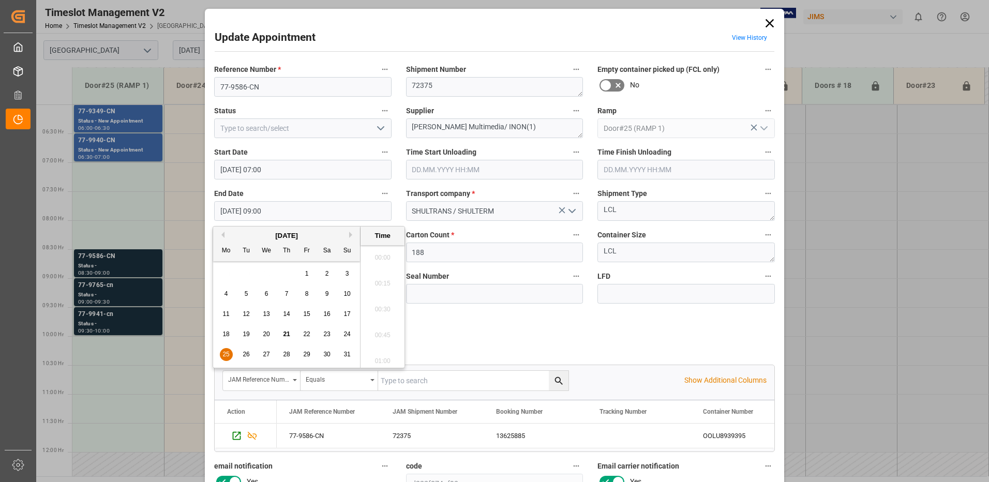
click at [290, 208] on input "[DATE] 09:00" at bounding box center [303, 211] width 178 height 20
click at [226, 354] on span "25" at bounding box center [226, 354] width 7 height 7
click at [382, 252] on li "07:30" at bounding box center [383, 255] width 44 height 26
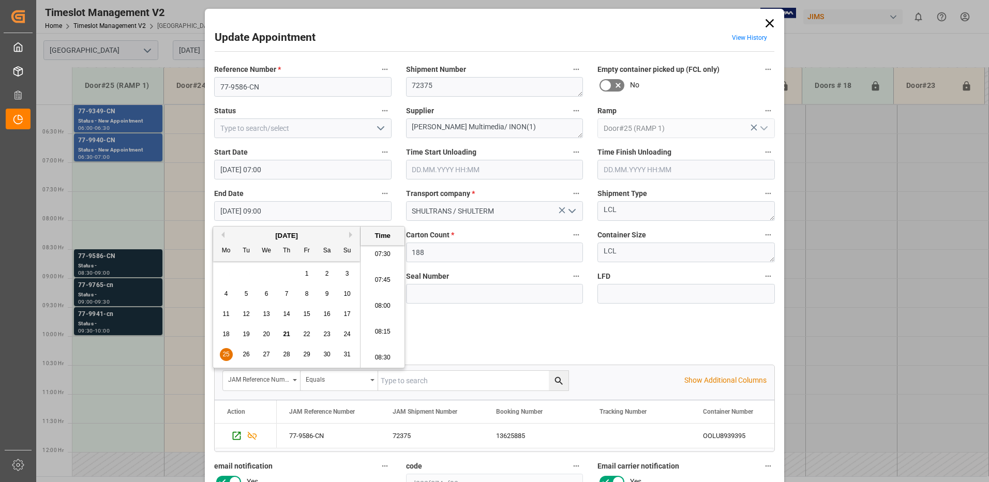
type input "[DATE] 07:30"
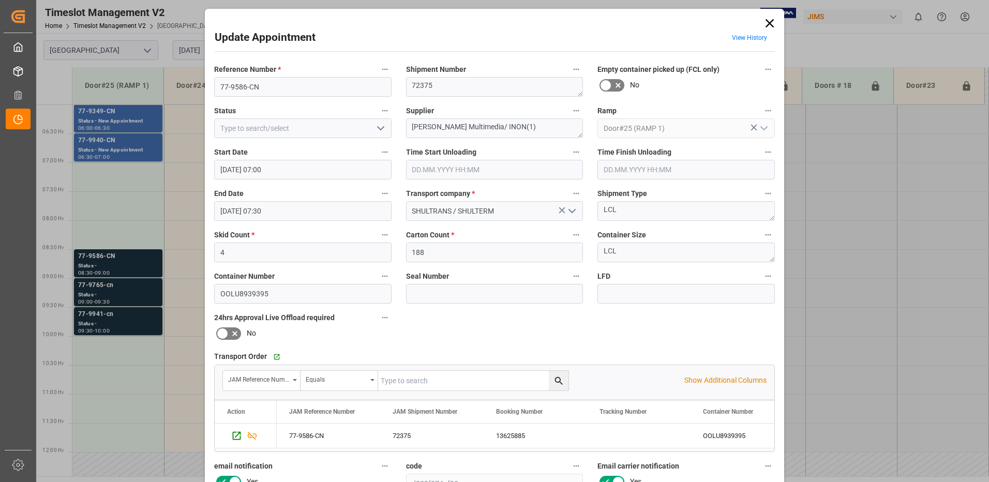
click at [379, 128] on icon "open menu" at bounding box center [381, 128] width 12 height 12
click at [302, 218] on div "New Appointment" at bounding box center [303, 221] width 176 height 23
type input "New Appointment"
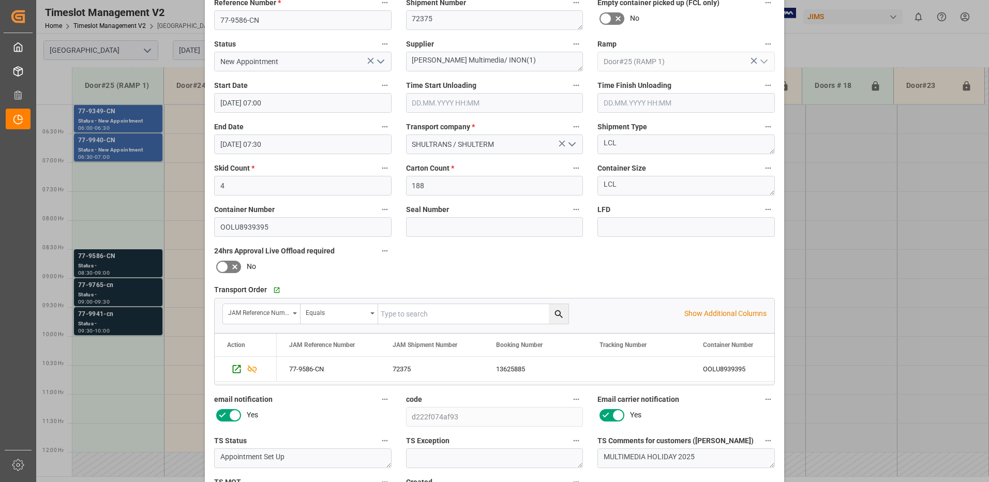
scroll to position [147, 0]
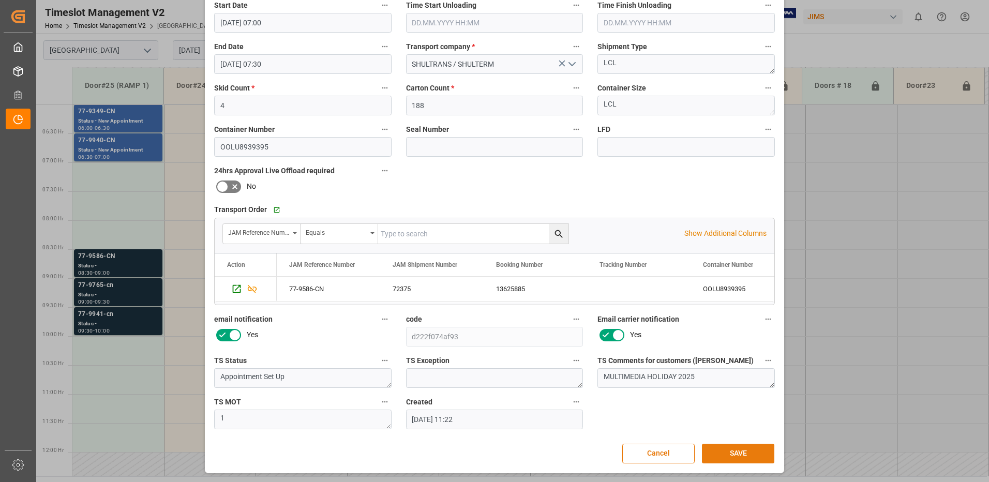
click at [746, 455] on button "SAVE" at bounding box center [738, 454] width 72 height 20
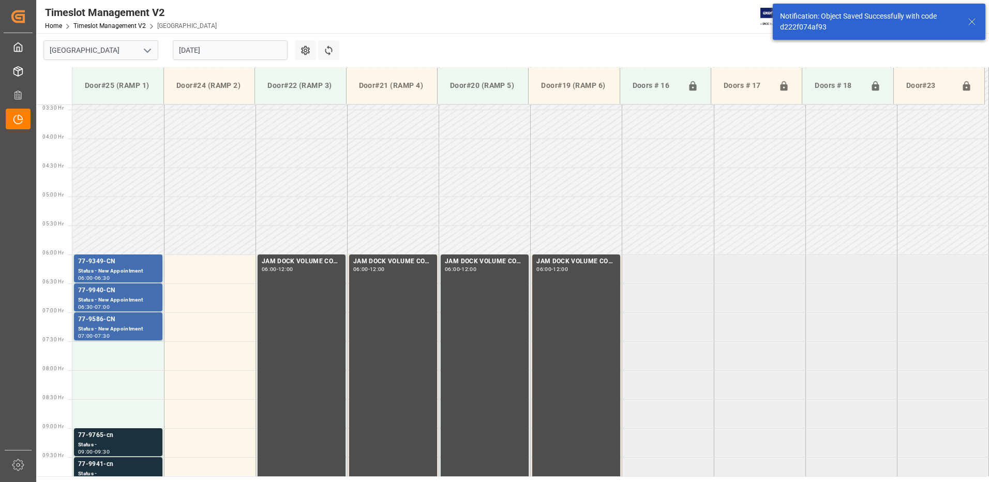
scroll to position [342, 0]
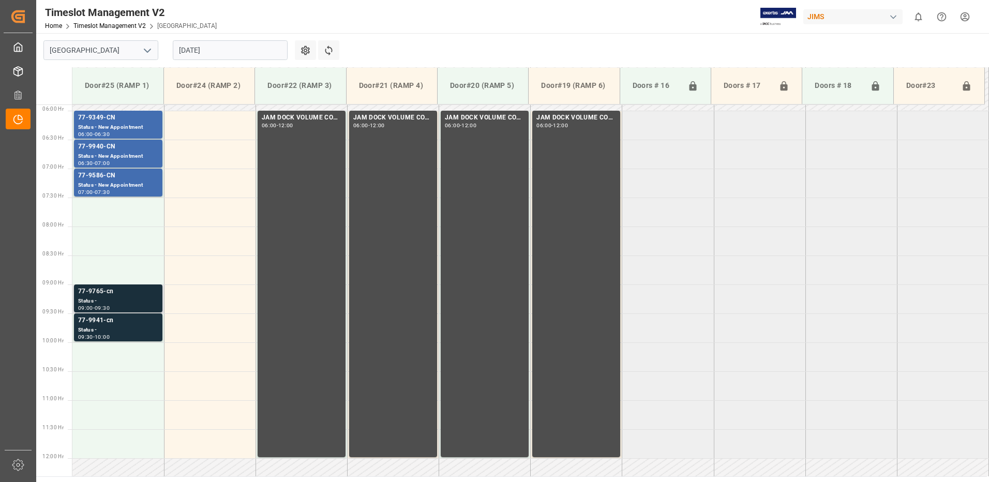
click at [115, 298] on div "Status -" at bounding box center [118, 301] width 80 height 9
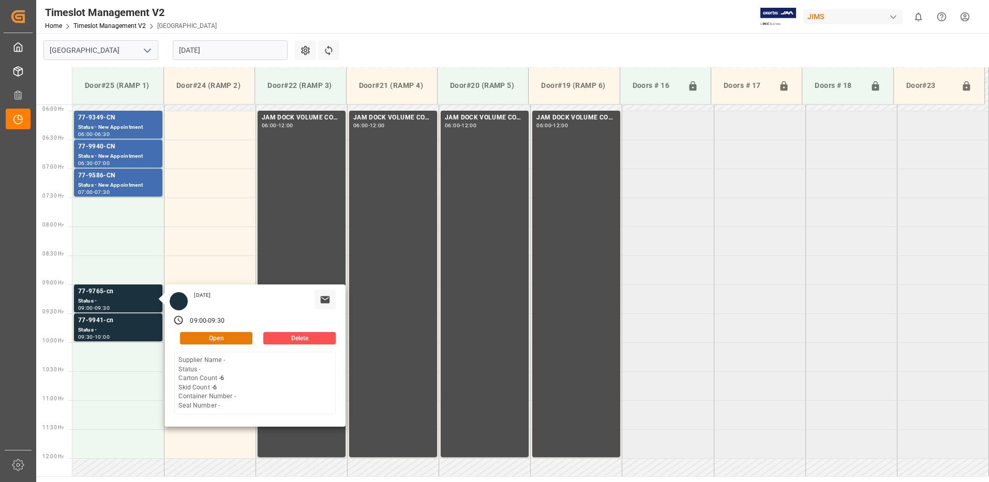
click at [230, 337] on button "Open" at bounding box center [216, 338] width 72 height 12
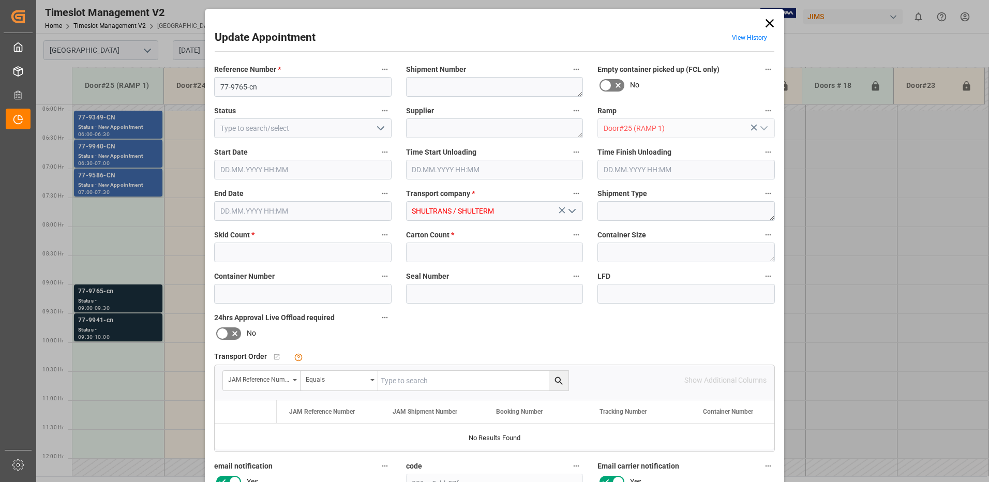
type input "6"
type input "[DATE] 09:00"
type input "[DATE] 09:30"
type input "[DATE] 11:21"
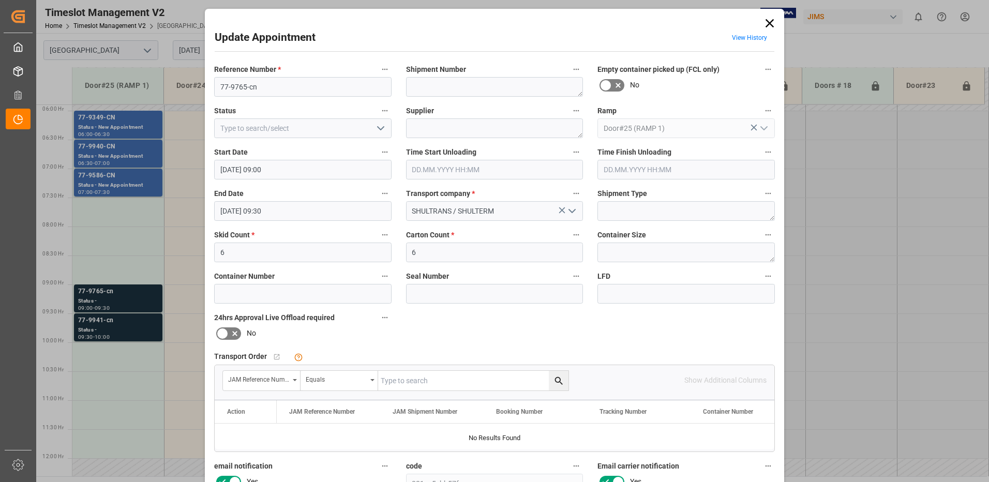
click at [401, 380] on input "text" at bounding box center [473, 381] width 190 height 20
type input "77-9765-cn"
click at [558, 380] on icon "search button" at bounding box center [559, 381] width 11 height 11
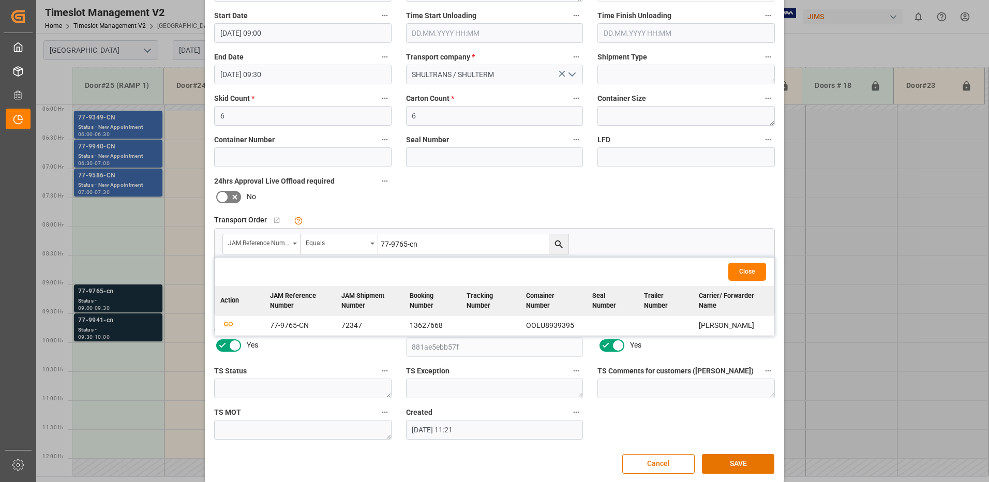
scroll to position [147, 0]
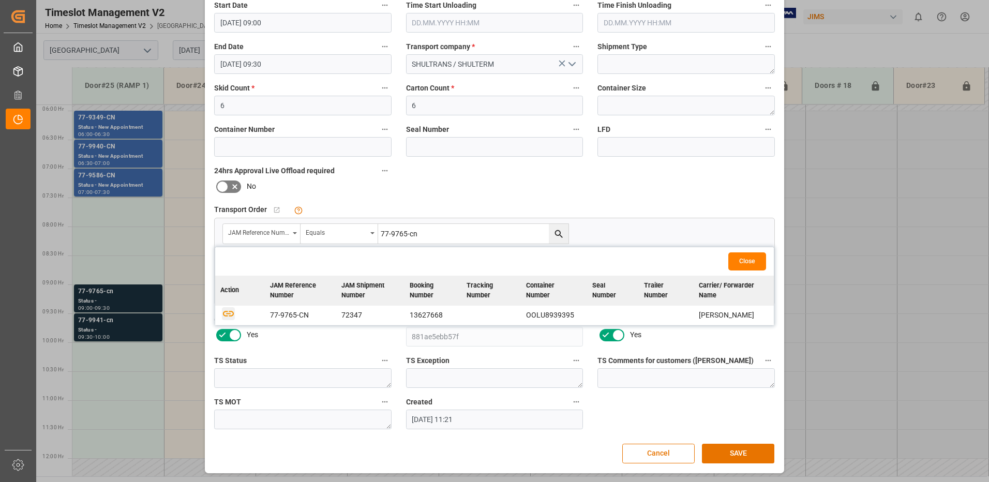
click at [225, 316] on icon "button" at bounding box center [228, 314] width 11 height 6
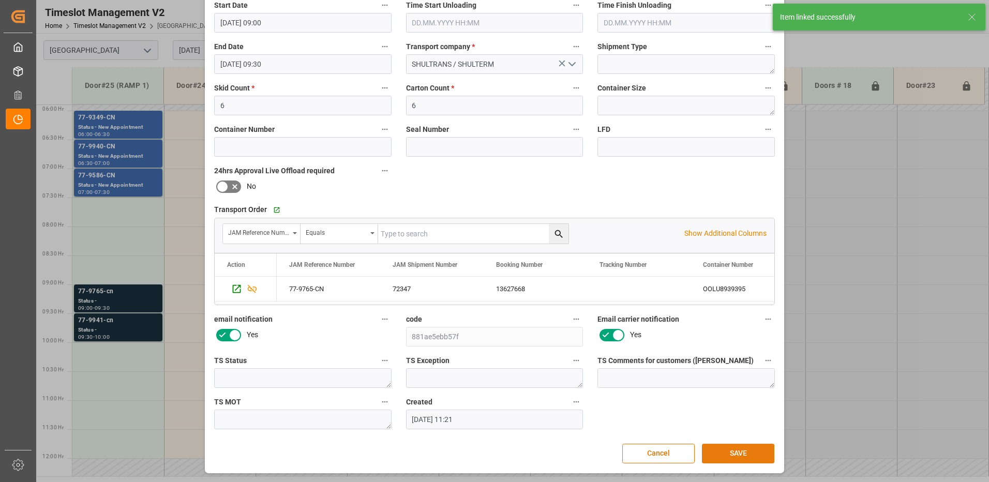
click at [738, 453] on button "SAVE" at bounding box center [738, 454] width 72 height 20
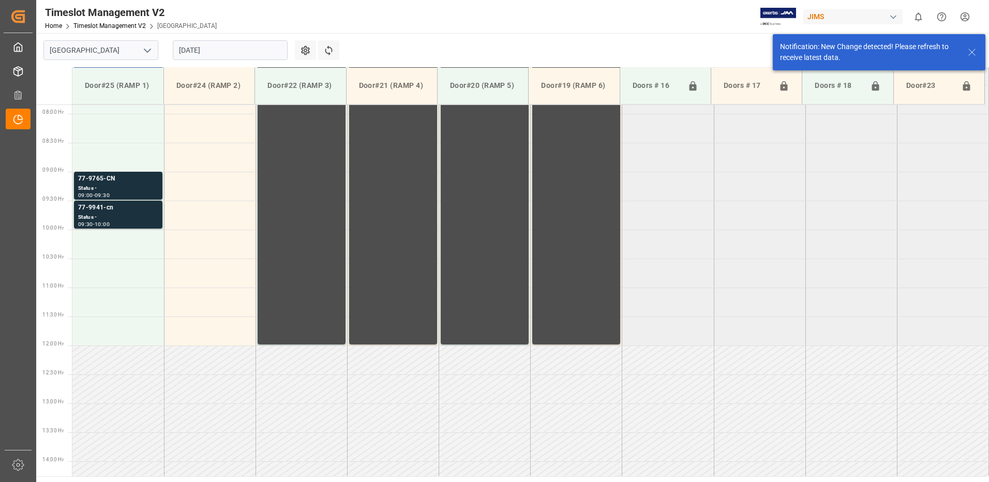
scroll to position [457, 0]
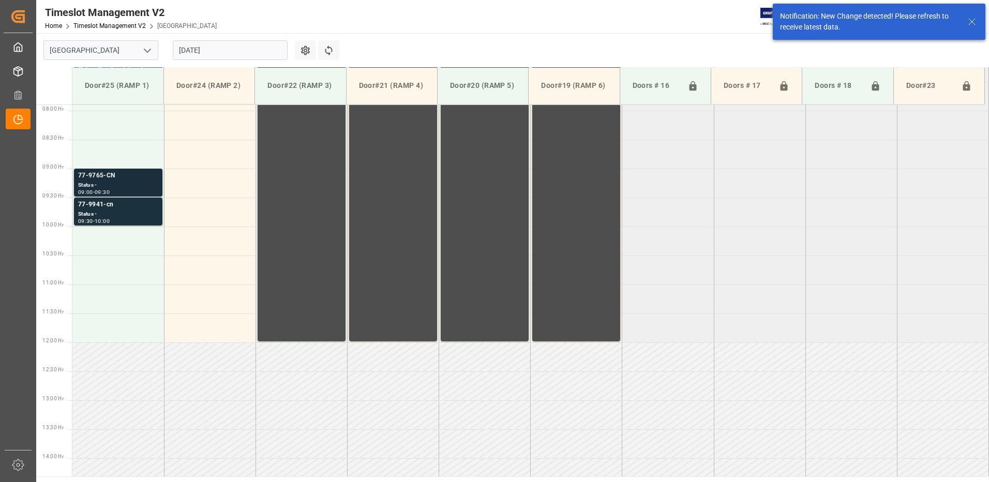
click at [104, 177] on div "77-9765-CN" at bounding box center [118, 176] width 80 height 10
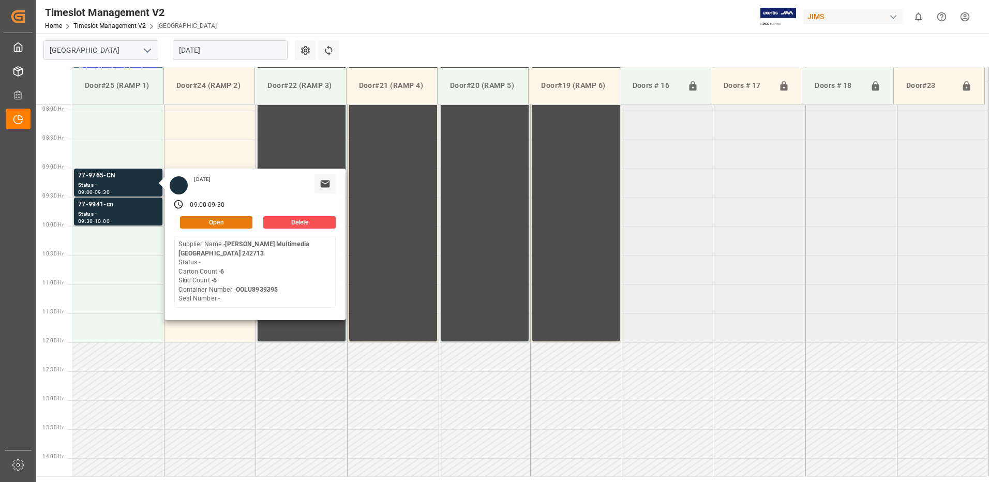
click at [209, 221] on button "Open" at bounding box center [216, 222] width 72 height 12
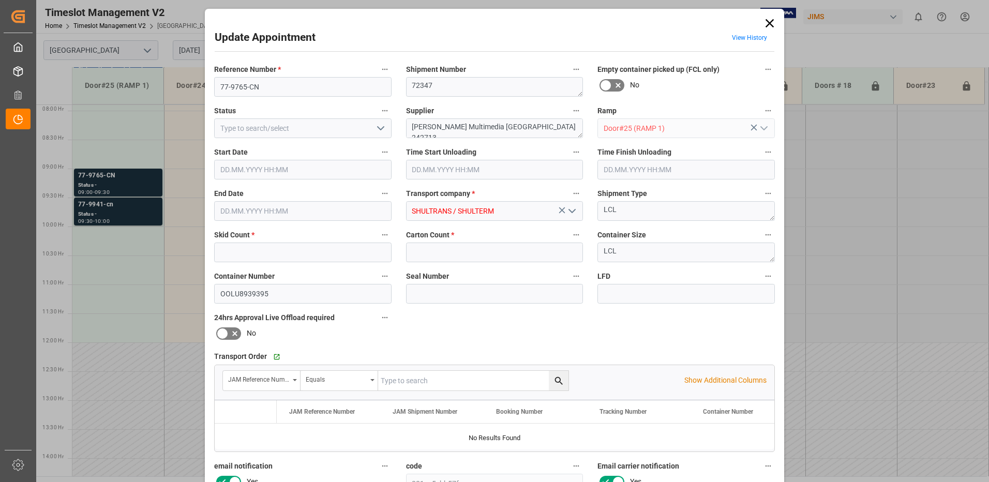
type input "6"
type input "[DATE] 09:00"
type input "[DATE] 09:30"
type input "[DATE] 11:21"
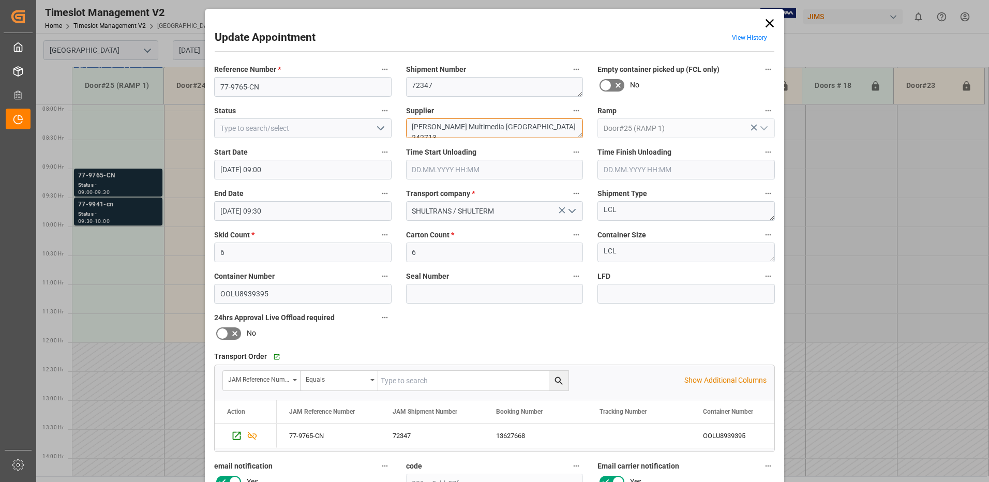
drag, startPoint x: 531, startPoint y: 126, endPoint x: 476, endPoint y: 127, distance: 55.4
click at [476, 127] on textarea "[PERSON_NAME] Multimedia [GEOGRAPHIC_DATA] 242713" at bounding box center [495, 129] width 178 height 20
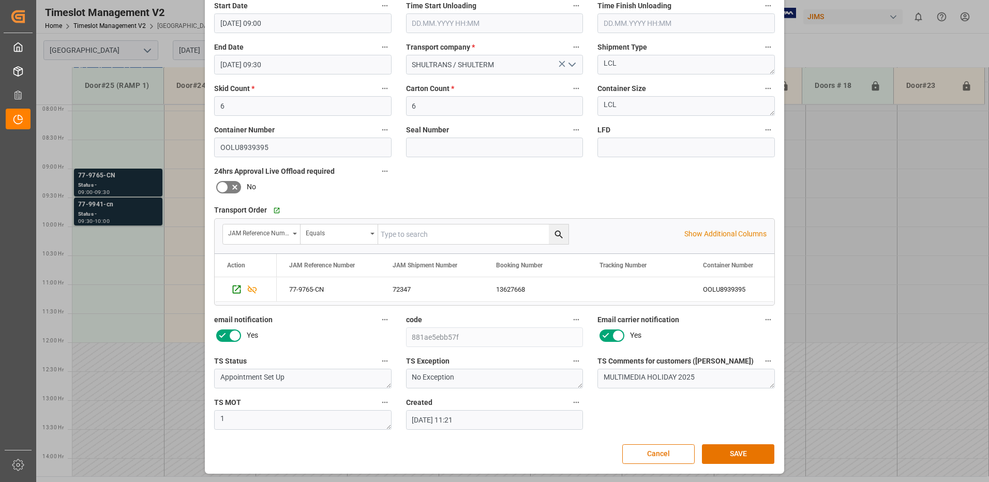
scroll to position [147, 0]
type textarea "[PERSON_NAME] Multimedia / INON(2)"
click at [735, 454] on button "SAVE" at bounding box center [738, 454] width 72 height 20
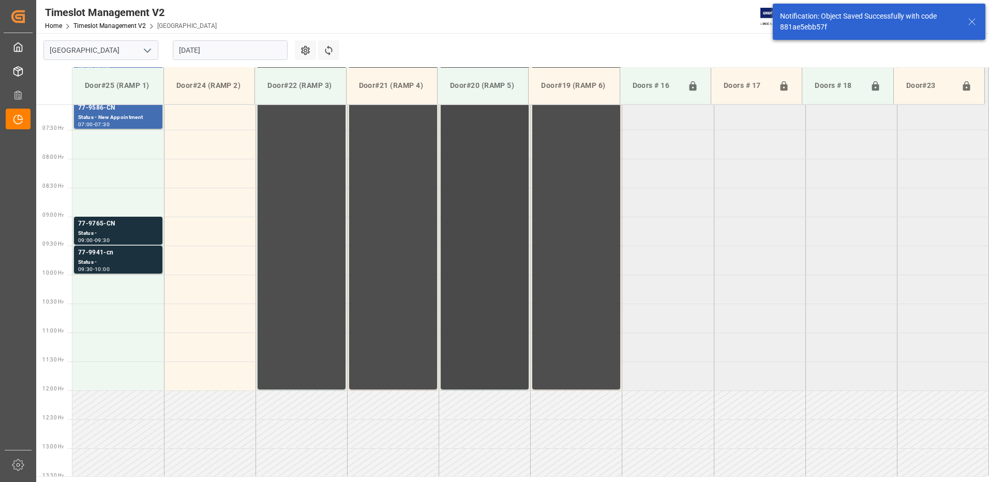
scroll to position [354, 0]
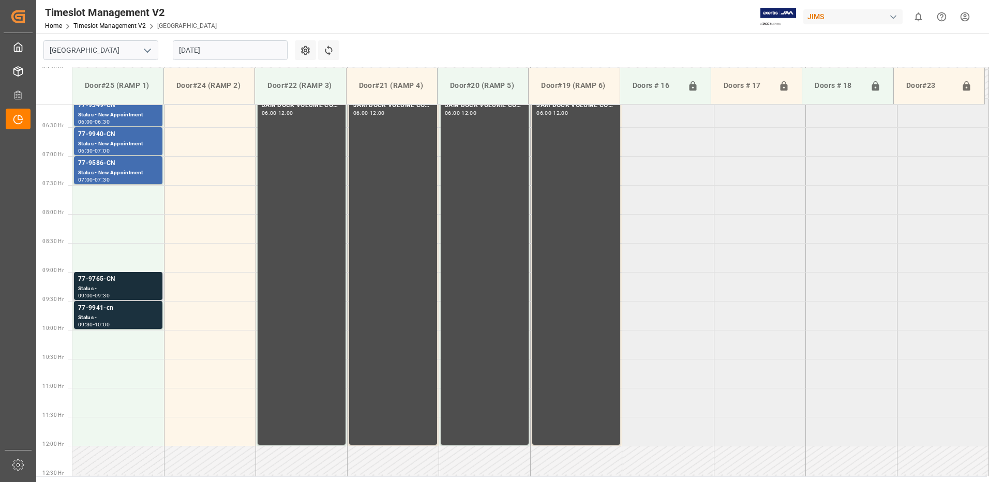
click at [124, 287] on div "Status -" at bounding box center [118, 289] width 80 height 9
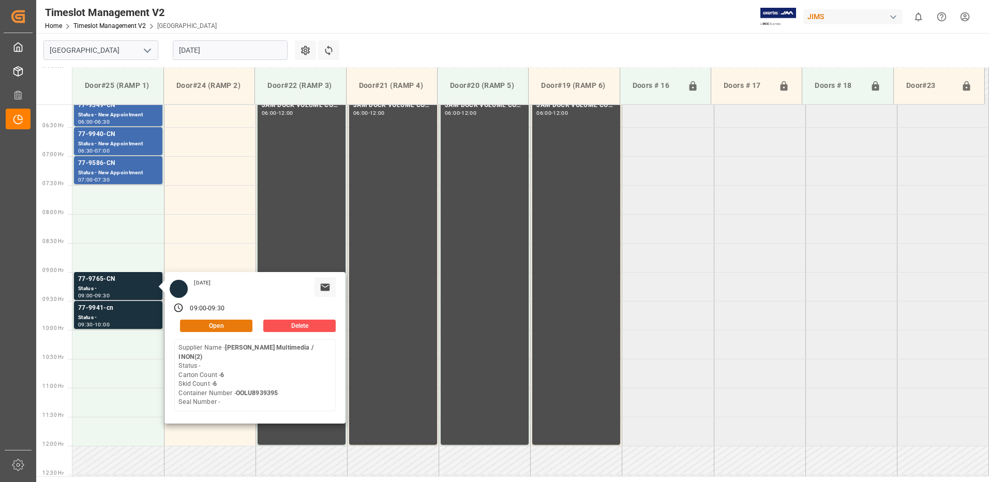
click at [227, 324] on button "Open" at bounding box center [216, 326] width 72 height 12
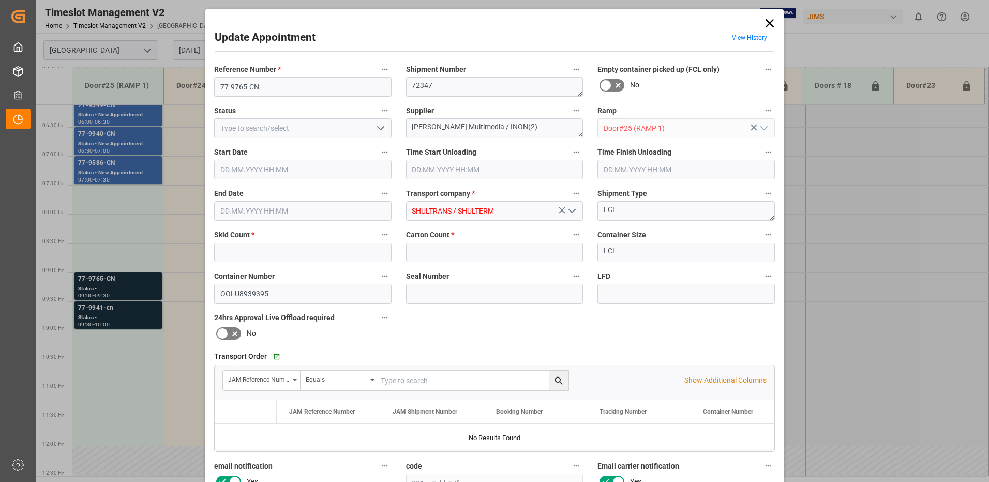
type input "6"
type input "[DATE] 09:00"
type input "[DATE] 09:30"
type input "[DATE] 11:21"
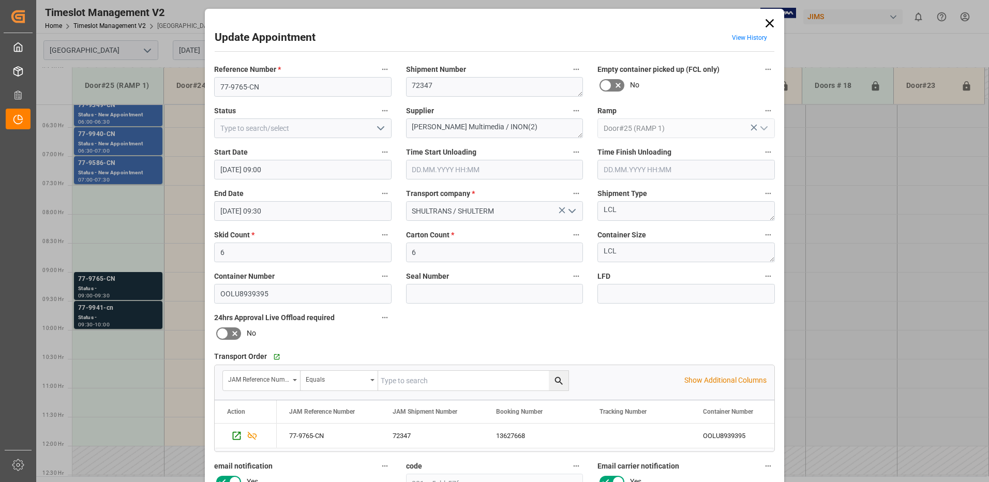
click at [380, 128] on icon "open menu" at bounding box center [381, 128] width 12 height 12
click at [306, 223] on div "New Appointment" at bounding box center [303, 221] width 176 height 23
type input "New Appointment"
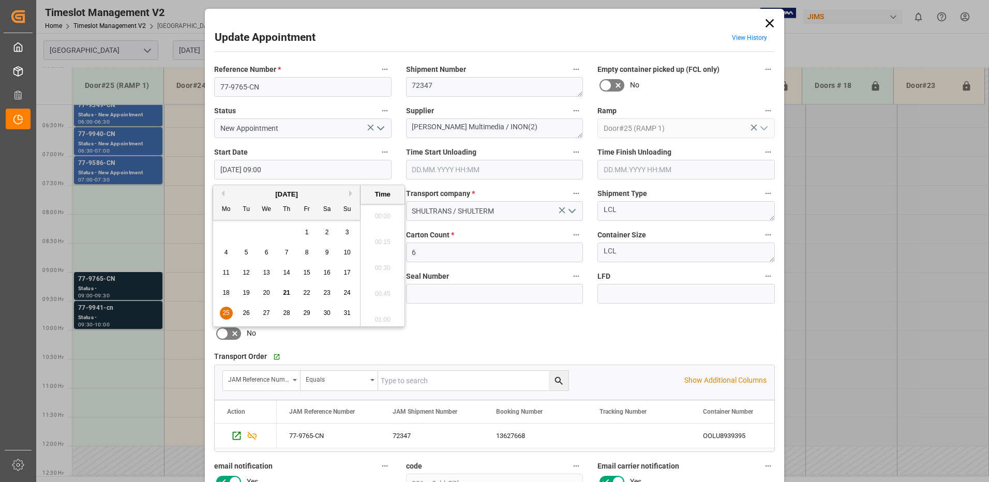
click at [298, 170] on input "[DATE] 09:00" at bounding box center [303, 170] width 178 height 20
drag, startPoint x: 224, startPoint y: 313, endPoint x: 267, endPoint y: 293, distance: 47.5
click at [224, 313] on span "25" at bounding box center [226, 312] width 7 height 7
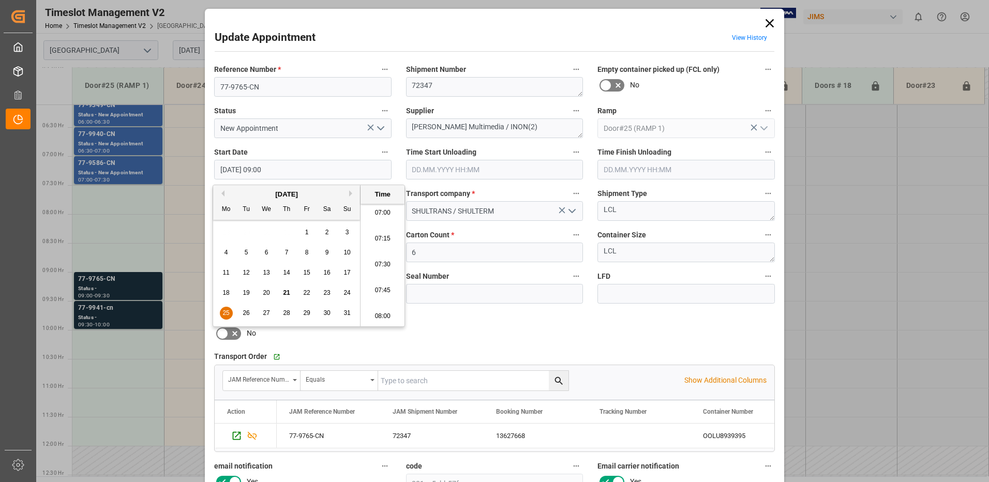
click at [380, 265] on li "07:30" at bounding box center [383, 265] width 44 height 26
type input "[DATE] 07:30"
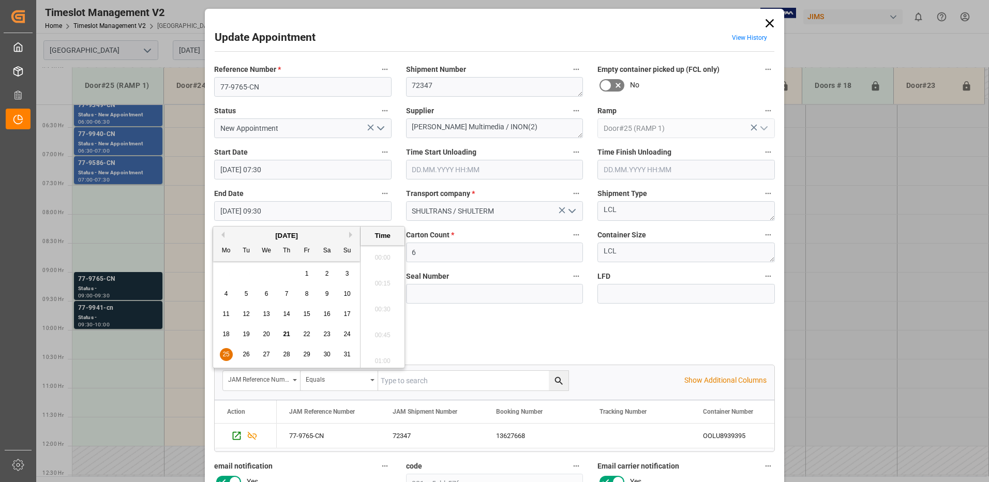
scroll to position [935, 0]
click at [299, 210] on input "[DATE] 09:30" at bounding box center [303, 211] width 178 height 20
click at [226, 354] on span "25" at bounding box center [226, 354] width 7 height 7
click at [377, 257] on li "08:00" at bounding box center [383, 255] width 44 height 26
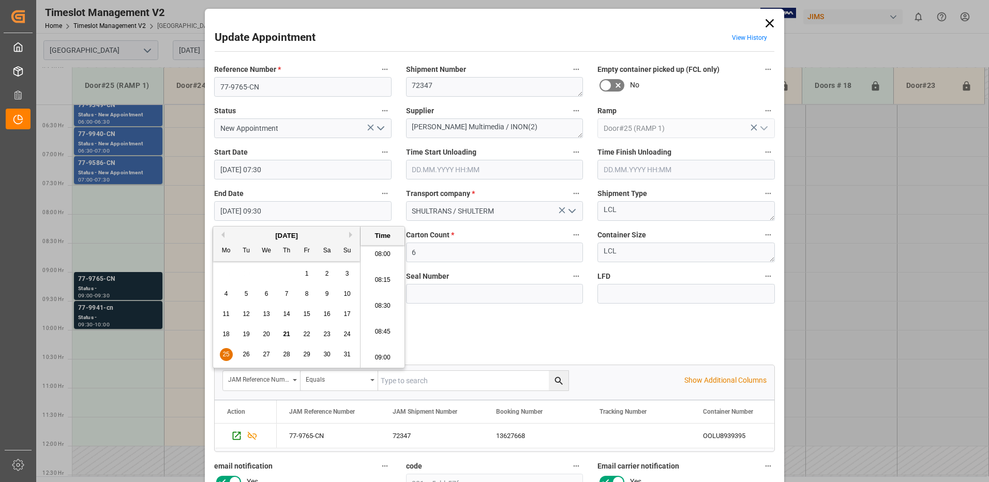
type input "[DATE] 08:00"
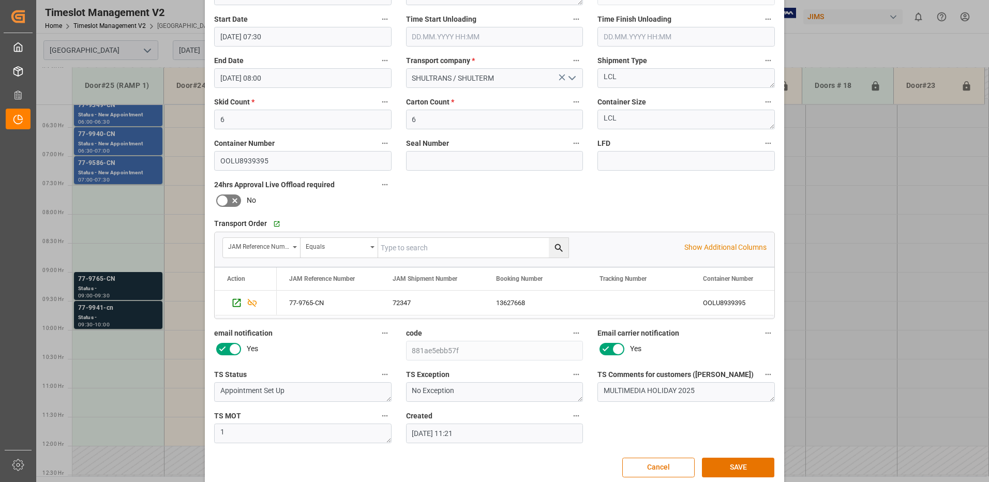
scroll to position [147, 0]
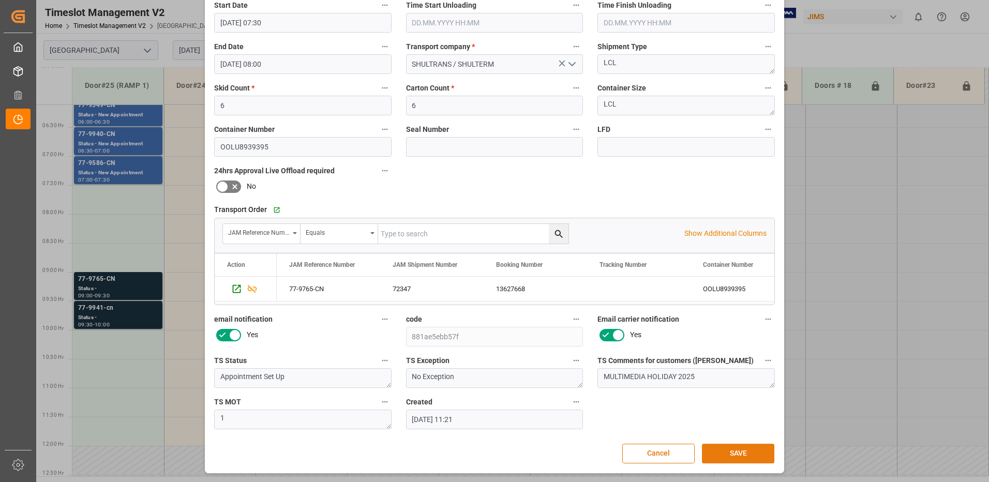
click at [731, 450] on button "SAVE" at bounding box center [738, 454] width 72 height 20
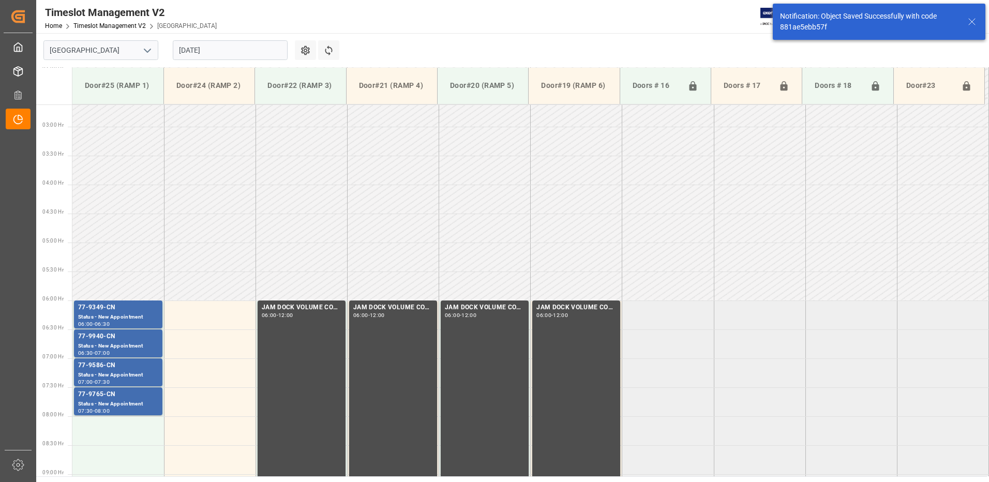
scroll to position [342, 0]
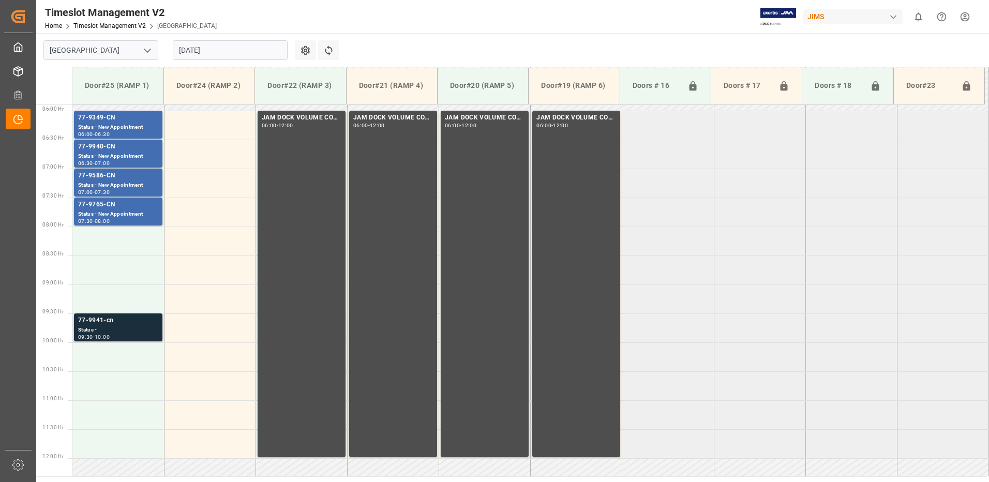
click at [120, 326] on div "Status -" at bounding box center [118, 330] width 80 height 9
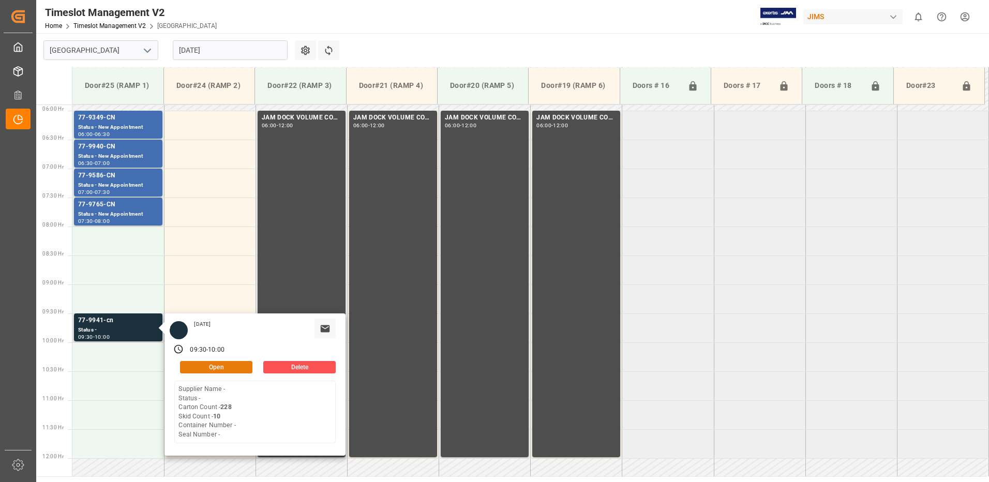
click at [232, 365] on button "Open" at bounding box center [216, 367] width 72 height 12
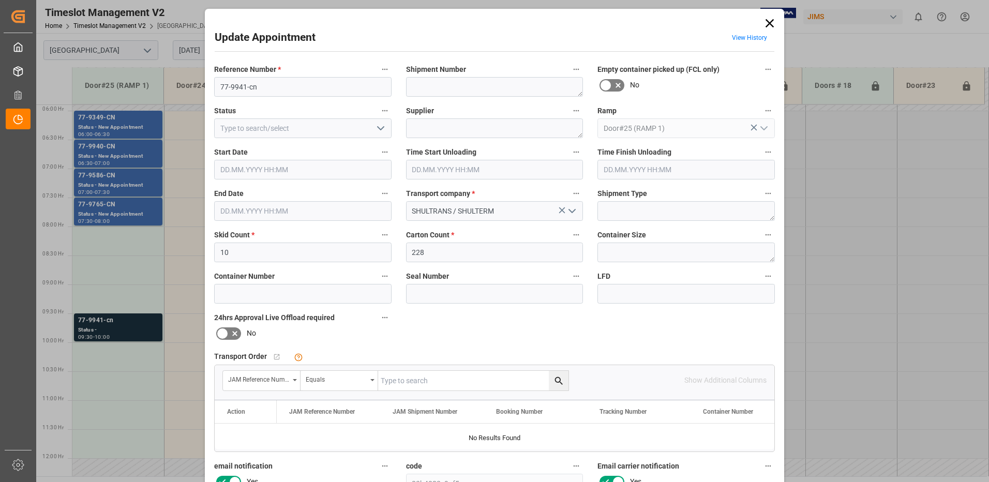
type input "10"
type input "228"
type input "[DATE] 09:30"
type input "[DATE] 10:00"
type input "[DATE] 11:20"
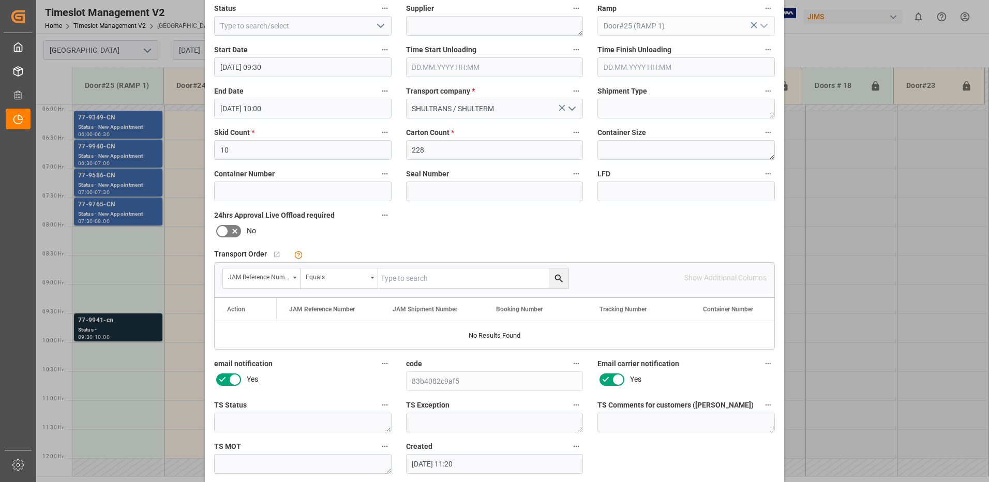
scroll to position [104, 0]
click at [418, 276] on input "text" at bounding box center [473, 278] width 190 height 20
type input "77-9941-cn"
click at [557, 276] on icon "search button" at bounding box center [559, 277] width 11 height 11
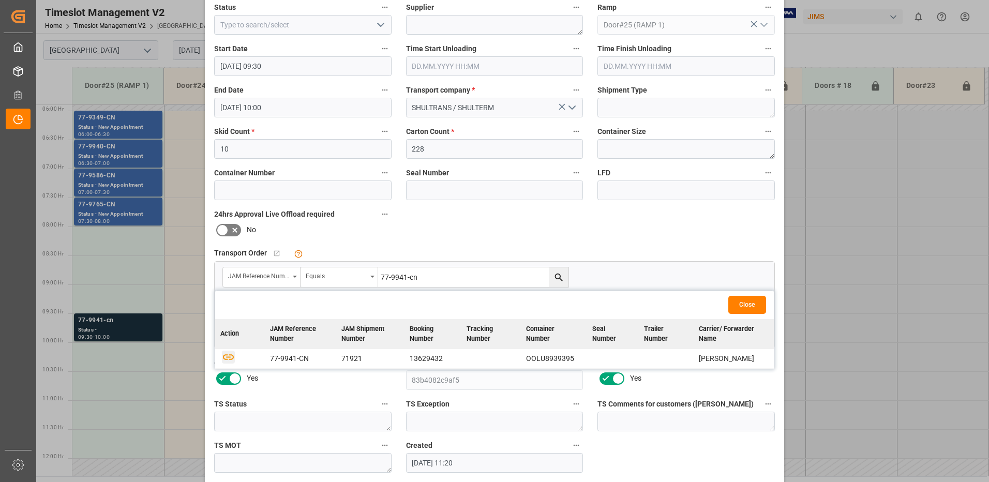
click at [227, 357] on icon "button" at bounding box center [228, 357] width 11 height 6
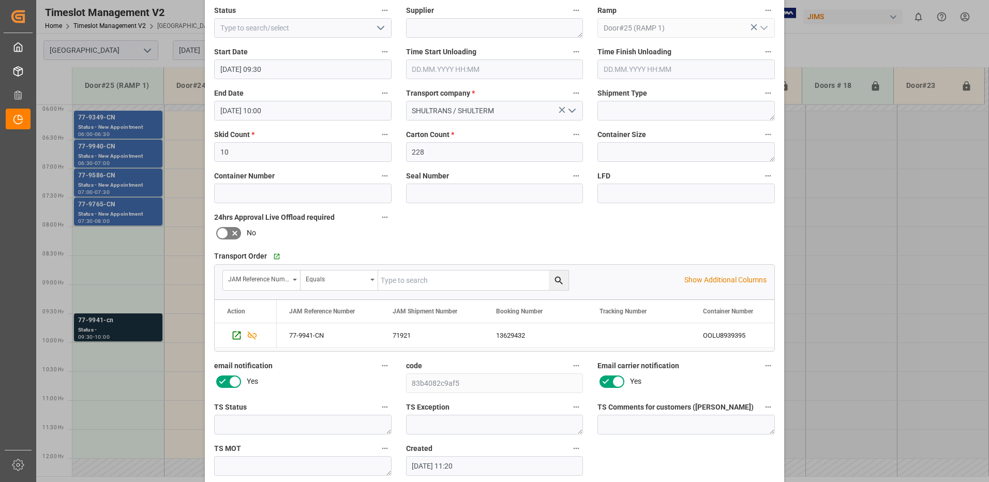
scroll to position [147, 0]
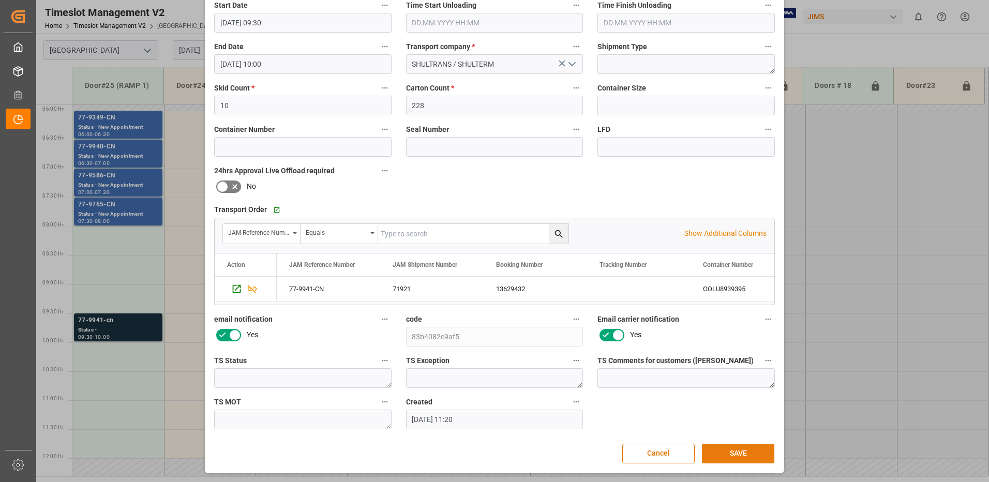
click at [736, 453] on button "SAVE" at bounding box center [738, 454] width 72 height 20
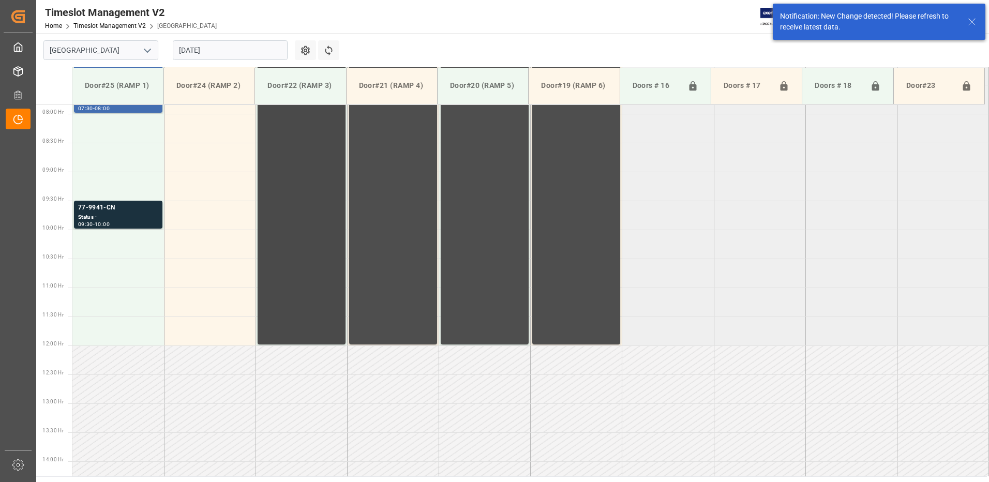
scroll to position [457, 0]
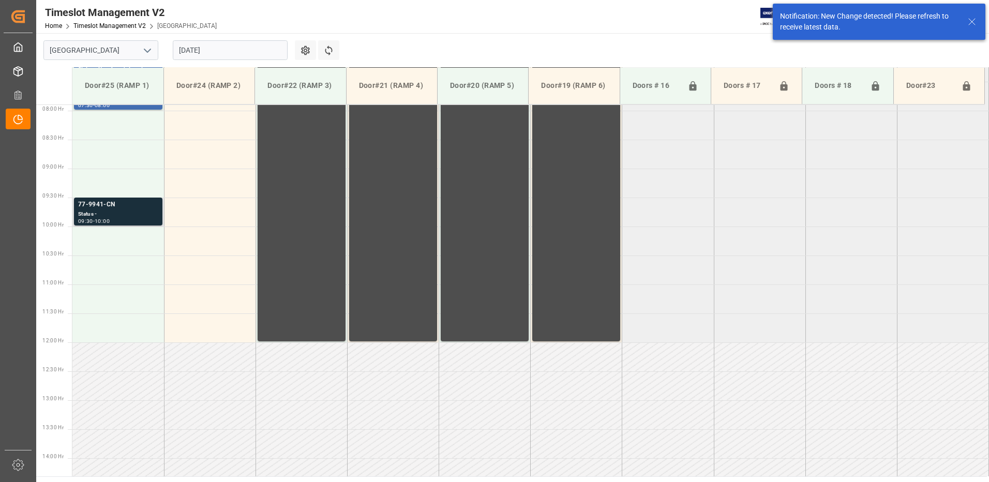
click at [121, 206] on div "77-9941-CN" at bounding box center [118, 205] width 80 height 10
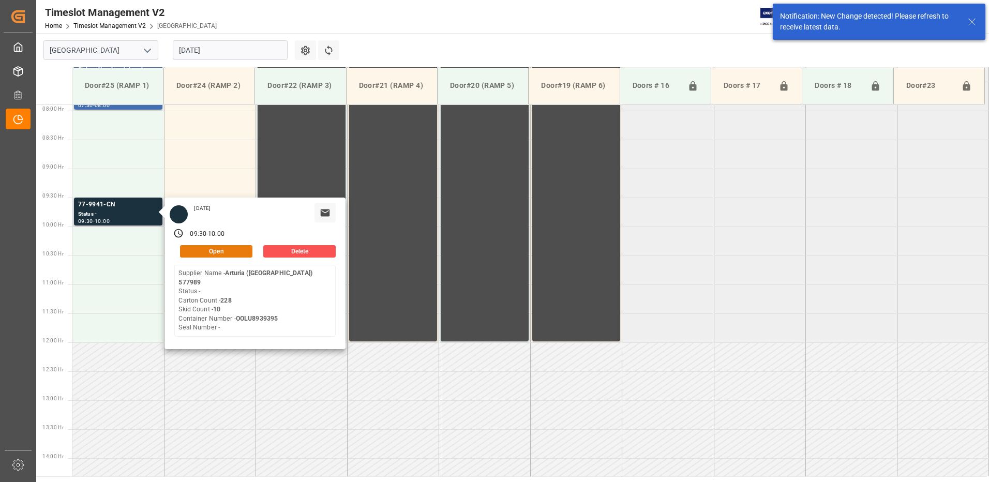
click at [234, 248] on button "Open" at bounding box center [216, 251] width 72 height 12
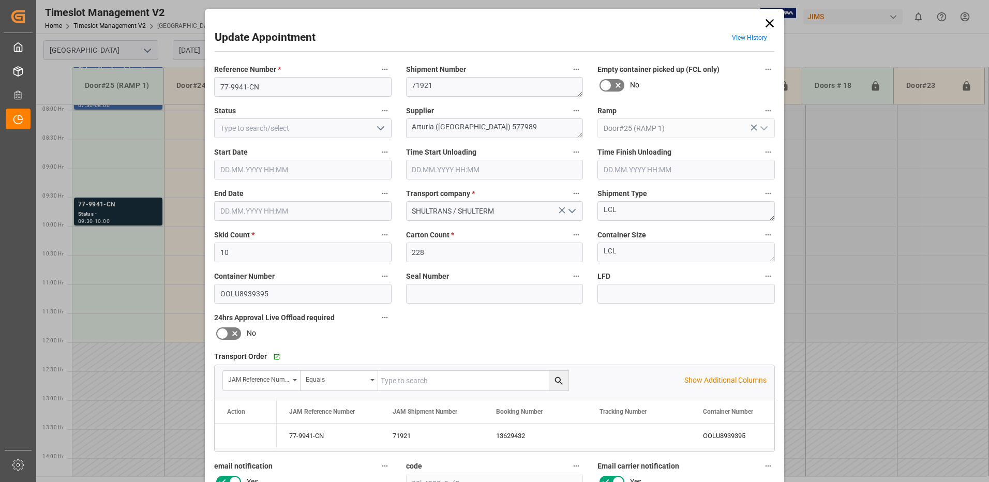
type input "10"
type input "228"
type input "[DATE] 09:30"
type input "[DATE] 10:00"
type input "[DATE] 11:20"
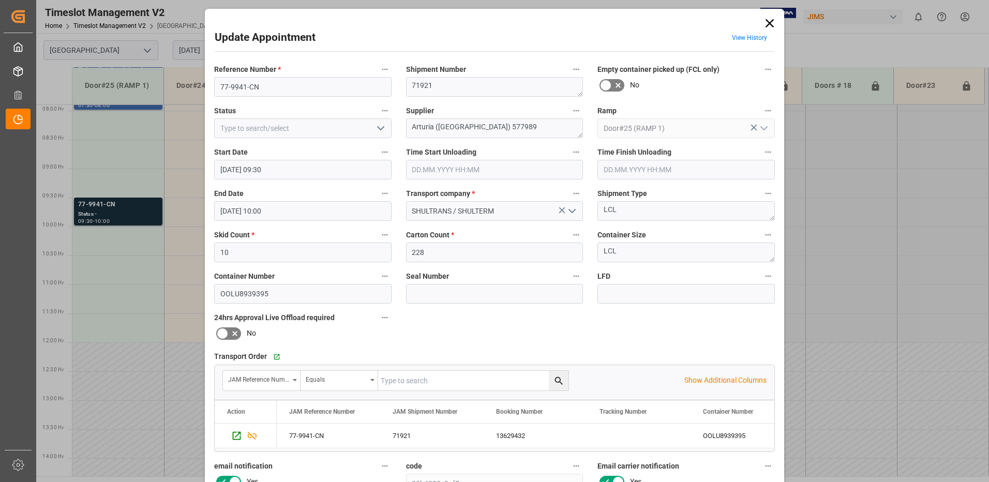
click at [379, 128] on icon "open menu" at bounding box center [381, 128] width 12 height 12
click at [307, 220] on div "New Appointment" at bounding box center [303, 221] width 176 height 23
type input "New Appointment"
click at [350, 170] on input "[DATE] 09:30" at bounding box center [303, 170] width 178 height 20
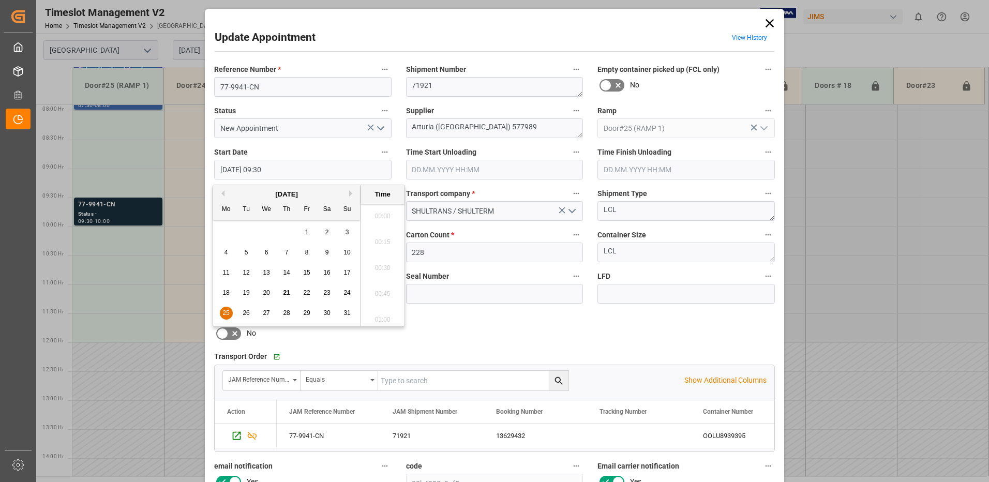
scroll to position [935, 0]
click at [225, 313] on span "25" at bounding box center [226, 312] width 7 height 7
click at [378, 208] on li "08:00" at bounding box center [383, 213] width 44 height 26
type input "[DATE] 08:00"
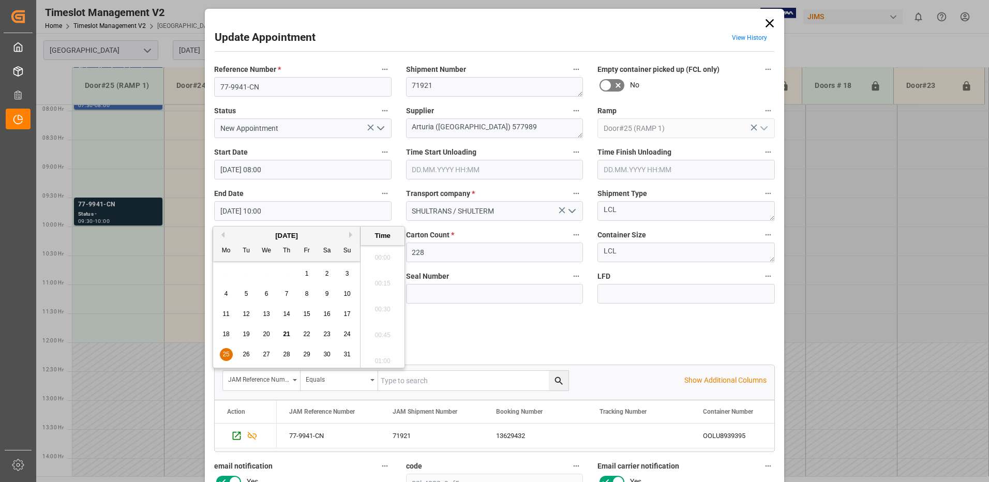
click at [284, 212] on input "[DATE] 10:00" at bounding box center [303, 211] width 178 height 20
click at [228, 356] on span "25" at bounding box center [226, 354] width 7 height 7
click at [387, 256] on li "09:30" at bounding box center [383, 255] width 44 height 26
type input "[DATE] 09:30"
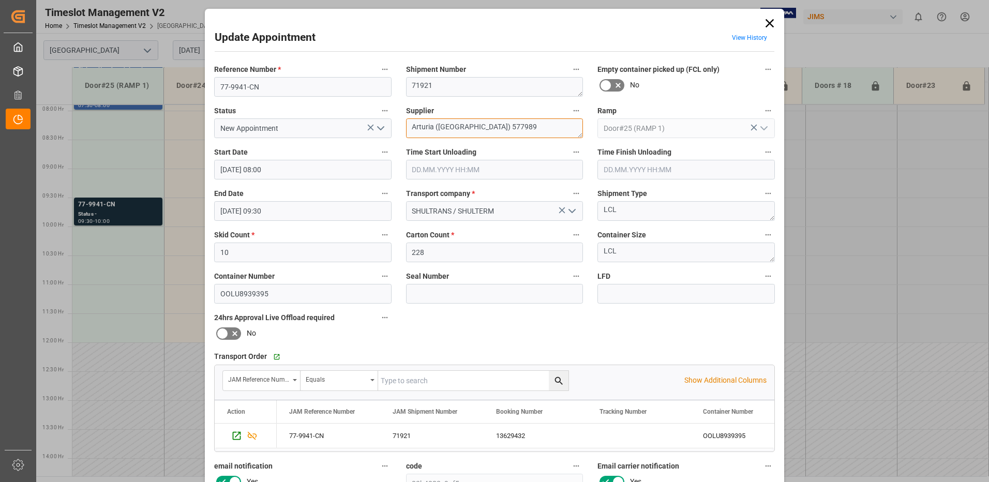
drag, startPoint x: 509, startPoint y: 126, endPoint x: 434, endPoint y: 128, distance: 74.5
click at [434, 128] on textarea "Arturia ([GEOGRAPHIC_DATA]) 577989" at bounding box center [495, 129] width 178 height 20
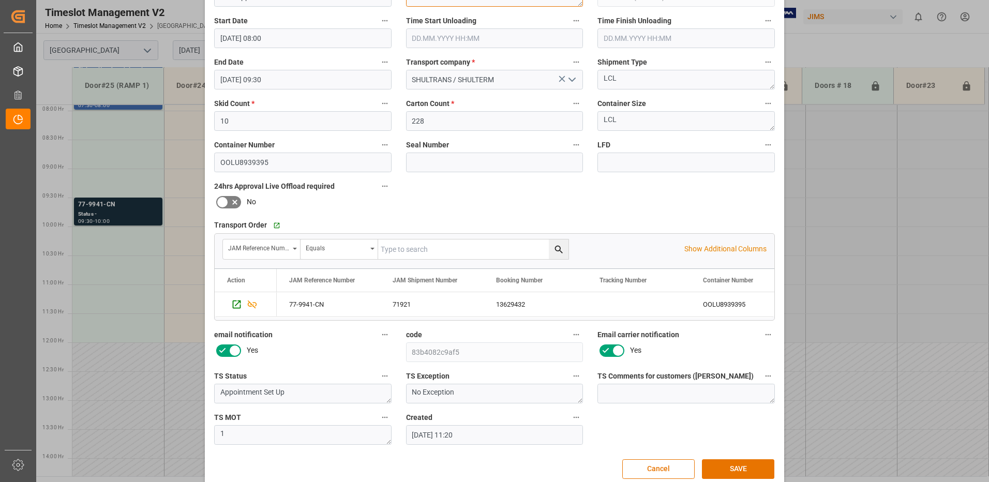
scroll to position [147, 0]
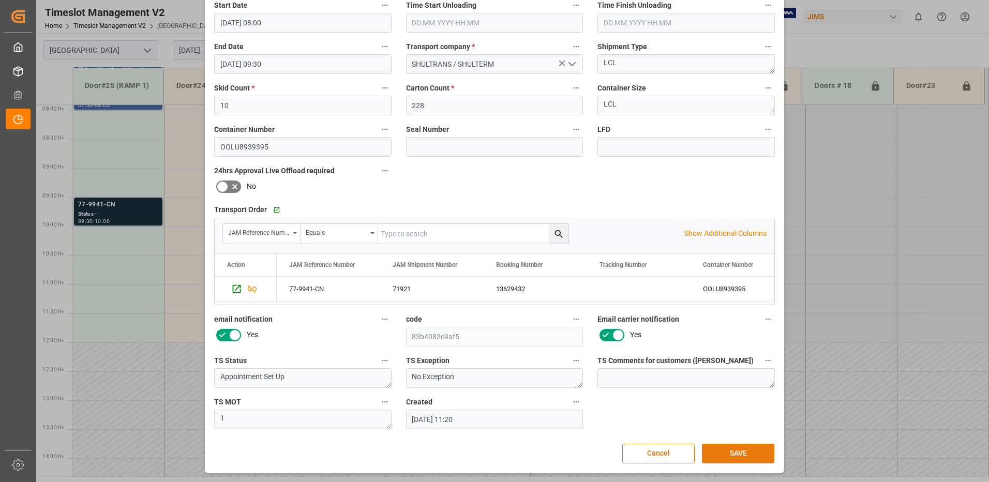
type textarea "Arturia / IN01(24)"
click at [736, 456] on button "SAVE" at bounding box center [738, 454] width 72 height 20
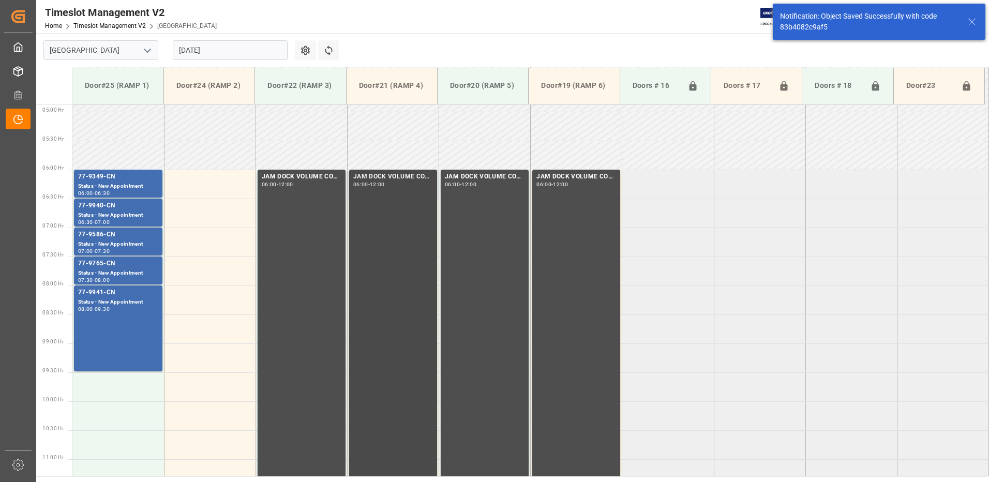
scroll to position [259, 0]
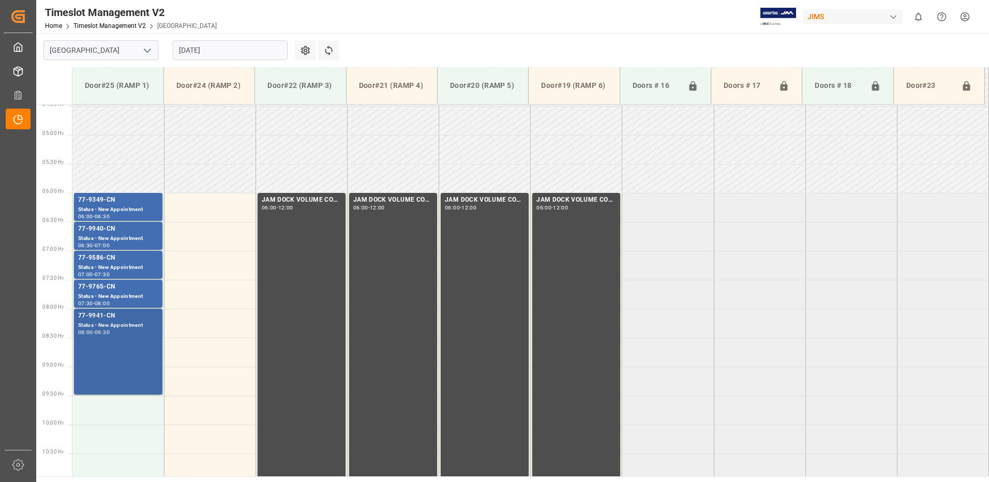
click at [110, 351] on div "77-9941-CN Status - New Appointment 08:00 - 09:30" at bounding box center [118, 352] width 80 height 82
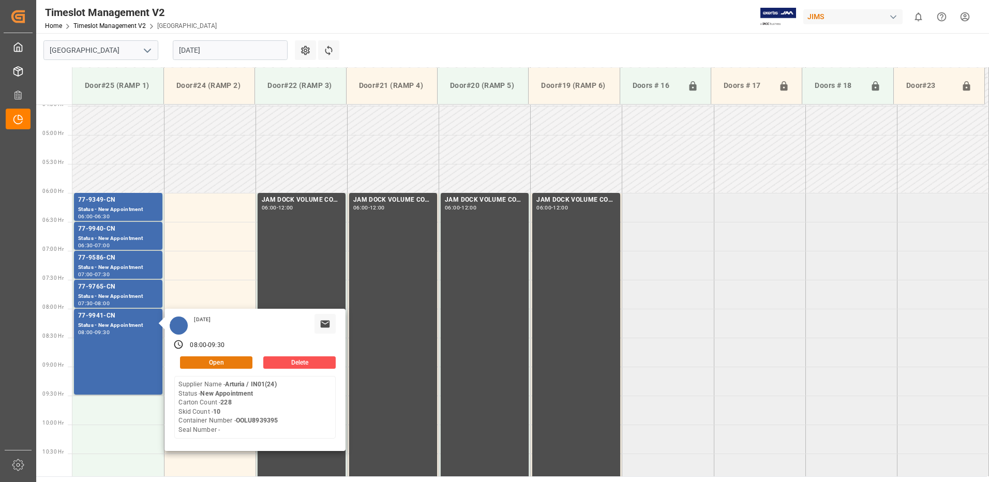
click at [229, 362] on button "Open" at bounding box center [216, 363] width 72 height 12
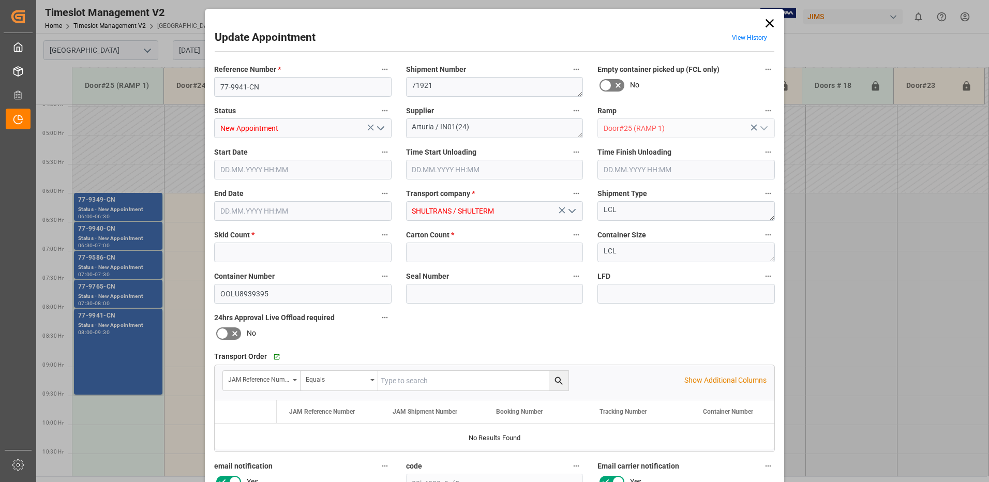
type input "10"
type input "228"
type input "[DATE] 08:00"
type input "[DATE] 09:30"
type input "[DATE] 11:20"
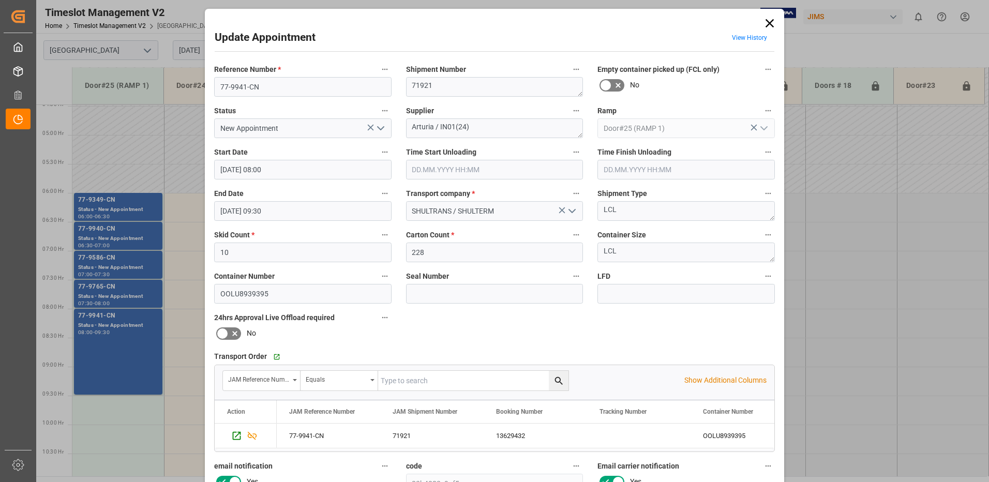
click at [287, 211] on input "[DATE] 09:30" at bounding box center [303, 211] width 178 height 20
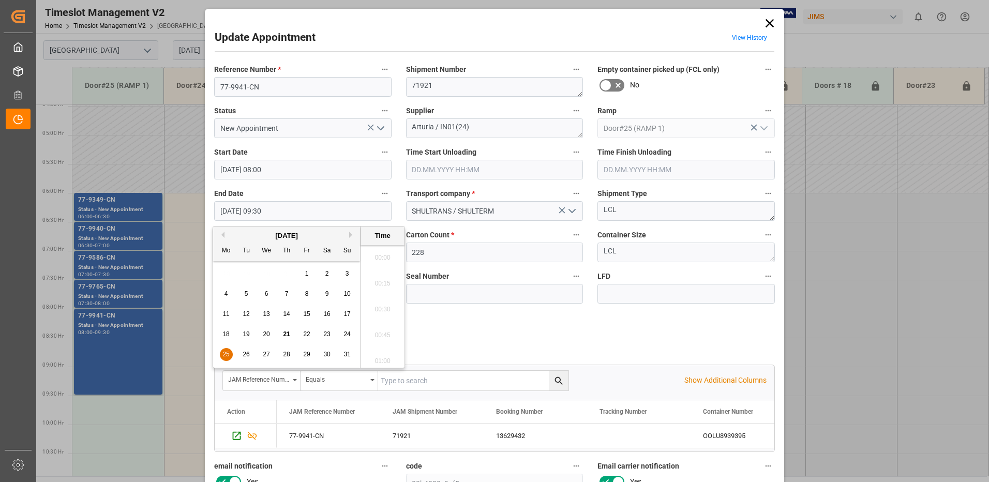
scroll to position [935, 0]
click at [225, 354] on span "25" at bounding box center [226, 354] width 7 height 7
click at [381, 304] on li "08:30" at bounding box center [383, 306] width 44 height 26
type input "[DATE] 08:30"
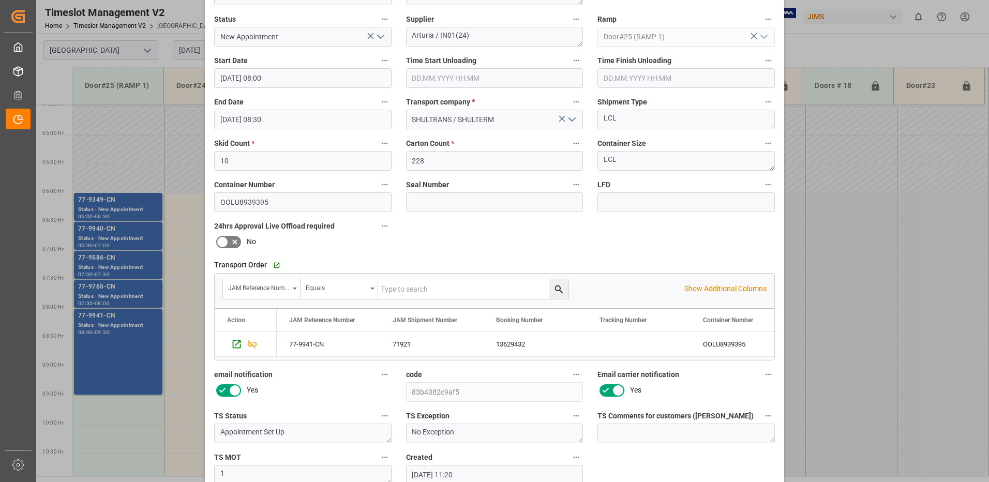
scroll to position [147, 0]
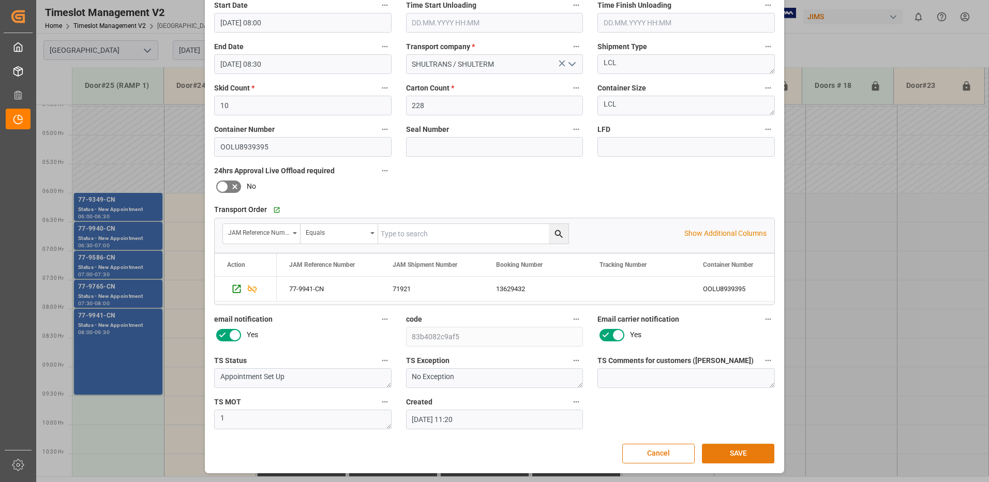
click at [736, 457] on button "SAVE" at bounding box center [738, 454] width 72 height 20
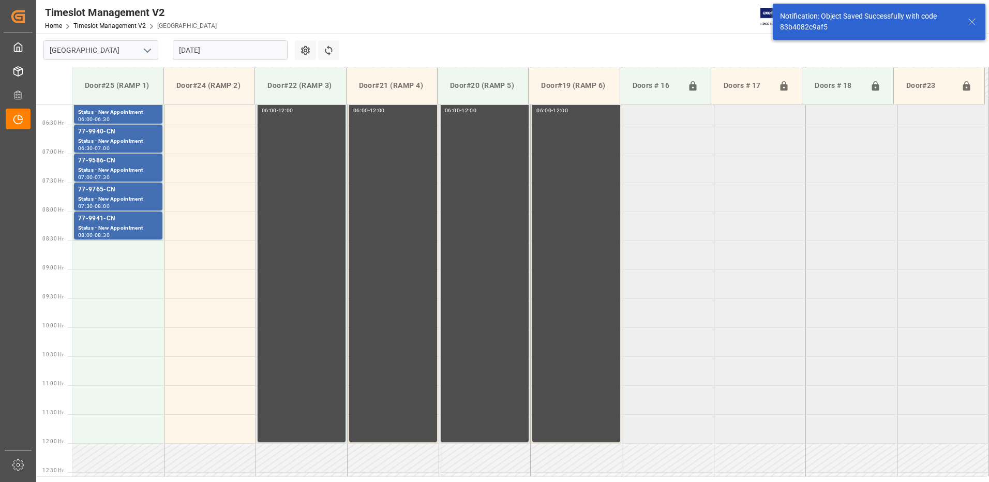
scroll to position [244, 0]
